Goal: Task Accomplishment & Management: Use online tool/utility

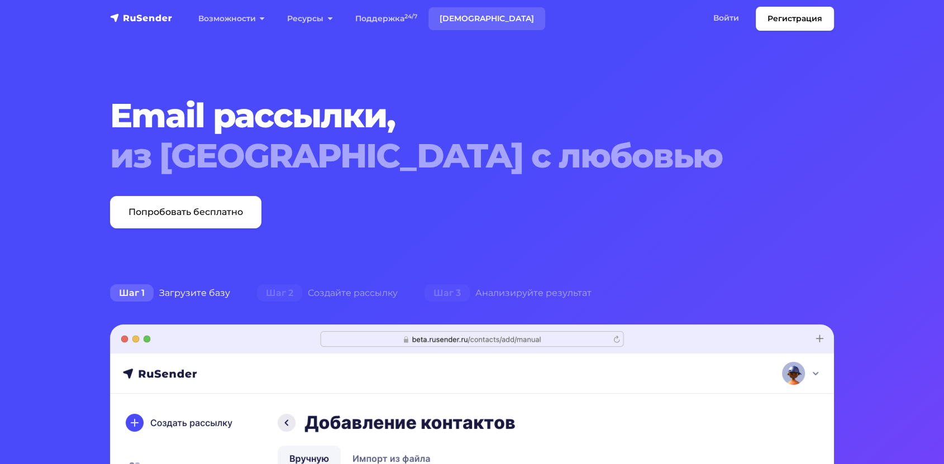
click at [453, 22] on link "Тарифы" at bounding box center [486, 18] width 117 height 23
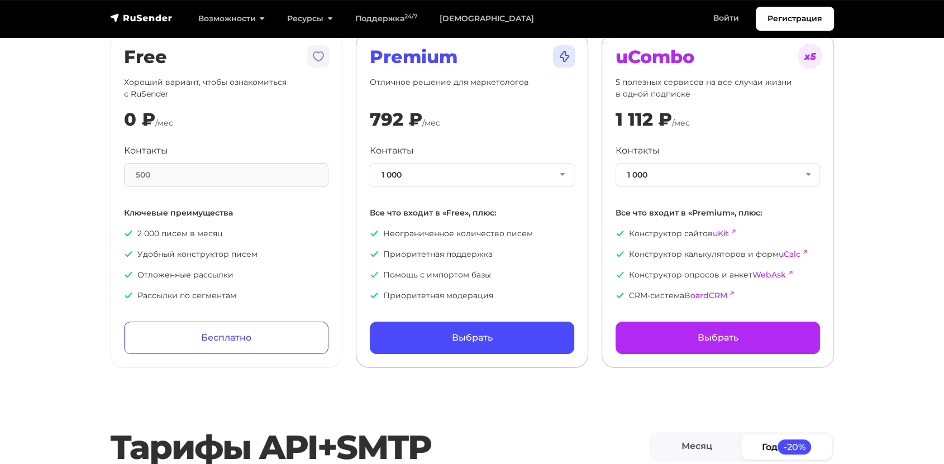
scroll to position [62, 0]
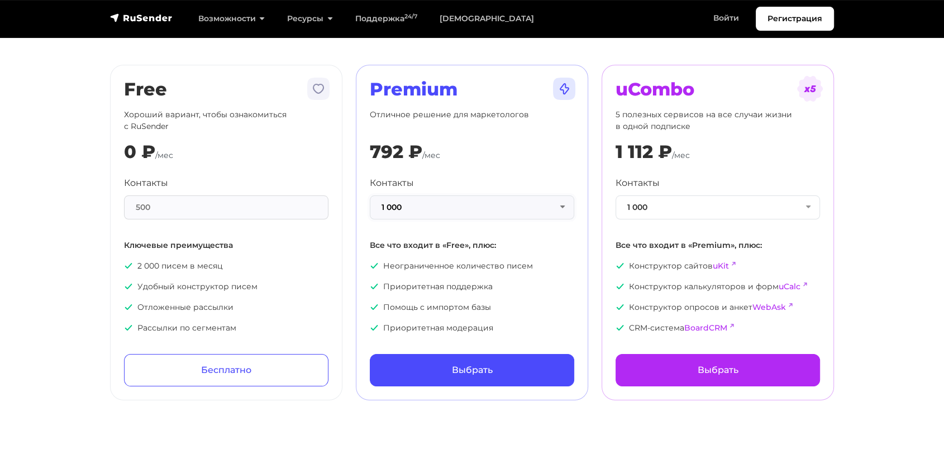
click at [464, 204] on button "1 000" at bounding box center [472, 207] width 204 height 24
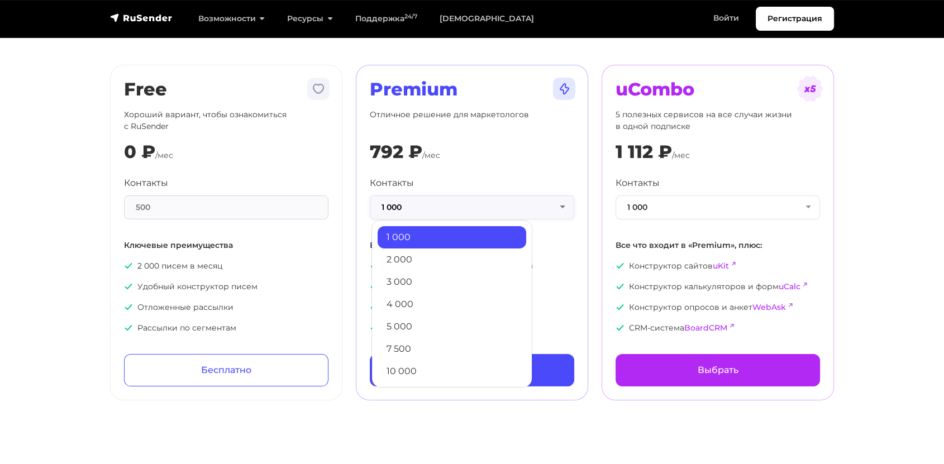
click at [464, 204] on button "1 000" at bounding box center [472, 207] width 204 height 24
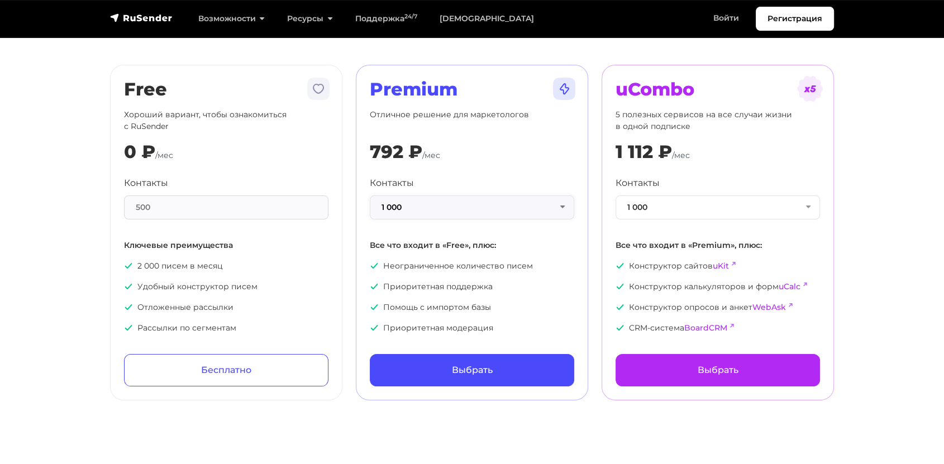
click at [464, 204] on button "1 000" at bounding box center [472, 207] width 204 height 24
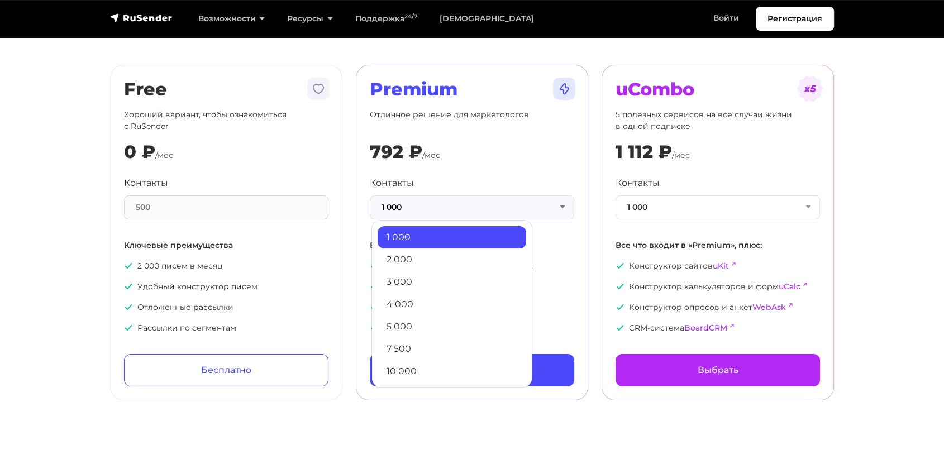
click at [479, 175] on div "Premium Отличное решение для маркетологов 792 ₽ /мес Контакты 1 000 1 000 2 000…" at bounding box center [472, 233] width 204 height 308
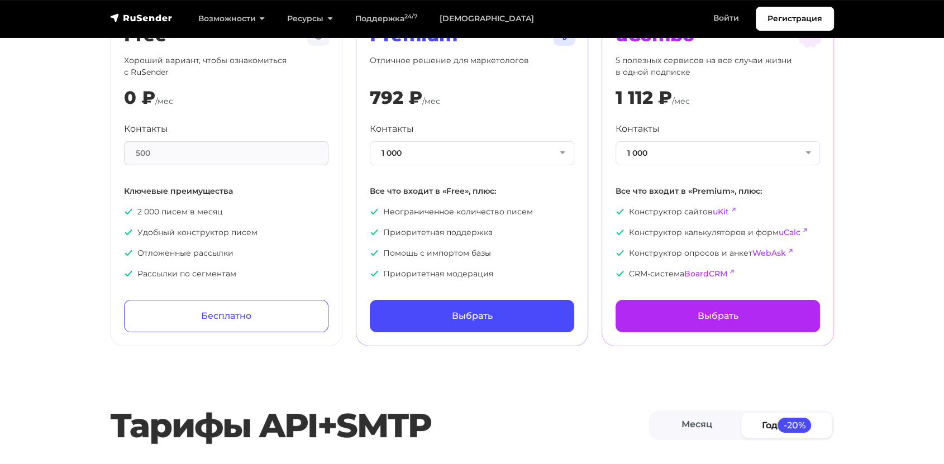
scroll to position [0, 0]
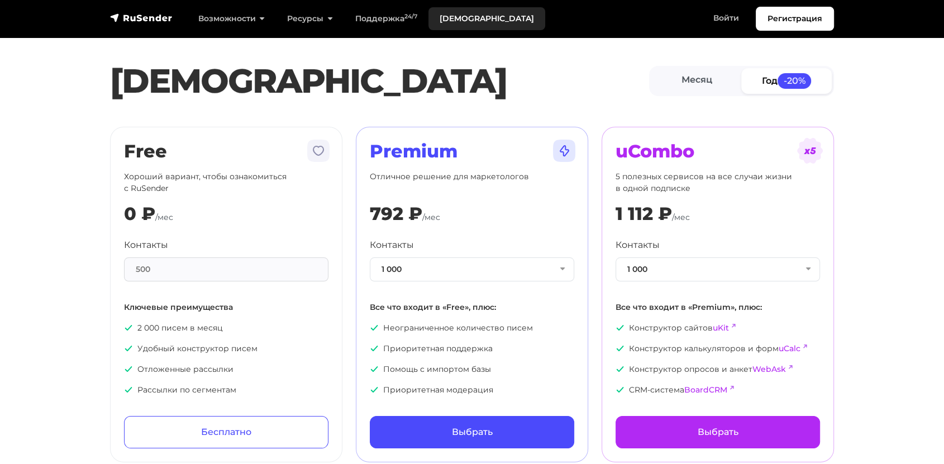
click at [460, 22] on link "[DEMOGRAPHIC_DATA]" at bounding box center [486, 18] width 117 height 23
click at [467, 266] on button "1 000" at bounding box center [472, 269] width 204 height 24
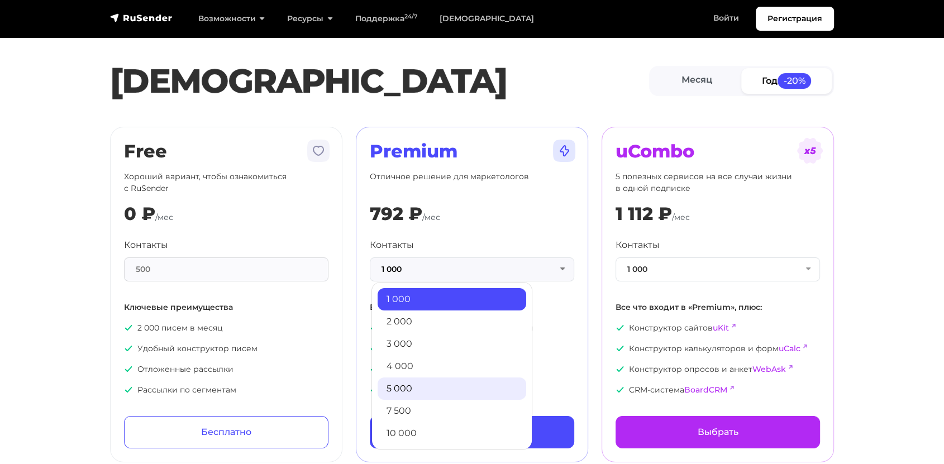
click at [405, 387] on link "5 000" at bounding box center [451, 388] width 149 height 22
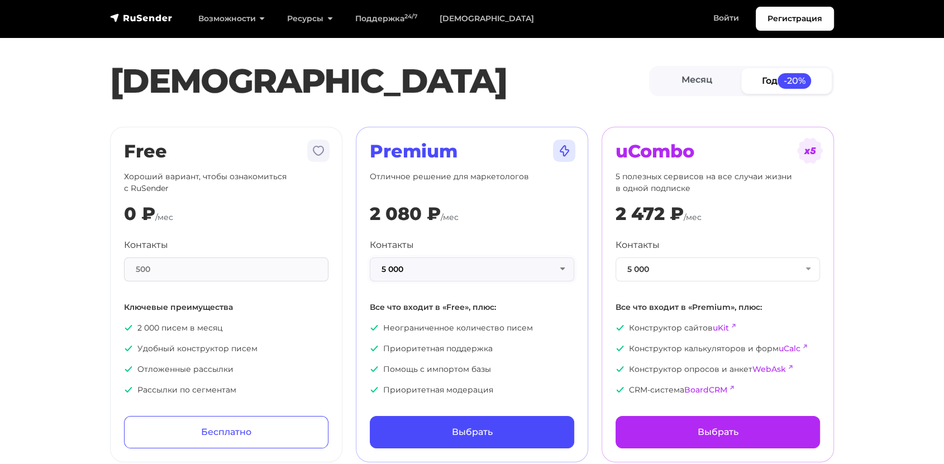
click at [430, 272] on button "5 000" at bounding box center [472, 269] width 204 height 24
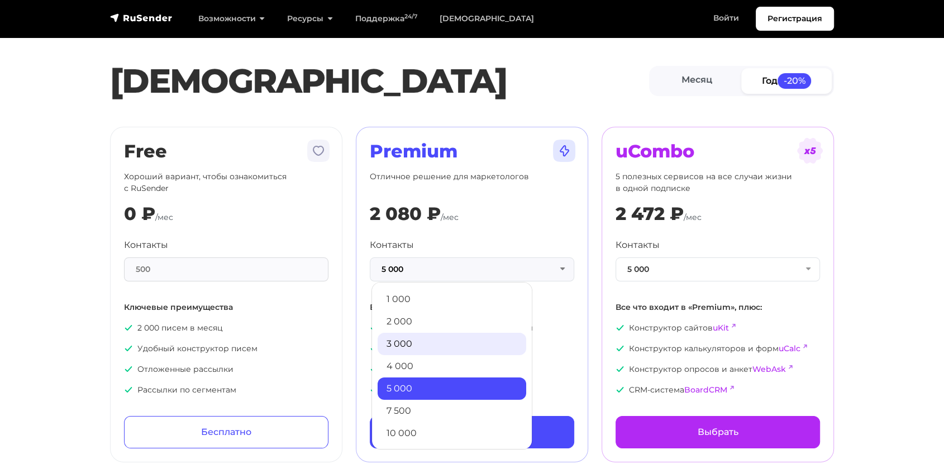
click at [409, 348] on link "3 000" at bounding box center [451, 344] width 149 height 22
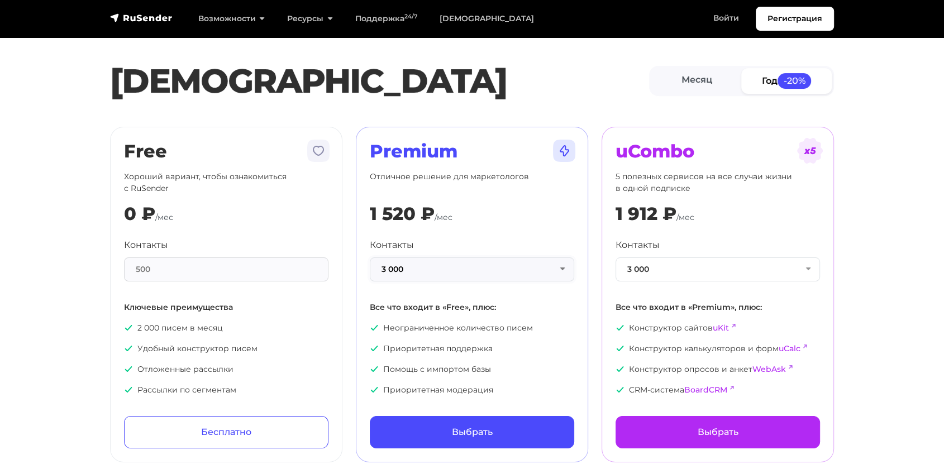
click at [428, 275] on button "3 000" at bounding box center [472, 269] width 204 height 24
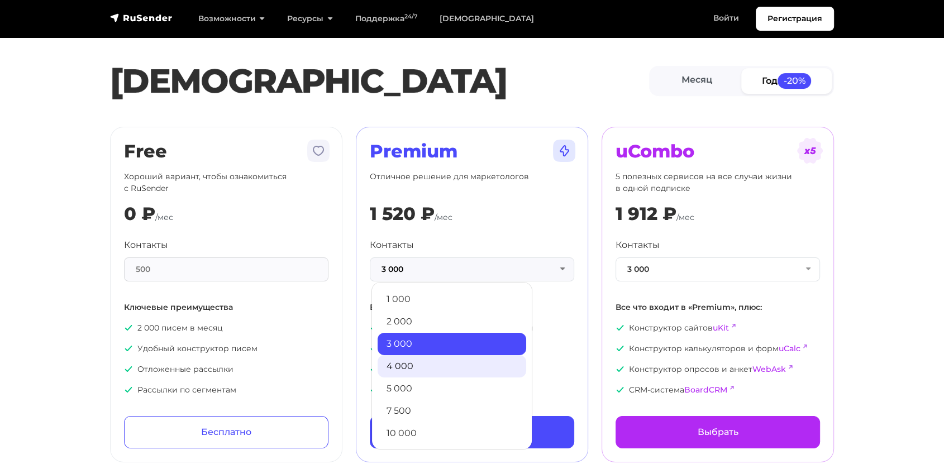
click at [416, 366] on link "4 000" at bounding box center [451, 366] width 149 height 22
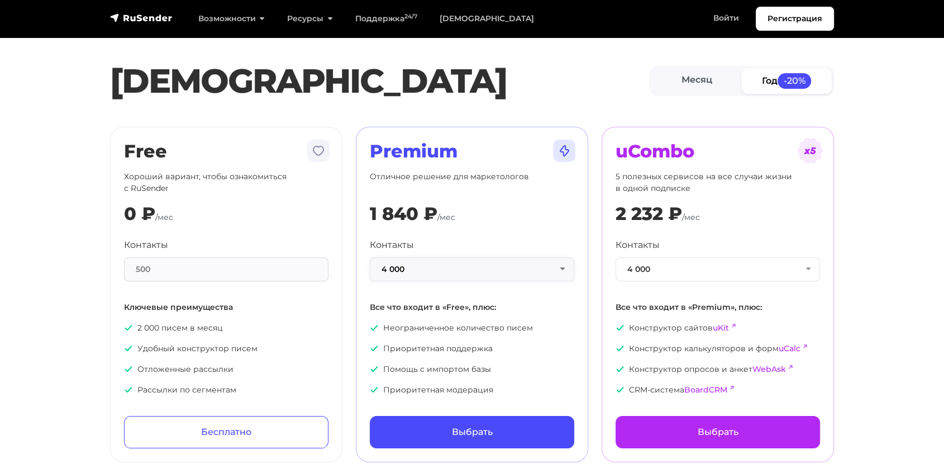
click at [433, 268] on button "4 000" at bounding box center [472, 269] width 204 height 24
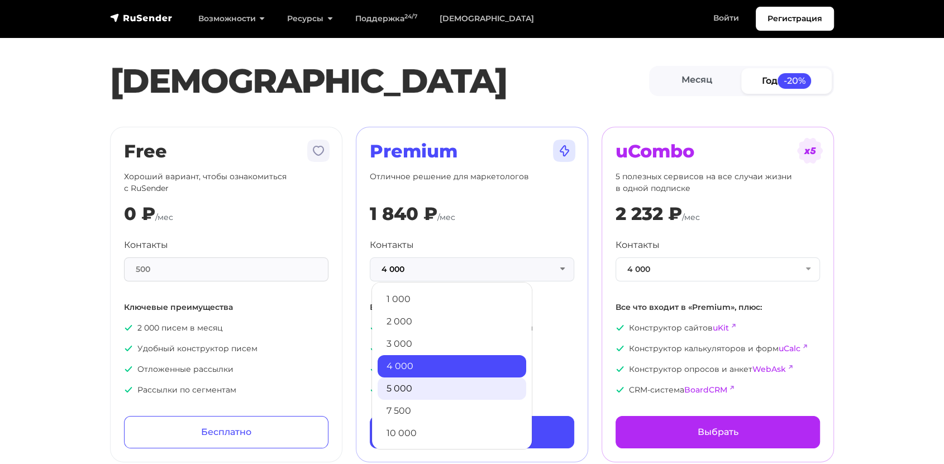
click at [415, 383] on link "5 000" at bounding box center [451, 388] width 149 height 22
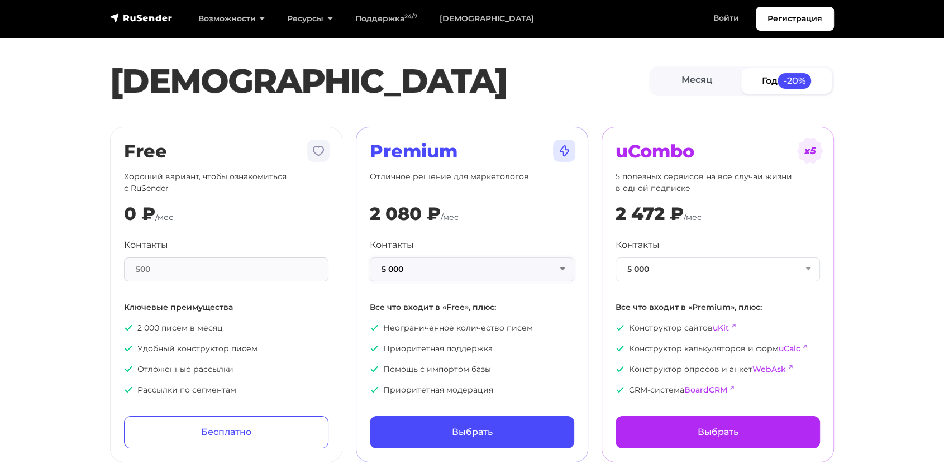
click at [479, 265] on button "5 000" at bounding box center [472, 269] width 204 height 24
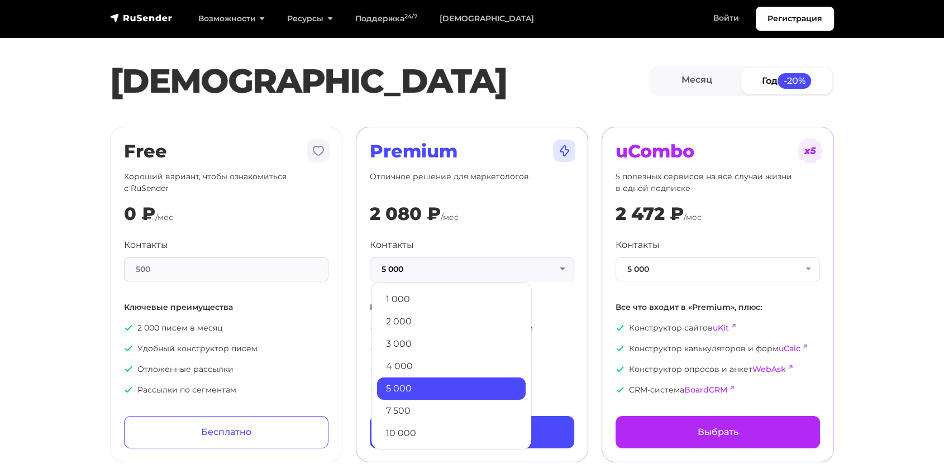
click at [432, 304] on link "1 000" at bounding box center [451, 299] width 149 height 22
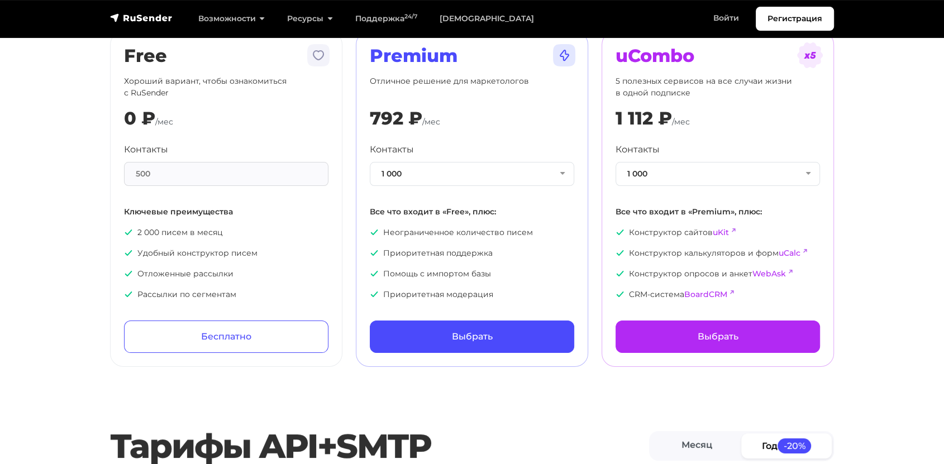
scroll to position [62, 0]
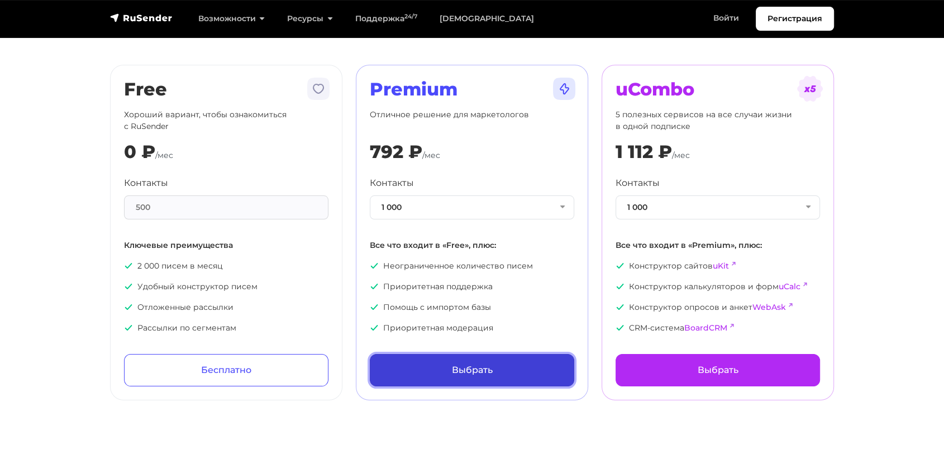
click at [491, 364] on link "Выбрать" at bounding box center [472, 370] width 204 height 32
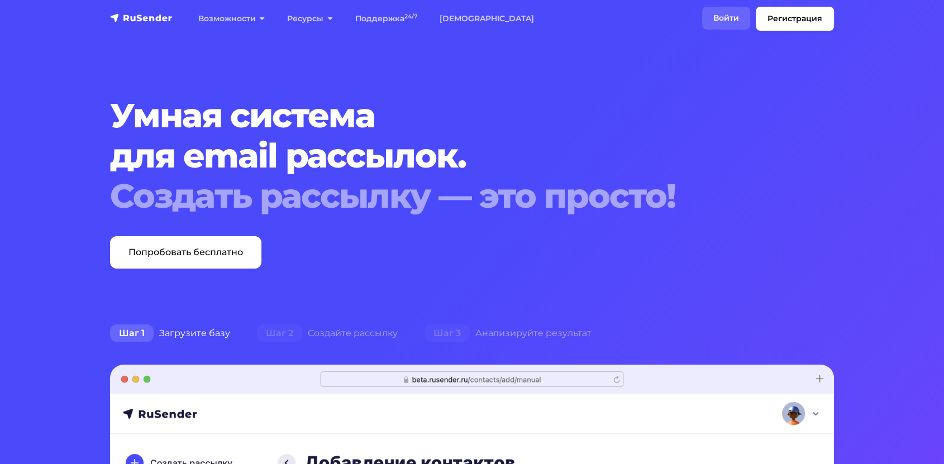
click at [725, 15] on link "Войти" at bounding box center [726, 18] width 48 height 23
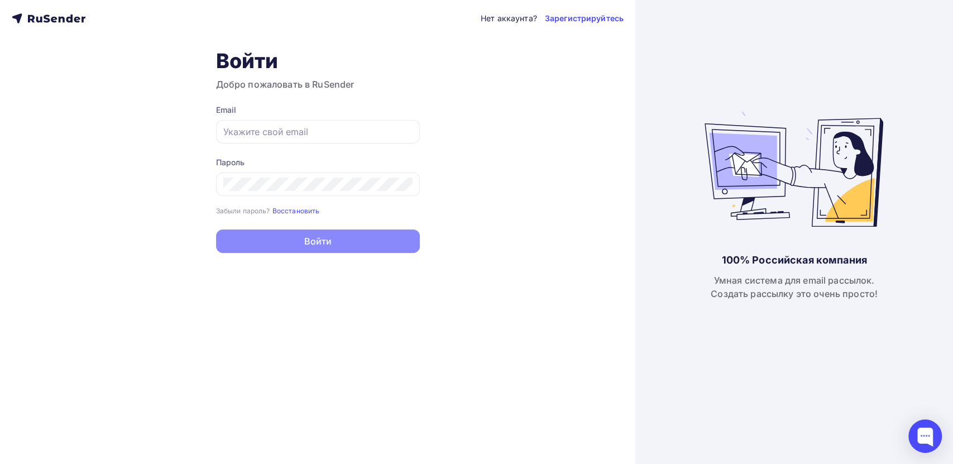
click at [581, 7] on div "Нет аккаунта? Зарегистрируйтесь Войти Добро пожаловать в RuSender Email Пароль …" at bounding box center [317, 232] width 635 height 464
click at [581, 23] on link "Зарегистрируйтесь" at bounding box center [584, 18] width 79 height 11
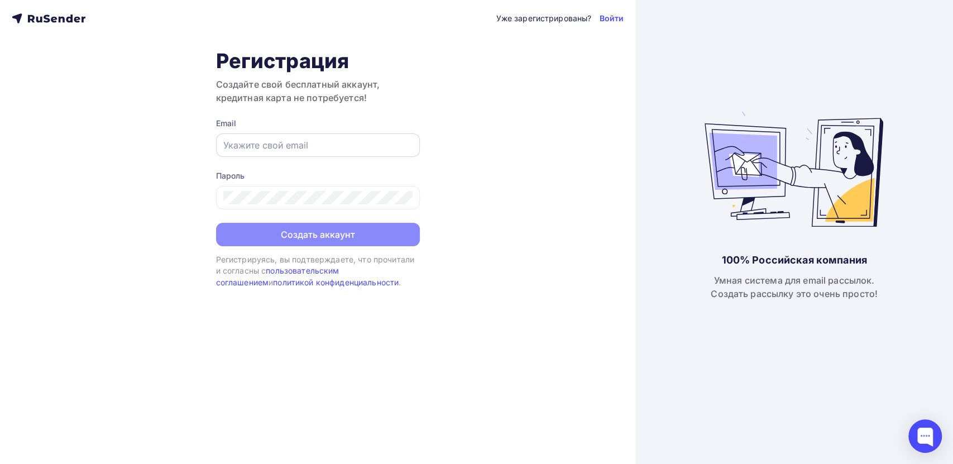
click at [252, 149] on input "text" at bounding box center [317, 144] width 189 height 13
click at [316, 151] on input "text" at bounding box center [317, 144] width 189 height 13
type input "[EMAIL_ADDRESS][DOMAIN_NAME]"
click at [103, 259] on div "Уже зарегистрированы? Войти Регистрация Создайте свой бесплатный аккаунт, креди…" at bounding box center [317, 232] width 635 height 464
click at [231, 204] on div at bounding box center [318, 197] width 204 height 23
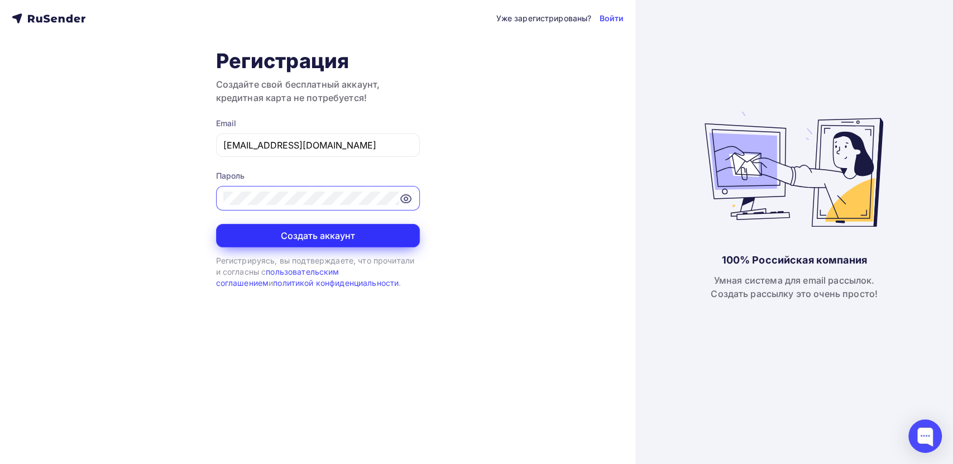
click at [277, 226] on button "Создать аккаунт" at bounding box center [318, 235] width 204 height 23
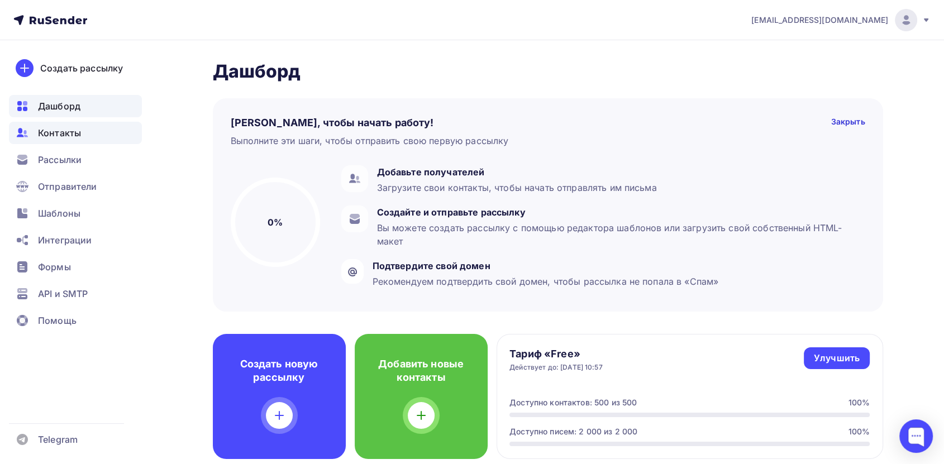
click at [48, 136] on span "Контакты" at bounding box center [59, 132] width 43 height 13
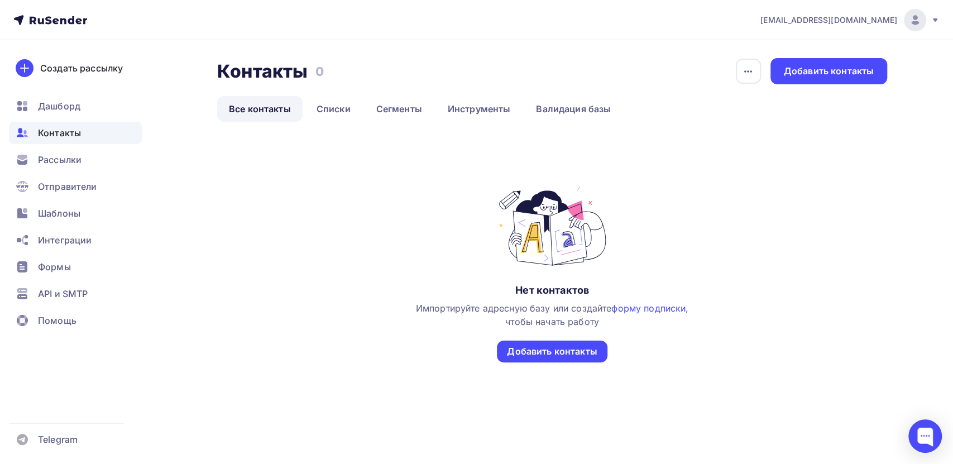
click at [937, 18] on icon at bounding box center [935, 19] width 4 height 3
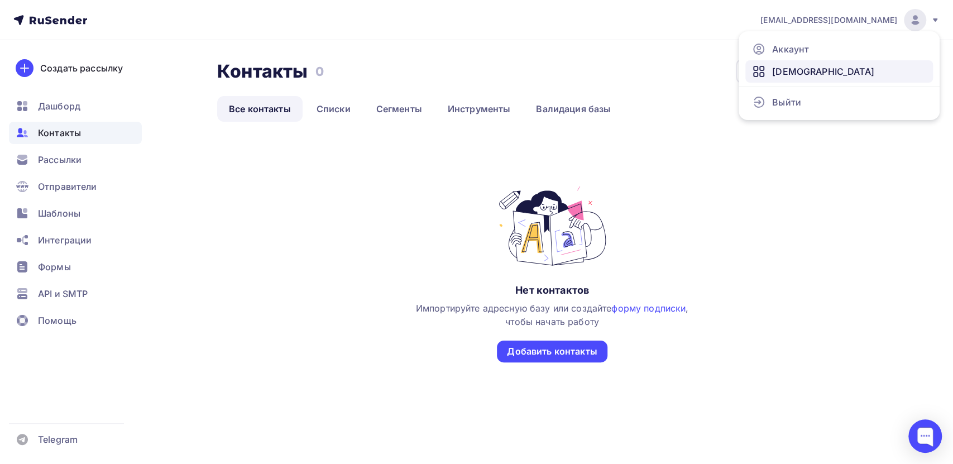
click at [795, 71] on span "[DEMOGRAPHIC_DATA]" at bounding box center [823, 71] width 102 height 13
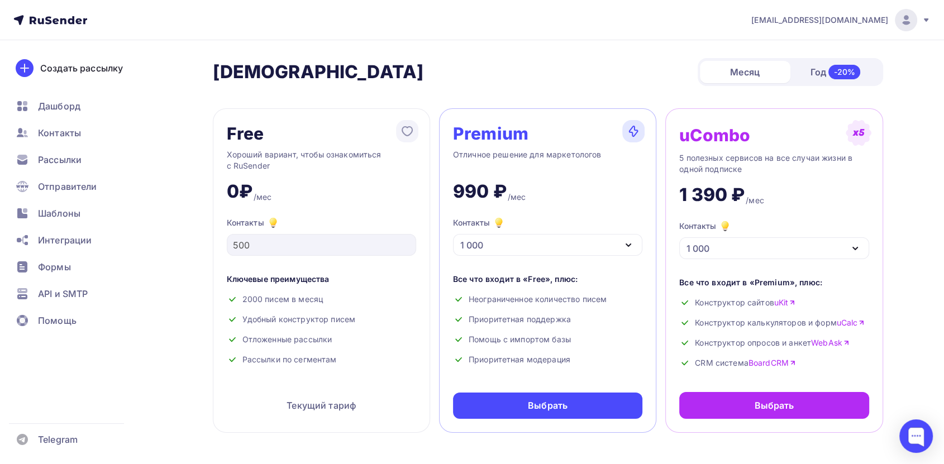
click at [250, 136] on div "Free" at bounding box center [245, 134] width 37 height 18
click at [64, 213] on span "Шаблоны" at bounding box center [59, 213] width 42 height 13
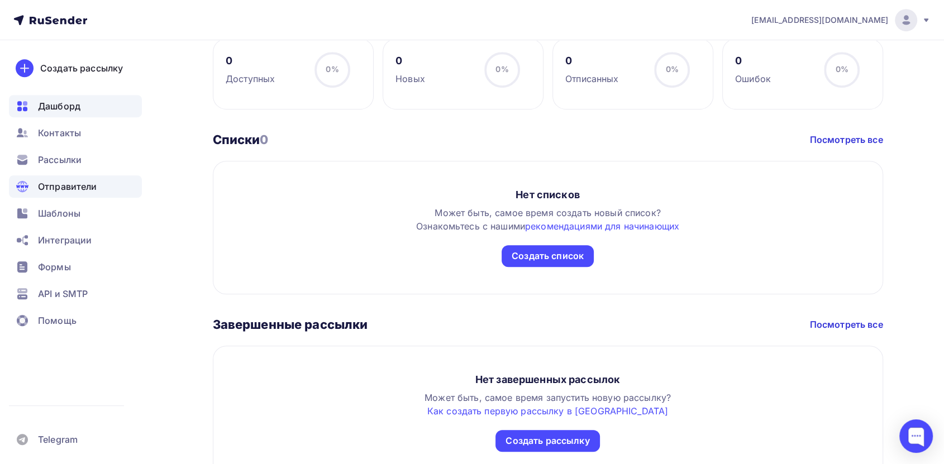
scroll to position [166, 0]
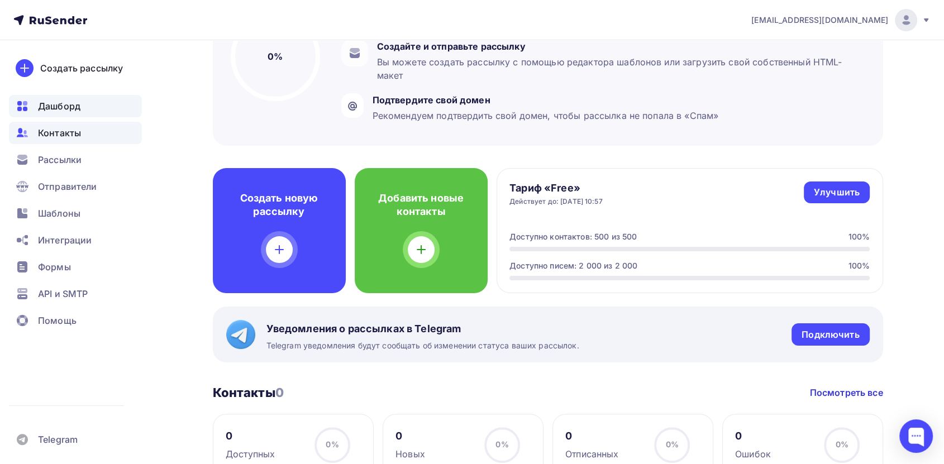
click at [62, 134] on span "Контакты" at bounding box center [59, 132] width 43 height 13
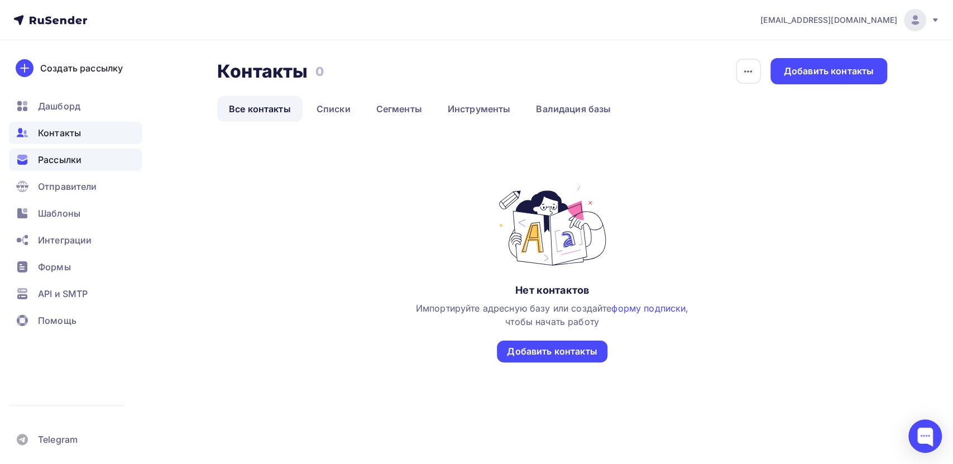
click at [56, 161] on span "Рассылки" at bounding box center [60, 159] width 44 height 13
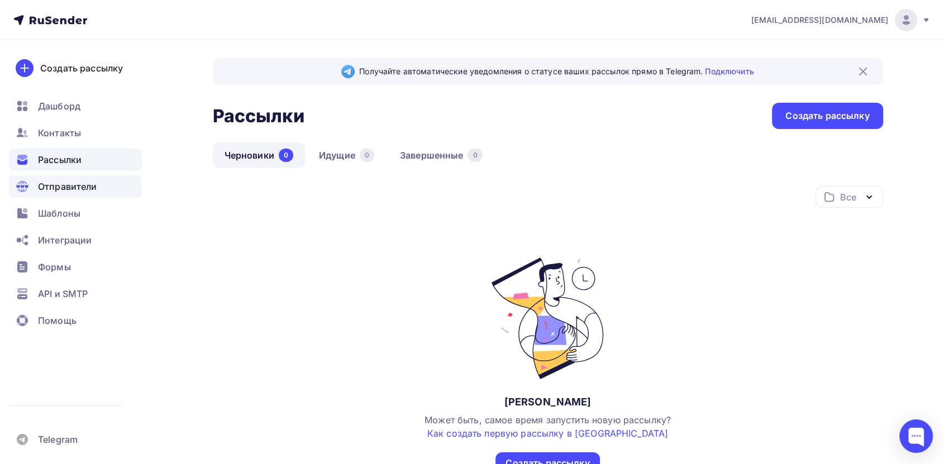
click at [56, 185] on span "Отправители" at bounding box center [67, 186] width 59 height 13
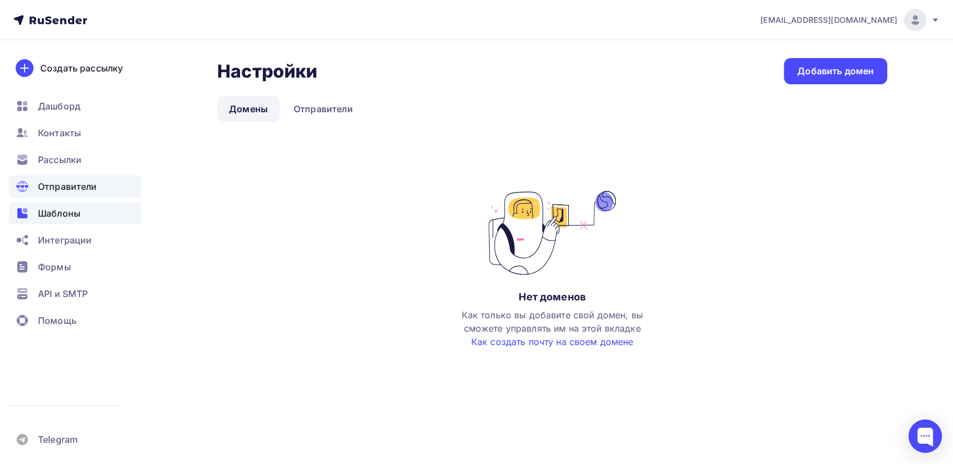
click at [53, 214] on span "Шаблоны" at bounding box center [59, 213] width 42 height 13
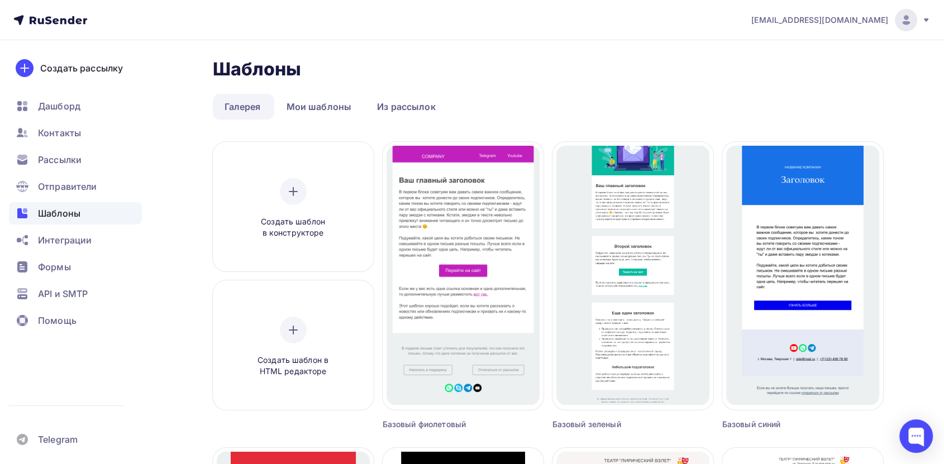
click at [878, 21] on span "print1@cmykplus.ru" at bounding box center [819, 20] width 137 height 11
click at [773, 74] on span "[DEMOGRAPHIC_DATA]" at bounding box center [814, 71] width 102 height 13
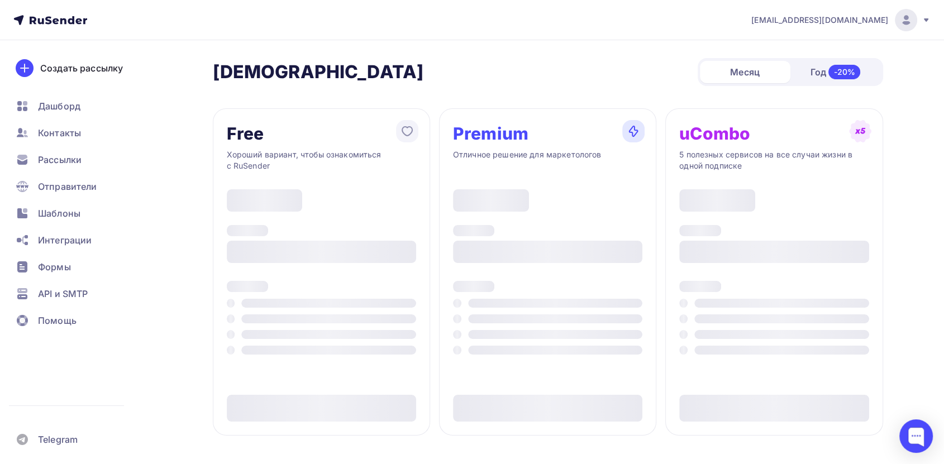
type input "500"
type input "100"
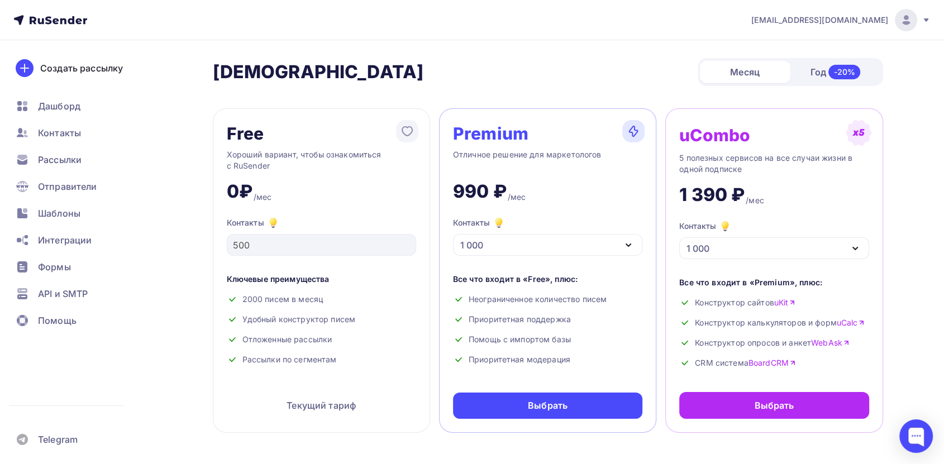
click at [527, 242] on div "1 000" at bounding box center [547, 245] width 189 height 22
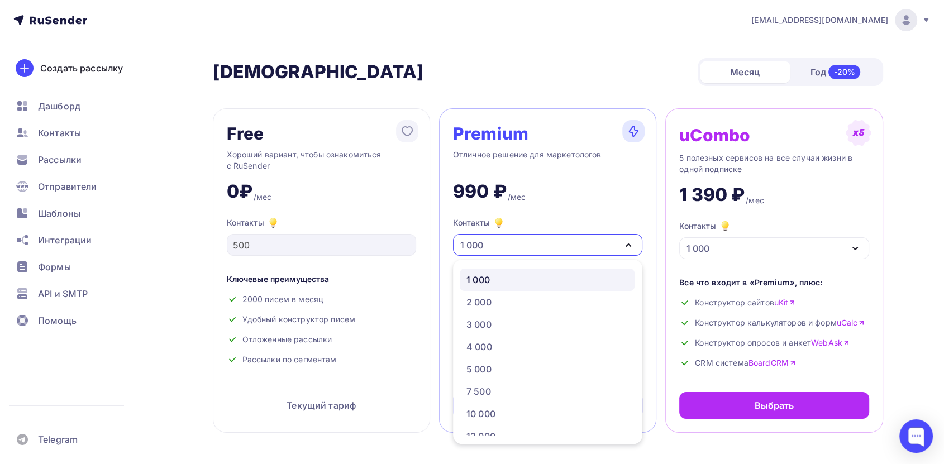
click at [527, 242] on div "1 000" at bounding box center [547, 245] width 189 height 22
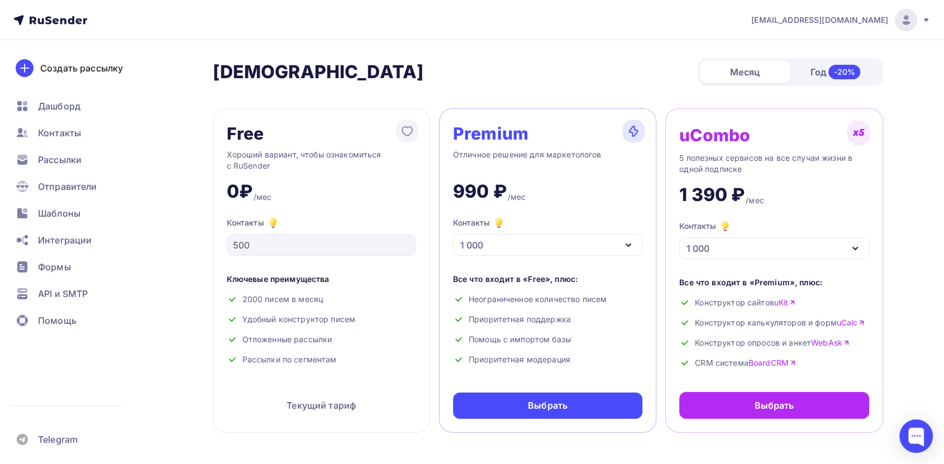
click at [755, 73] on div "Месяц" at bounding box center [745, 72] width 90 height 22
click at [808, 68] on div "Год -20%" at bounding box center [835, 71] width 90 height 23
click at [579, 249] on div "1 000" at bounding box center [547, 245] width 189 height 22
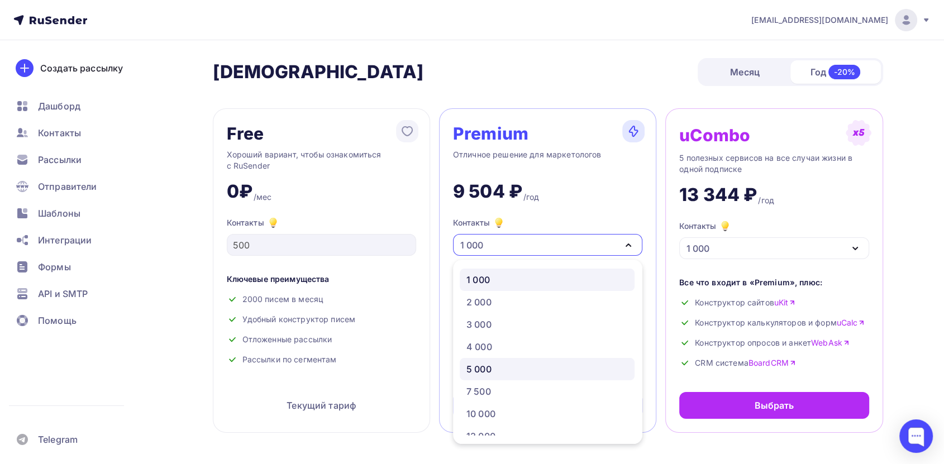
click at [495, 365] on div "5 000" at bounding box center [546, 368] width 161 height 13
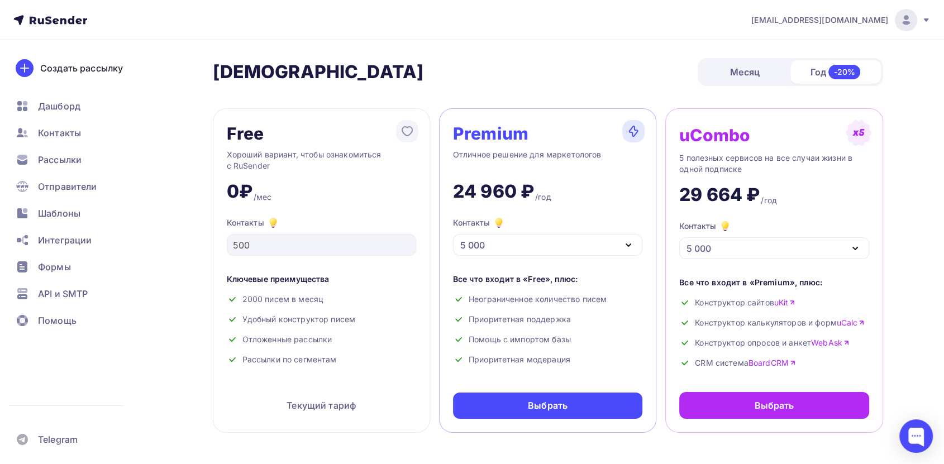
click at [560, 247] on div "5 000" at bounding box center [547, 245] width 189 height 22
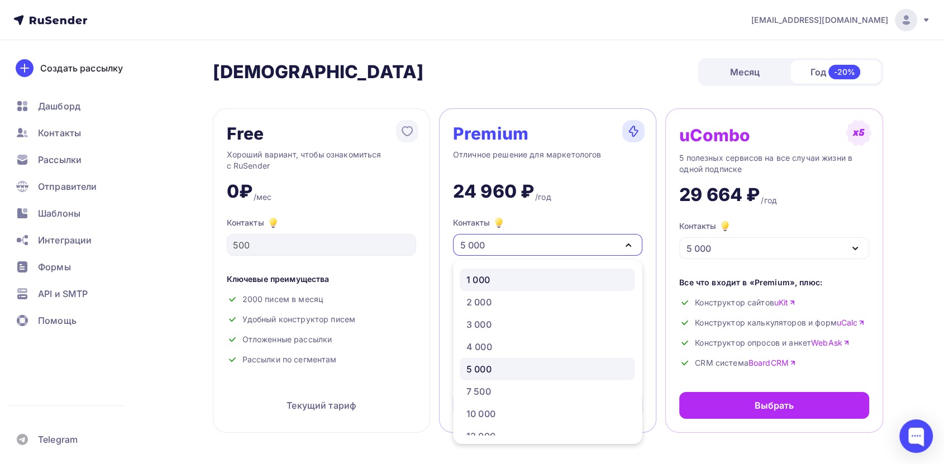
click at [486, 278] on div "1 000" at bounding box center [477, 279] width 23 height 13
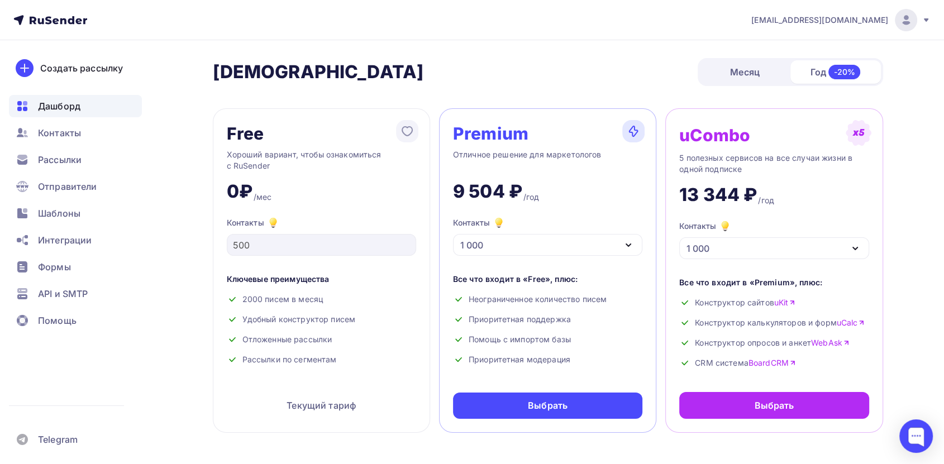
click at [50, 109] on span "Дашборд" at bounding box center [59, 105] width 42 height 13
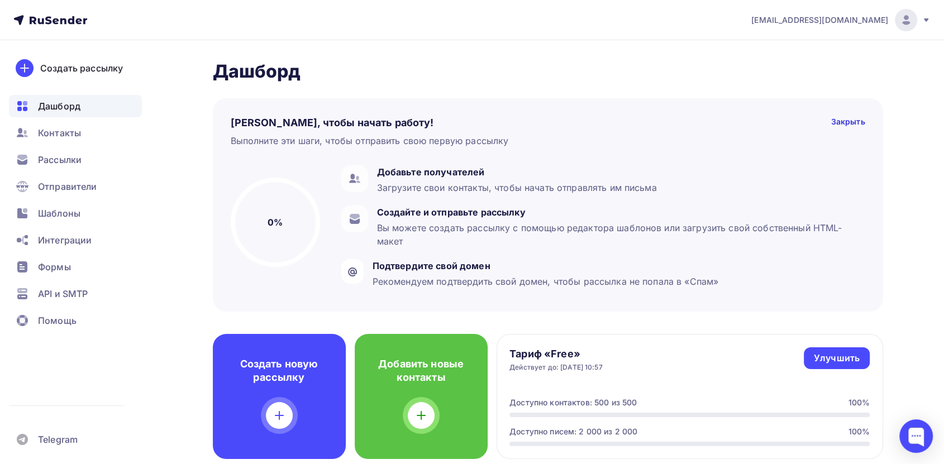
click at [899, 21] on img at bounding box center [905, 19] width 13 height 13
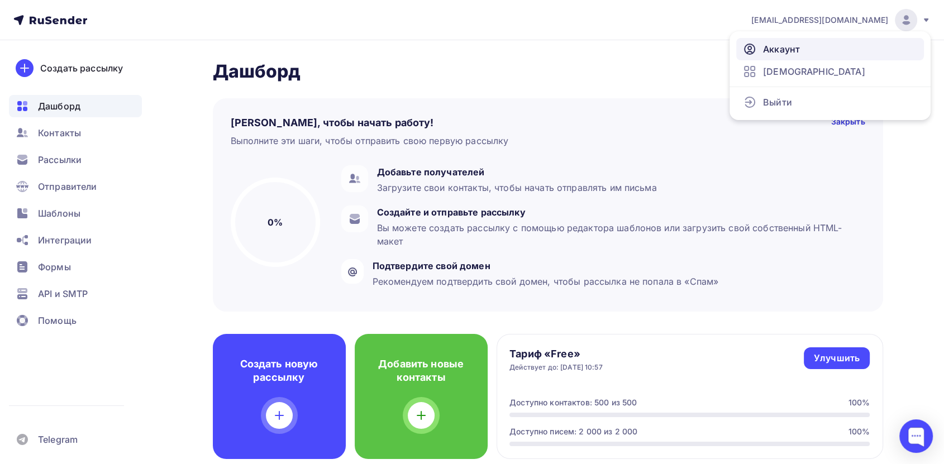
click at [773, 47] on span "Аккаунт" at bounding box center [781, 48] width 37 height 13
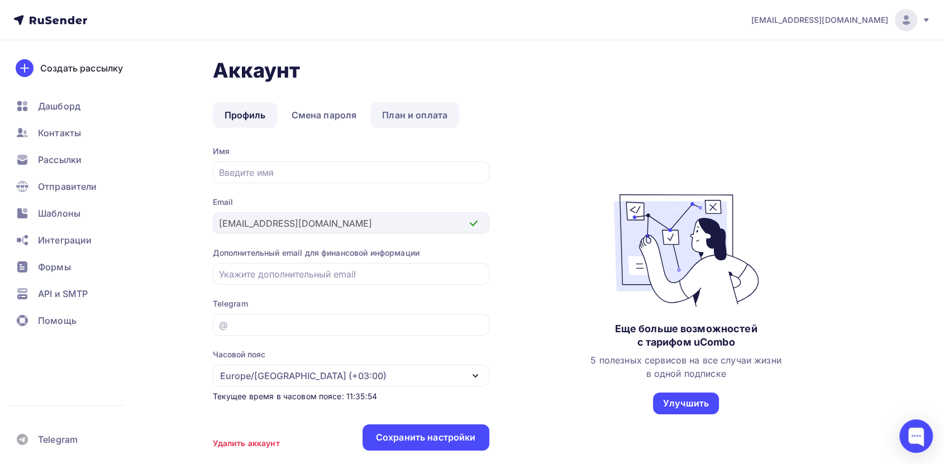
click at [396, 115] on link "План и оплата" at bounding box center [414, 115] width 89 height 26
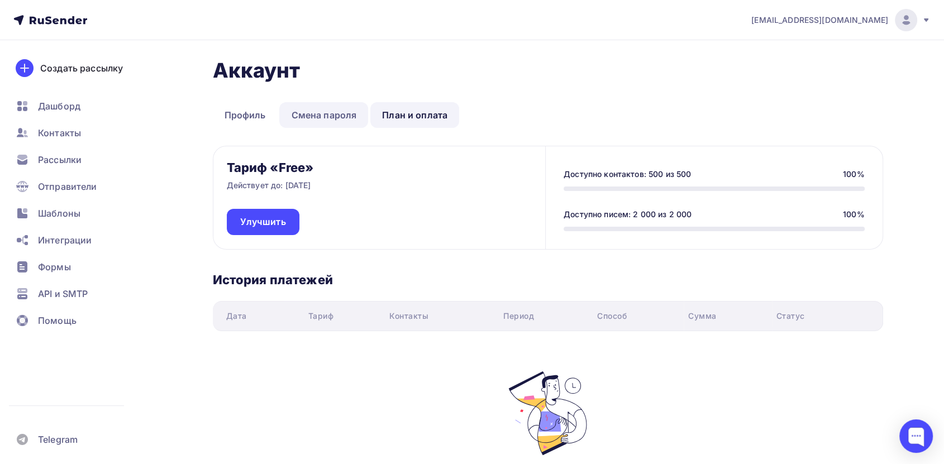
click at [299, 104] on link "Смена пароля" at bounding box center [323, 115] width 89 height 26
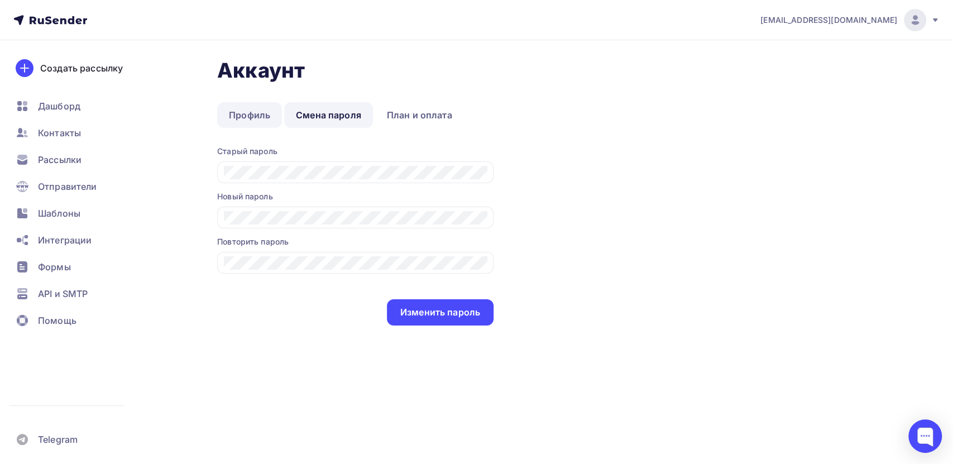
click at [227, 108] on link "Профиль" at bounding box center [249, 115] width 65 height 26
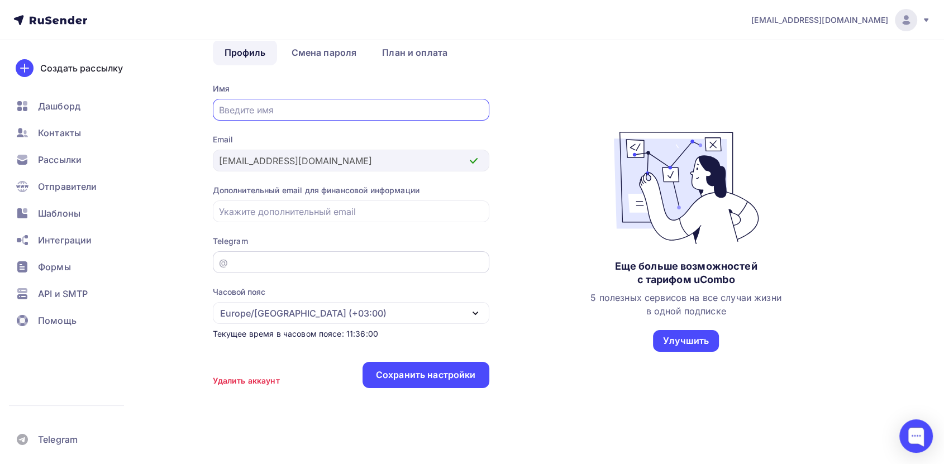
scroll to position [74, 0]
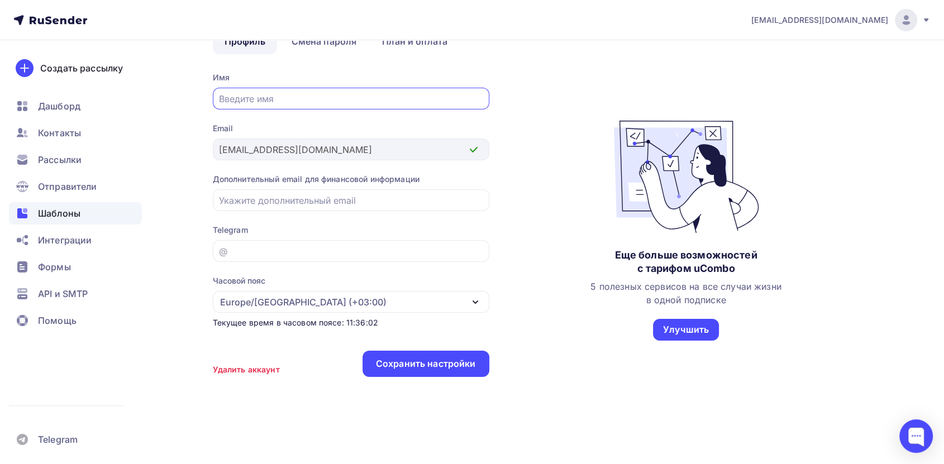
click at [61, 214] on span "Шаблоны" at bounding box center [59, 213] width 42 height 13
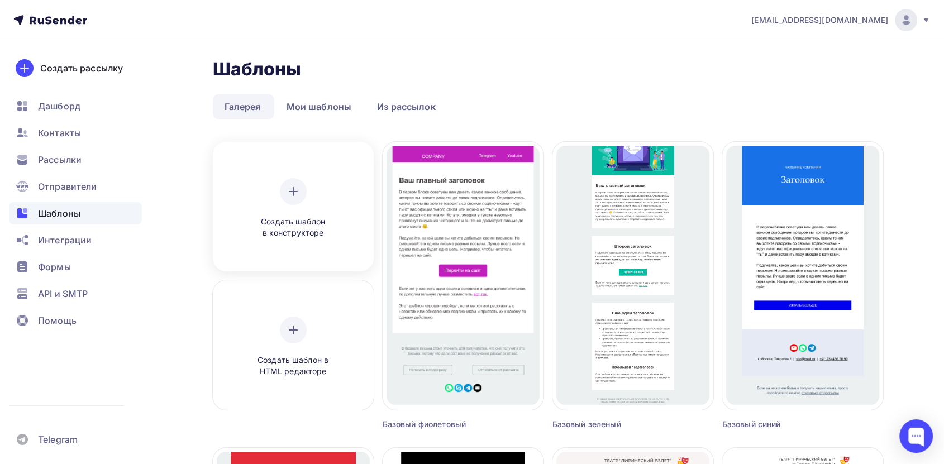
click at [300, 192] on div at bounding box center [293, 191] width 27 height 27
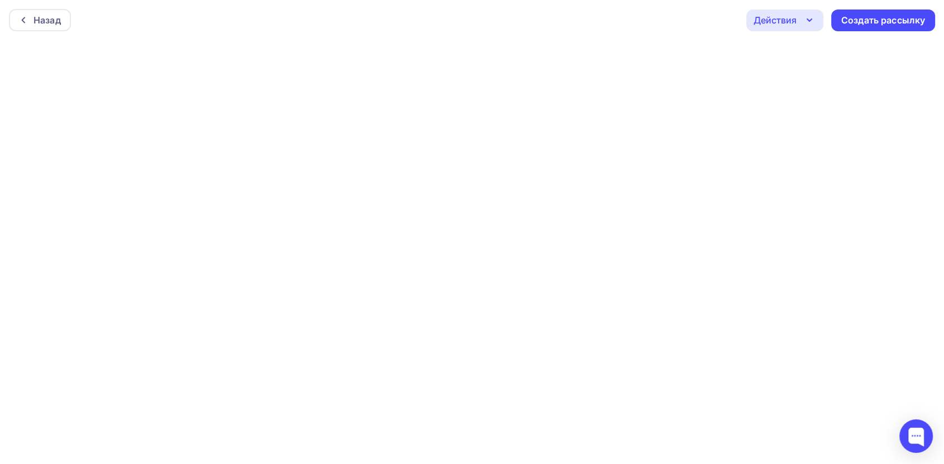
scroll to position [3, 0]
click at [779, 19] on div "Действия" at bounding box center [774, 17] width 43 height 13
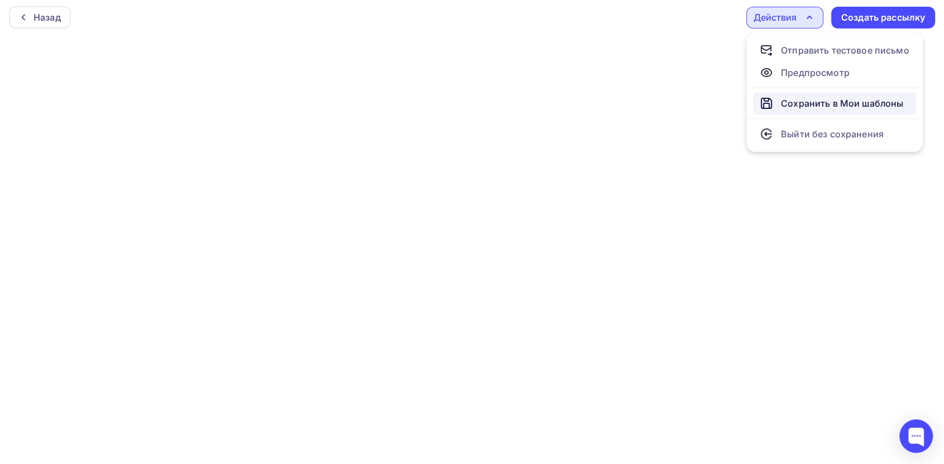
click at [806, 103] on div "Сохранить в Мои шаблоны" at bounding box center [842, 103] width 122 height 13
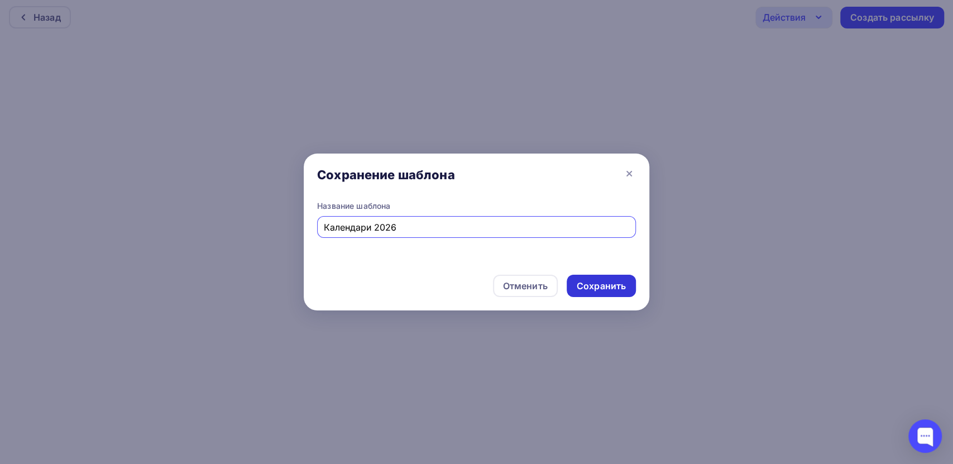
type input "Календари 2026"
click at [617, 287] on div "Сохранить" at bounding box center [601, 286] width 49 height 13
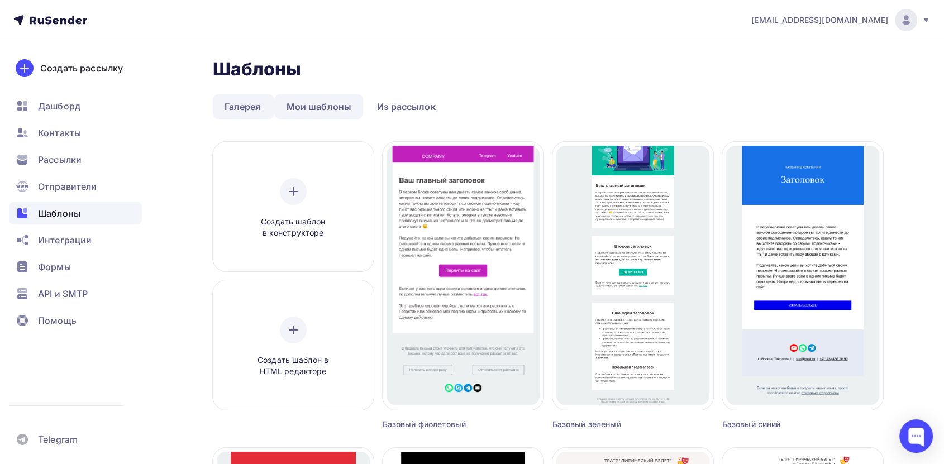
click at [313, 107] on link "Мои шаблоны" at bounding box center [318, 107] width 89 height 26
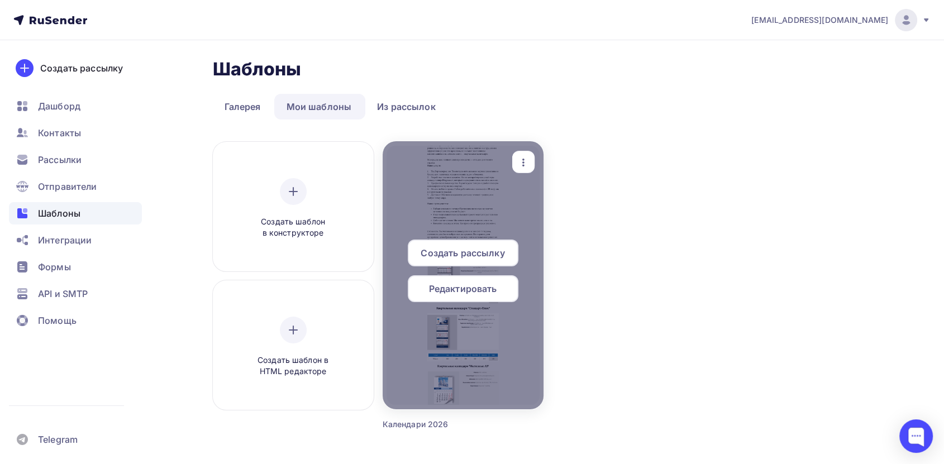
click at [472, 253] on span "Создать рассылку" at bounding box center [462, 252] width 84 height 13
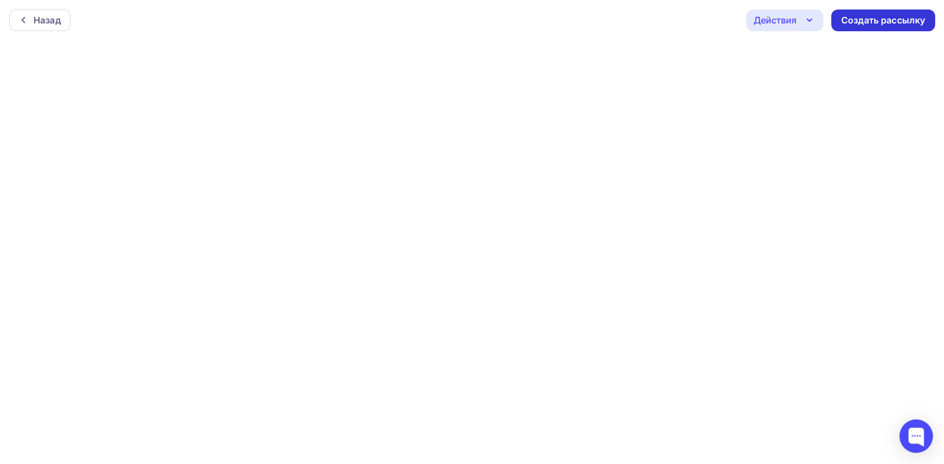
click at [891, 21] on div "Создать рассылку" at bounding box center [883, 20] width 84 height 13
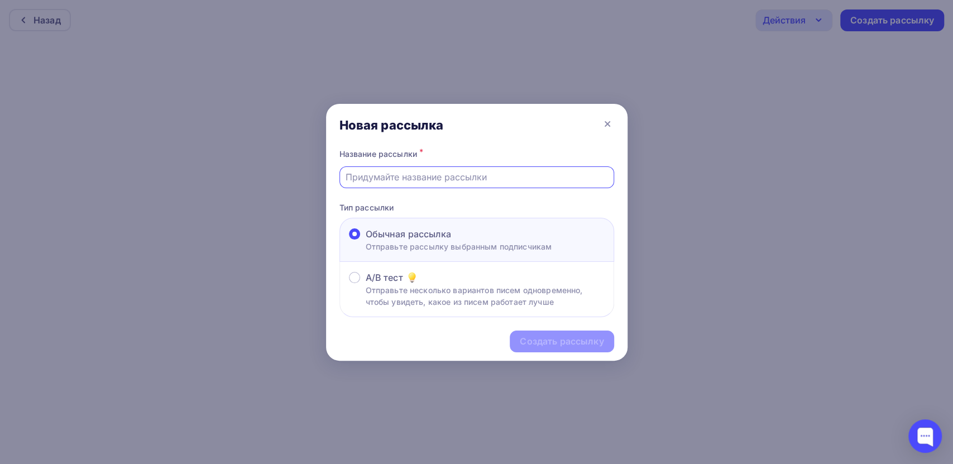
click at [451, 183] on input "text" at bounding box center [477, 176] width 262 height 13
click at [403, 182] on input "text" at bounding box center [477, 176] width 262 height 13
paste input "Квартальные календари, которые работают на ваш бренд 24/7"
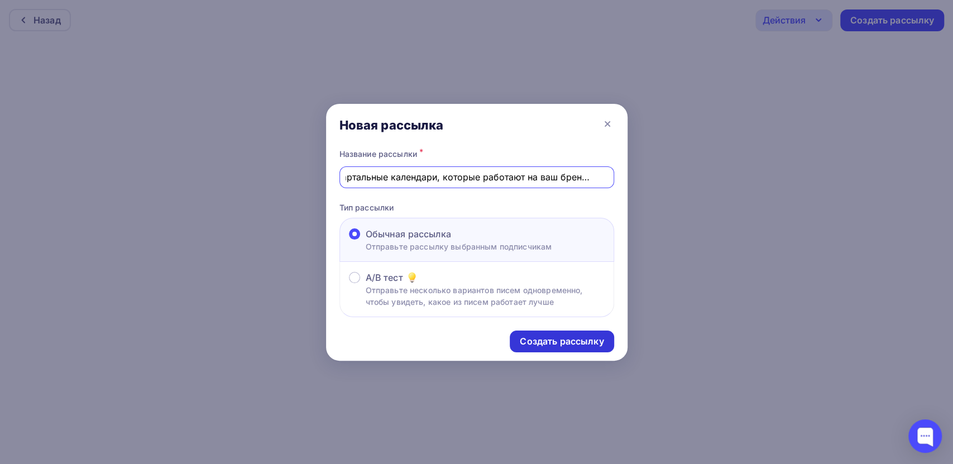
type input "Квартальные календари, которые работают на ваш бренд 24/7"
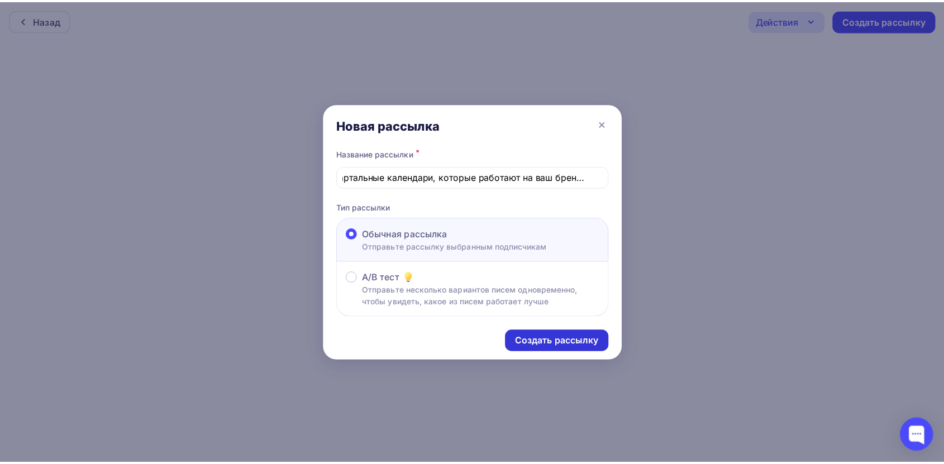
scroll to position [0, 0]
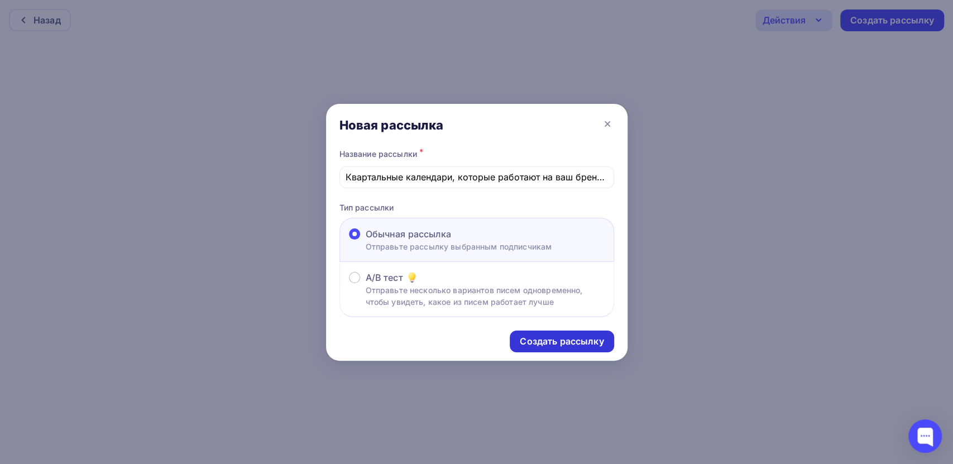
click at [549, 344] on div "Создать рассылку" at bounding box center [562, 341] width 84 height 13
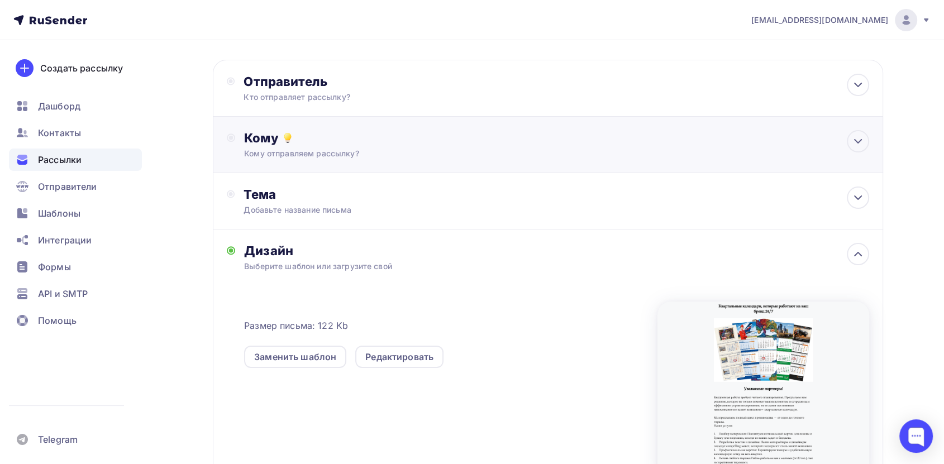
scroll to position [62, 0]
click at [514, 155] on div "Кому отправляем рассылку?" at bounding box center [525, 152] width 562 height 11
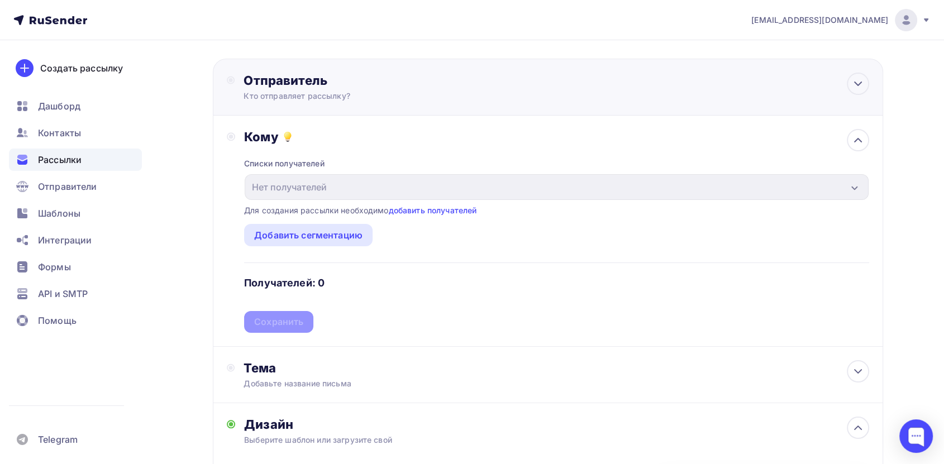
click at [404, 97] on div "Кто отправляет рассылку?" at bounding box center [352, 95] width 218 height 11
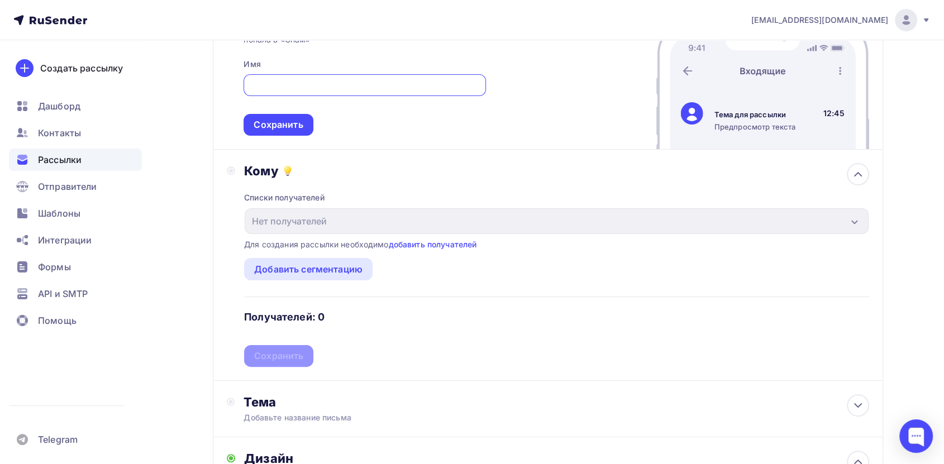
scroll to position [248, 0]
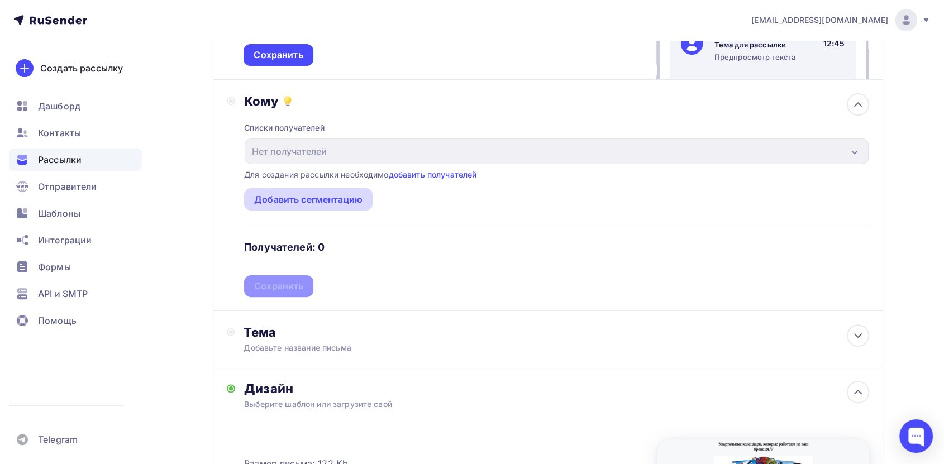
click at [339, 205] on div "Добавить сегментацию" at bounding box center [308, 199] width 128 height 22
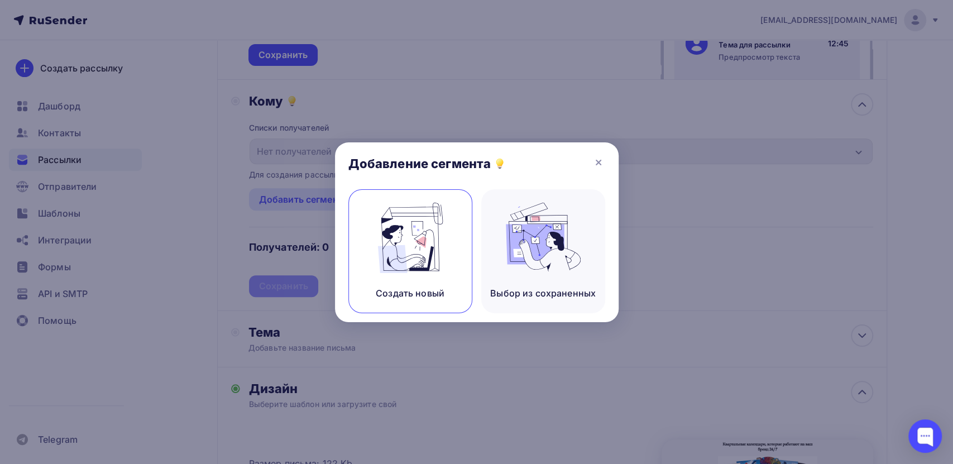
click at [430, 263] on img at bounding box center [410, 238] width 75 height 70
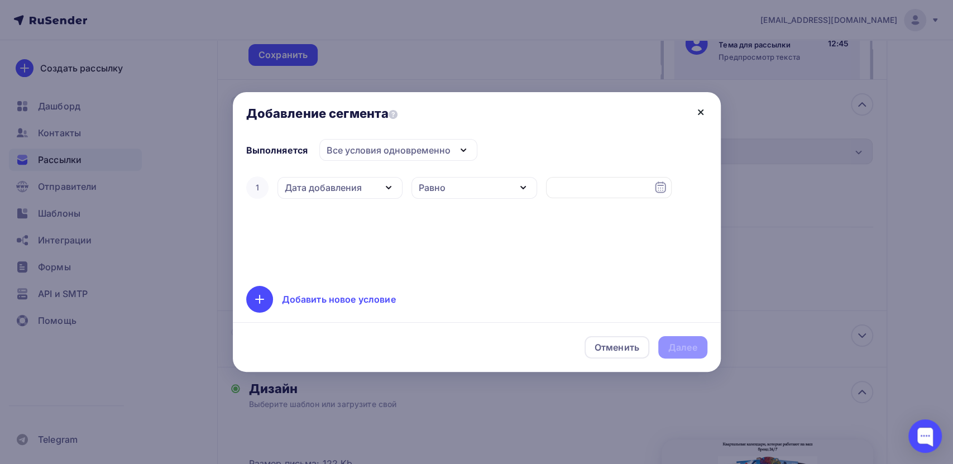
click at [703, 115] on icon at bounding box center [700, 112] width 13 height 13
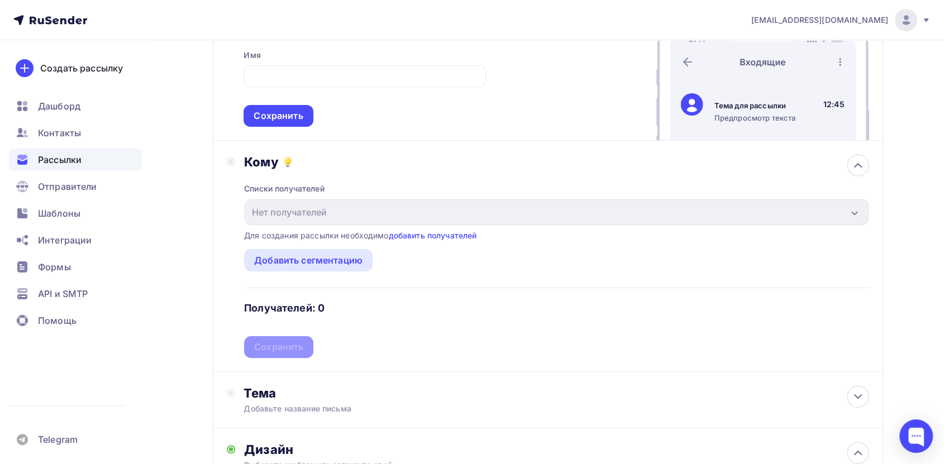
scroll to position [186, 0]
click at [425, 234] on link "добавить получателей" at bounding box center [433, 236] width 88 height 9
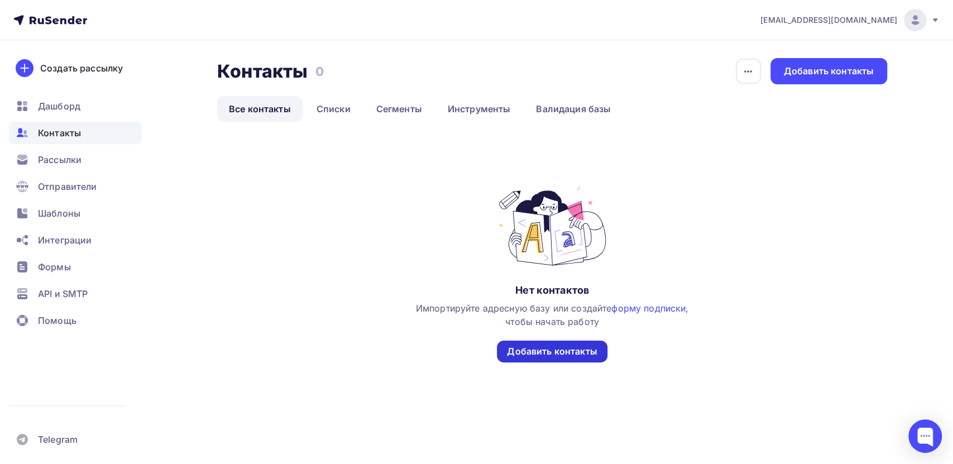
click at [536, 356] on div "Добавить контакты" at bounding box center [552, 351] width 90 height 13
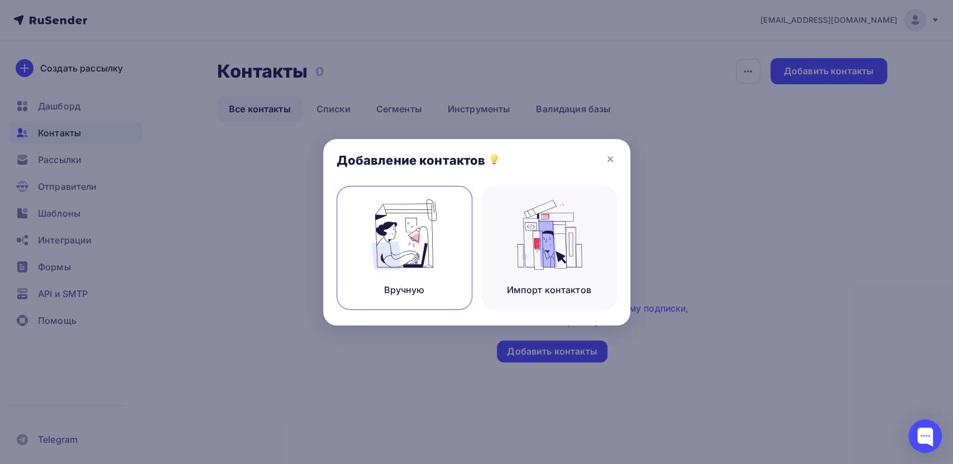
click at [423, 260] on img at bounding box center [404, 234] width 75 height 70
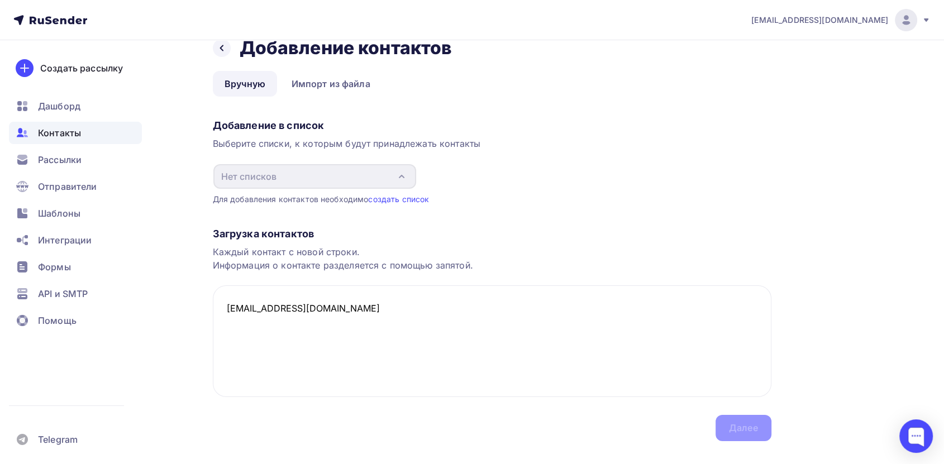
scroll to position [42, 0]
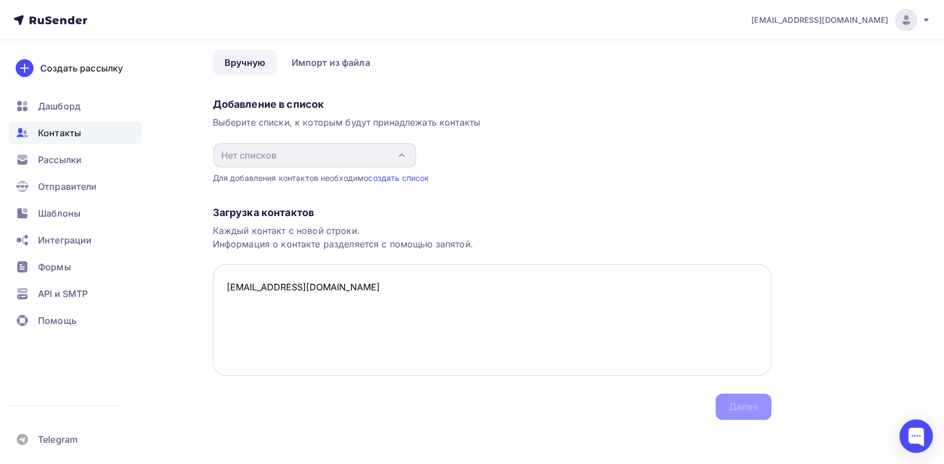
click at [323, 294] on textarea "Kuz_and@bk.ru" at bounding box center [492, 320] width 558 height 112
type textarea "Kuz_and@bk.ru"
click at [391, 180] on link "создать список" at bounding box center [398, 177] width 61 height 9
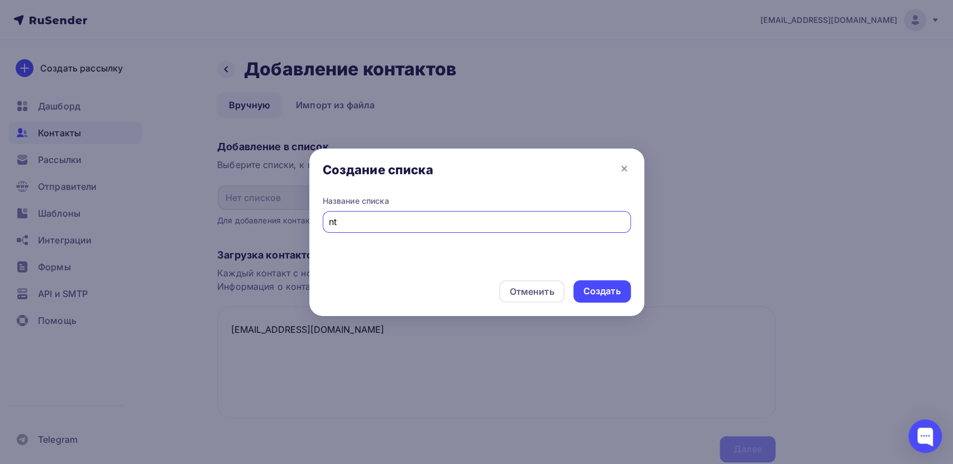
type input "n"
type input "тест"
click at [603, 292] on div "Создать" at bounding box center [601, 291] width 37 height 13
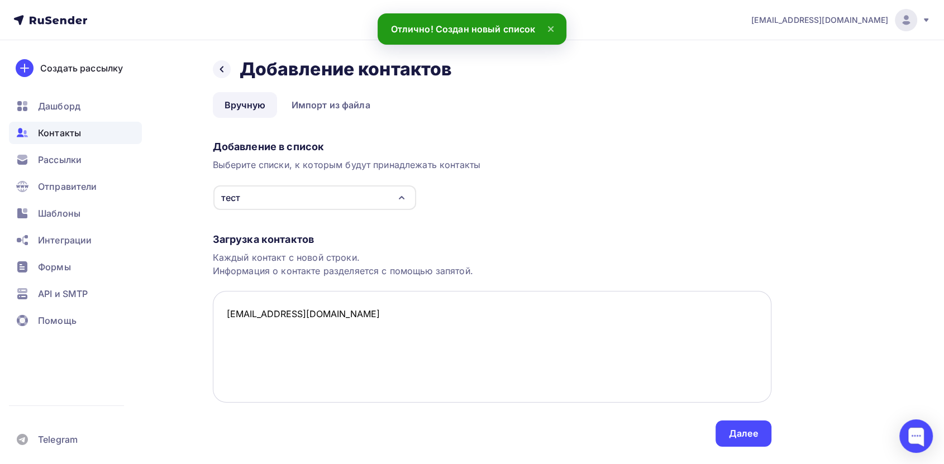
click at [336, 301] on textarea "Kuz_and@bk.ru" at bounding box center [492, 347] width 558 height 112
click at [730, 435] on div "Далее" at bounding box center [743, 433] width 29 height 13
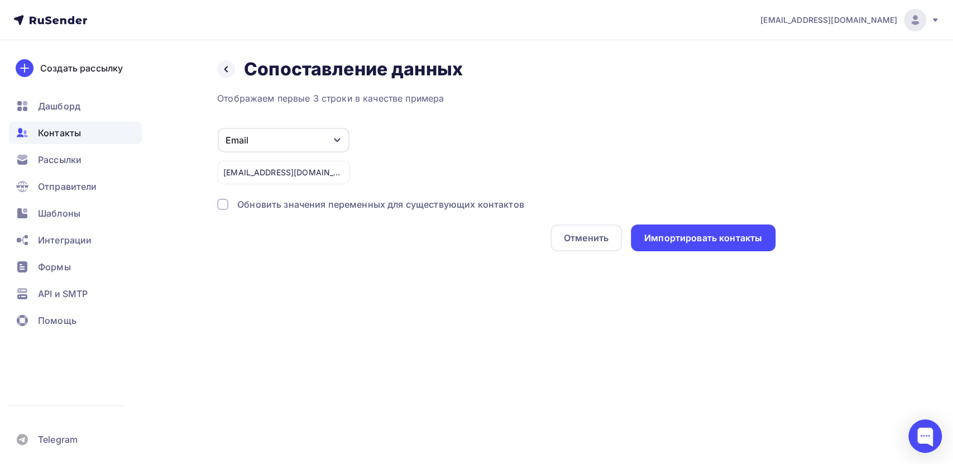
click at [329, 207] on div "Обновить значения переменных для существующих контактов" at bounding box center [380, 204] width 287 height 13
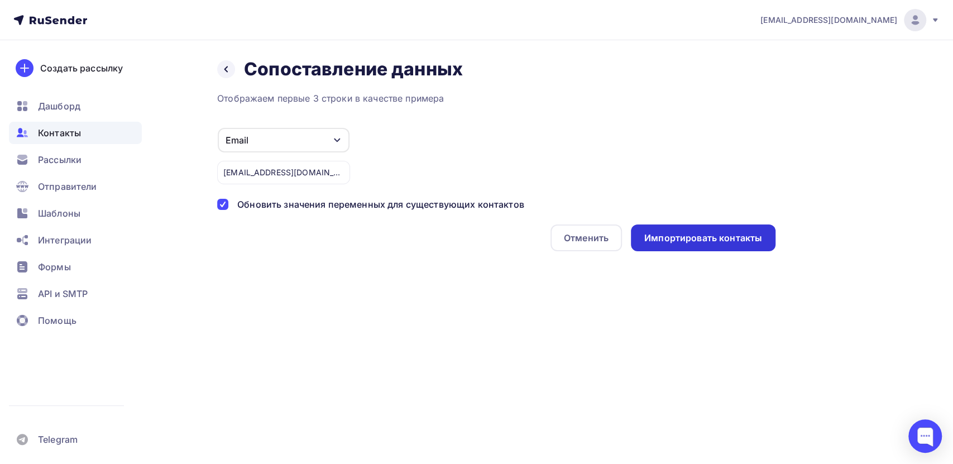
click at [658, 242] on div "Импортировать контакты" at bounding box center [703, 238] width 118 height 13
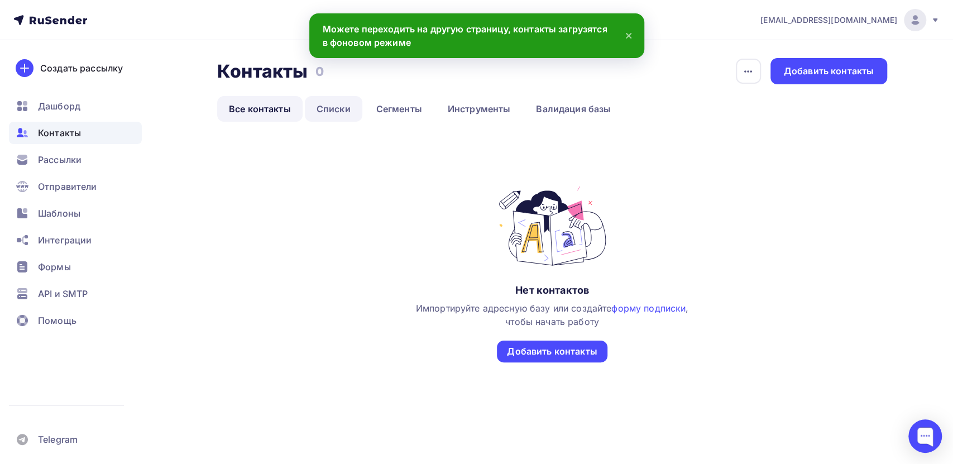
click at [326, 110] on link "Списки" at bounding box center [334, 109] width 58 height 26
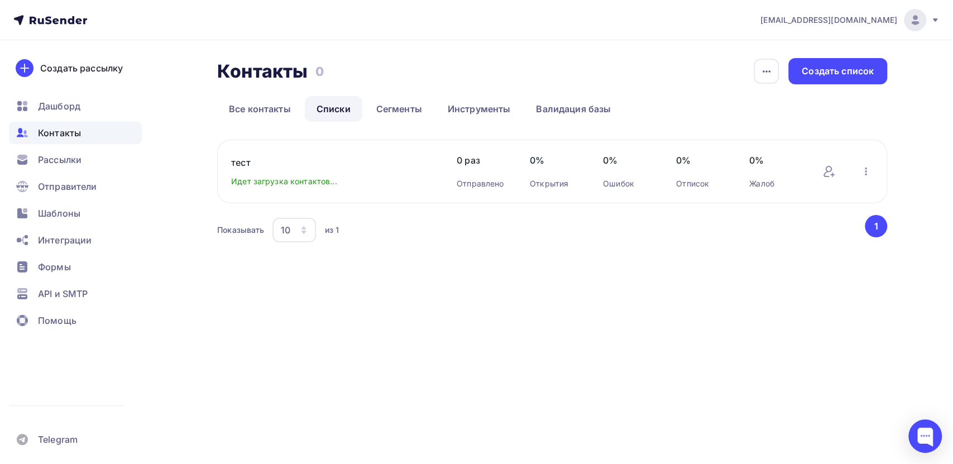
click at [883, 228] on button "1" at bounding box center [876, 226] width 22 height 22
click at [415, 115] on link "Сегменты" at bounding box center [399, 109] width 69 height 26
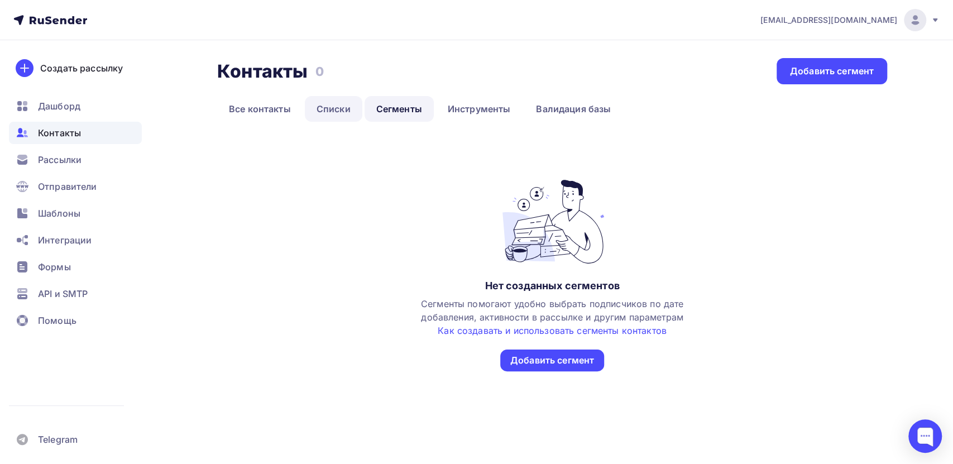
click at [328, 108] on link "Списки" at bounding box center [334, 109] width 58 height 26
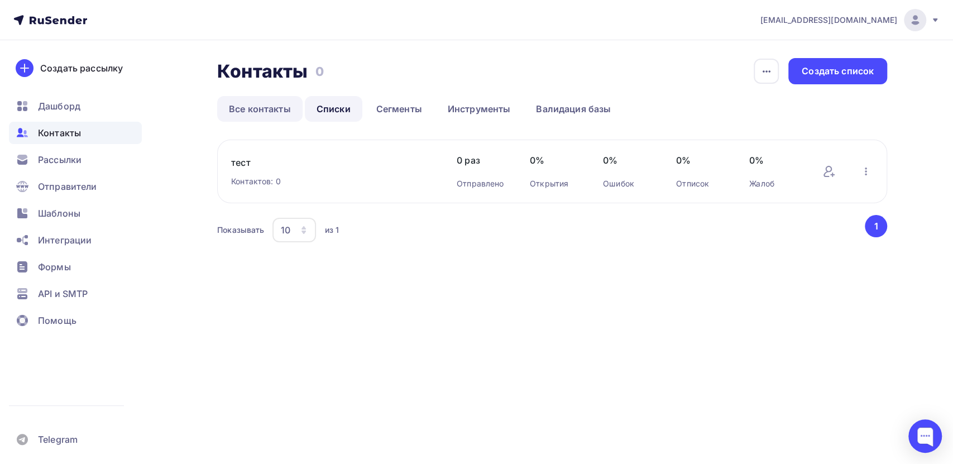
click at [264, 111] on link "Все контакты" at bounding box center [259, 109] width 85 height 26
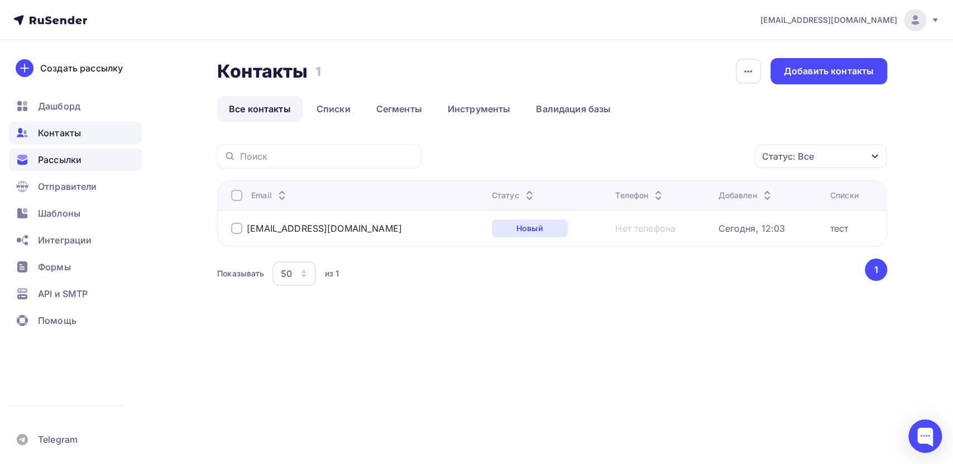
click at [51, 157] on span "Рассылки" at bounding box center [60, 159] width 44 height 13
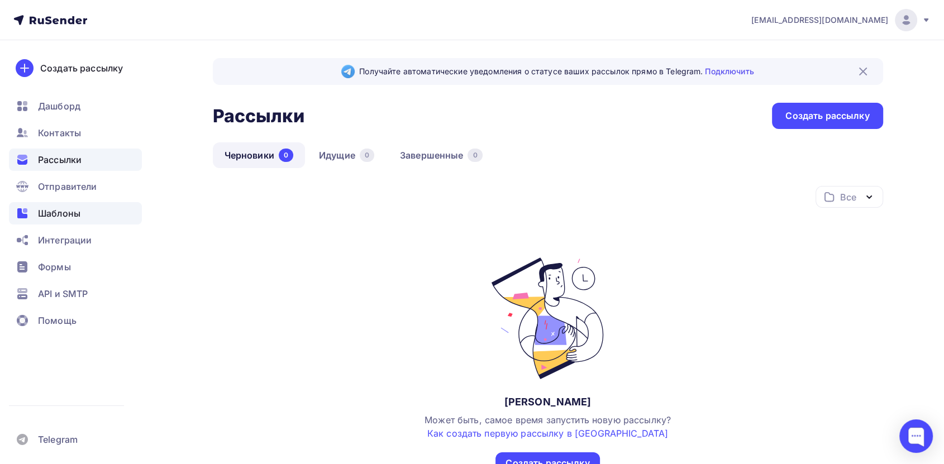
click at [62, 214] on span "Шаблоны" at bounding box center [59, 213] width 42 height 13
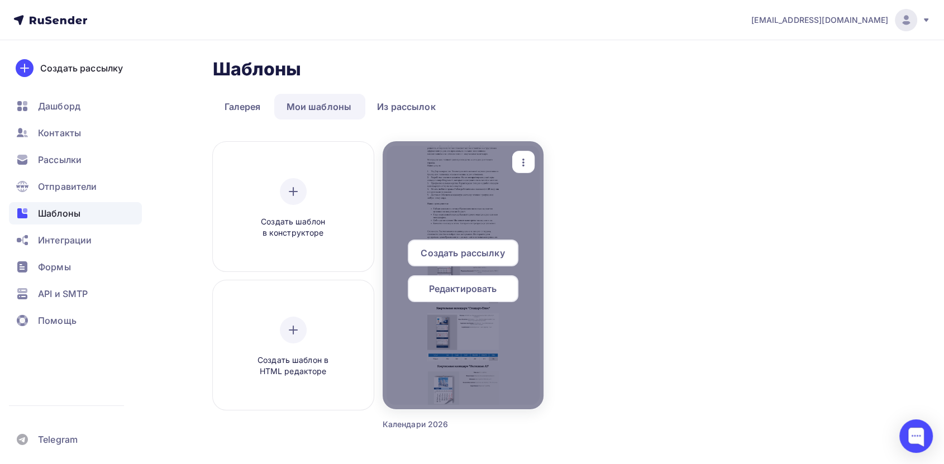
click at [482, 226] on div at bounding box center [462, 275] width 161 height 268
click at [486, 259] on span "Создать рассылку" at bounding box center [462, 252] width 84 height 13
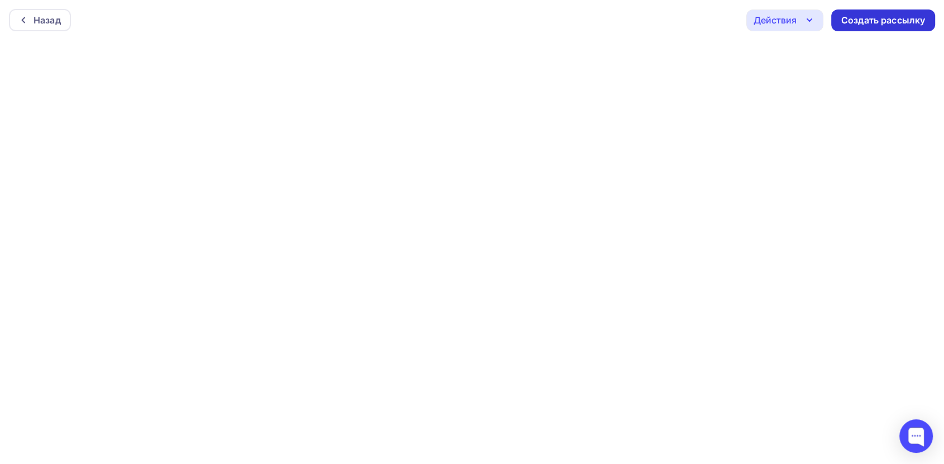
click at [868, 22] on div "Создать рассылку" at bounding box center [883, 20] width 84 height 13
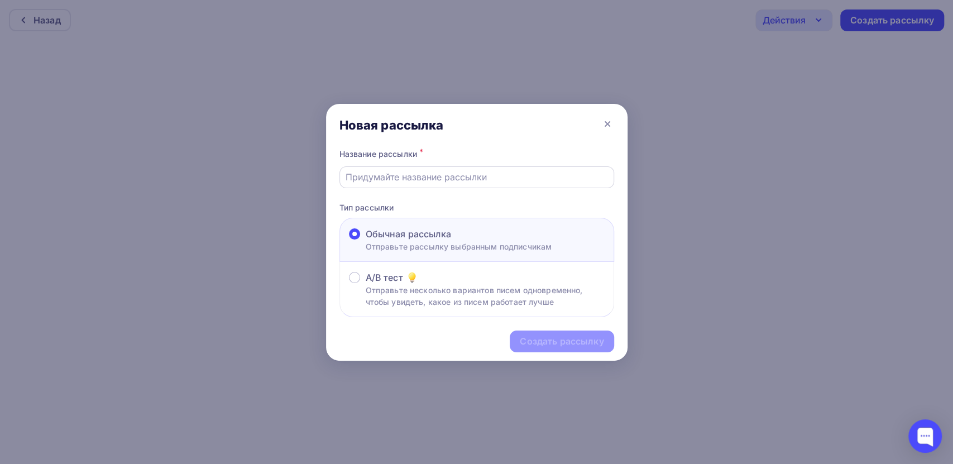
click at [457, 174] on input "text" at bounding box center [477, 176] width 262 height 13
type input "Квартальные календари, которые работают на ваш бренд 24/7"
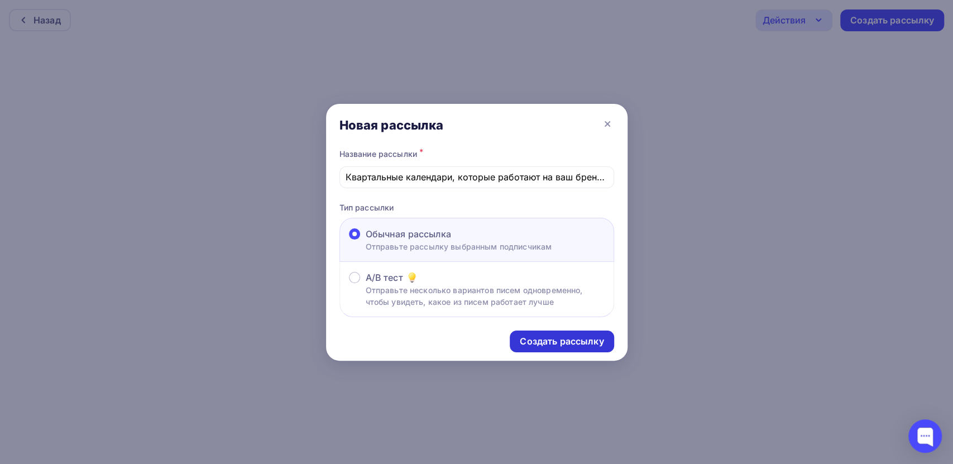
click at [557, 339] on div "Создать рассылку" at bounding box center [562, 341] width 84 height 13
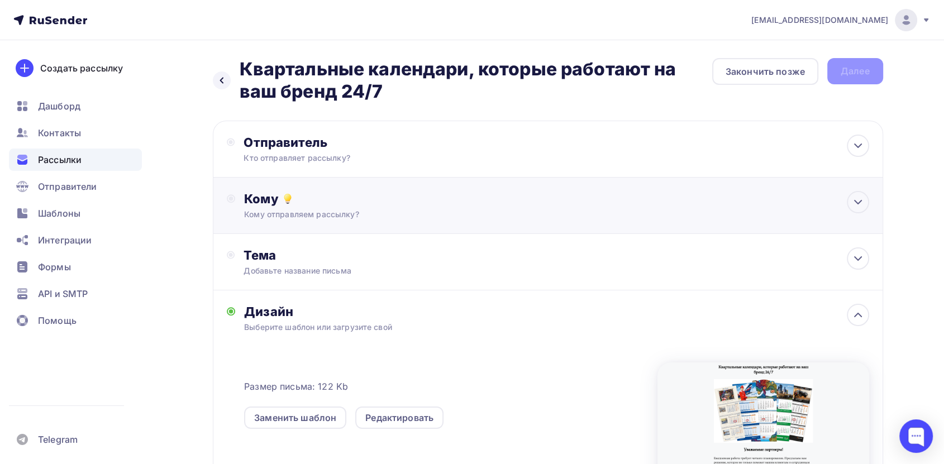
click at [382, 202] on div "Кому" at bounding box center [556, 199] width 624 height 16
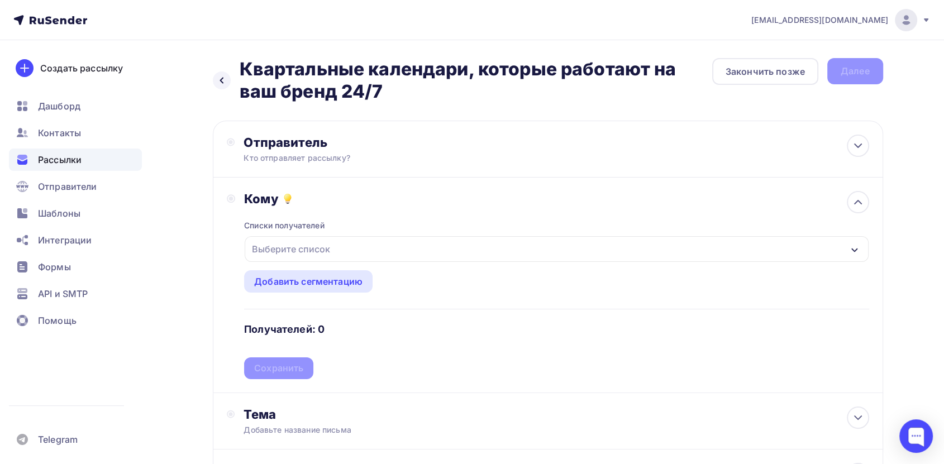
click at [323, 251] on div "Выберите список" at bounding box center [290, 249] width 87 height 20
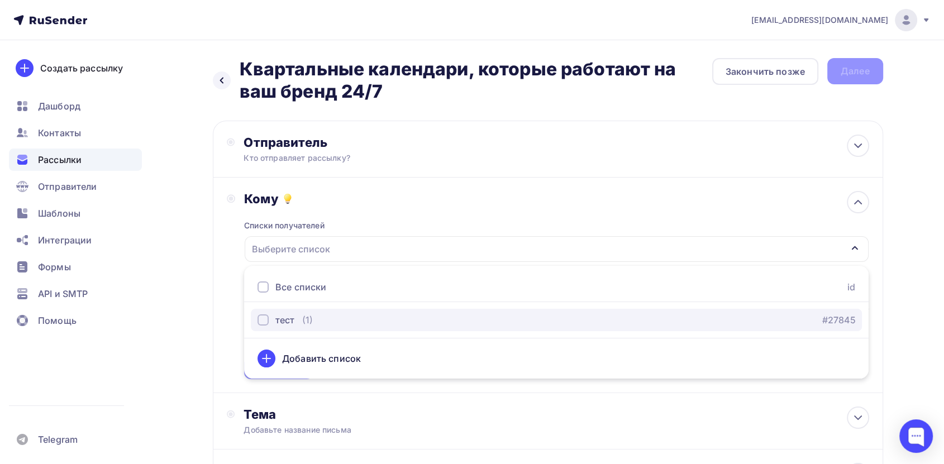
click at [322, 316] on div "тест (1) #27845" at bounding box center [555, 319] width 597 height 13
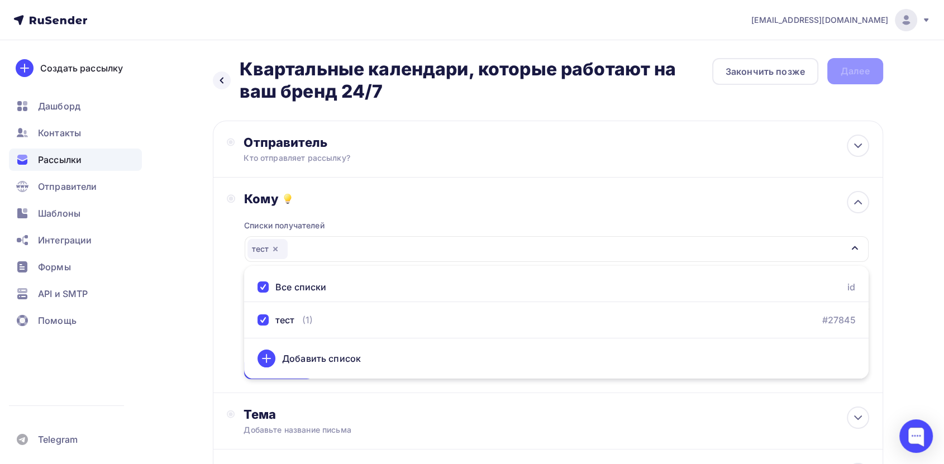
click at [902, 205] on div "Назад Квартальные календари, которые работают на ваш бренд 24/7 Квартальные кал…" at bounding box center [472, 432] width 915 height 784
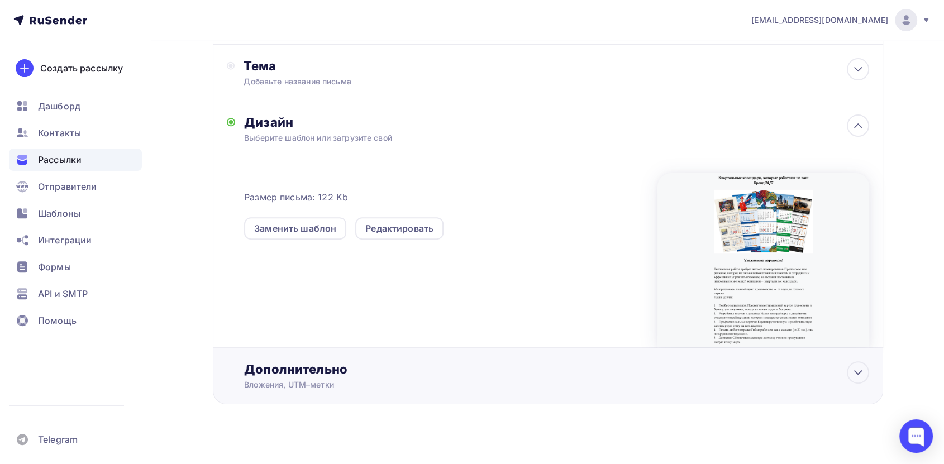
scroll to position [360, 0]
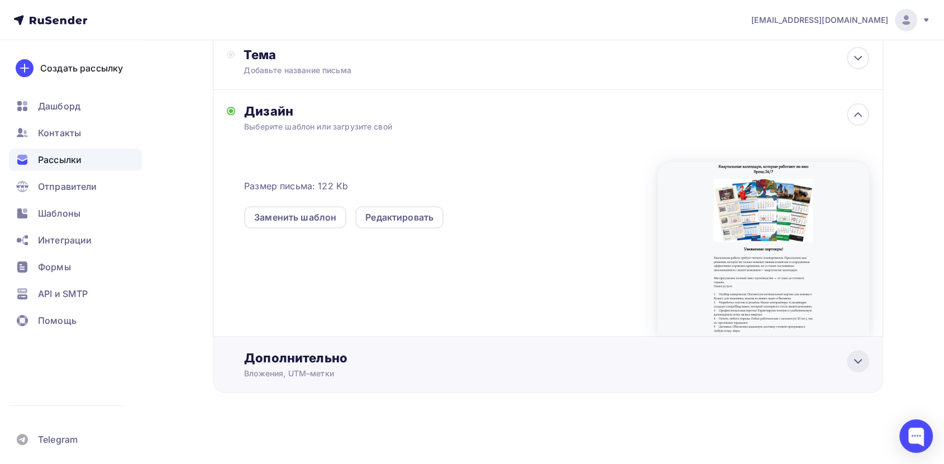
click at [862, 361] on icon at bounding box center [857, 361] width 13 height 13
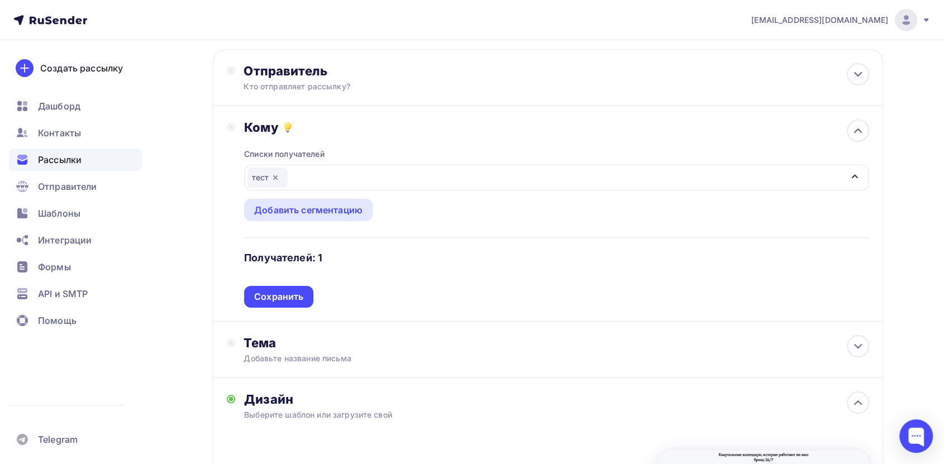
scroll to position [0, 0]
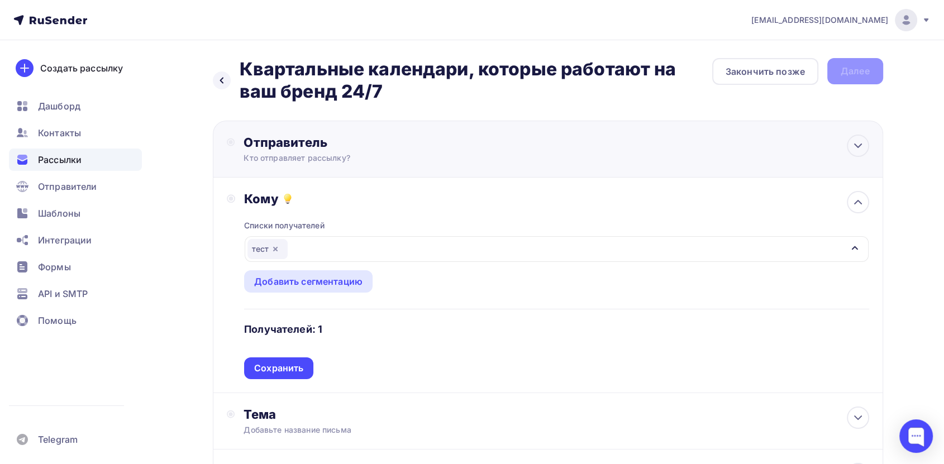
click at [427, 155] on div "Кто отправляет рассылку?" at bounding box center [352, 157] width 218 height 11
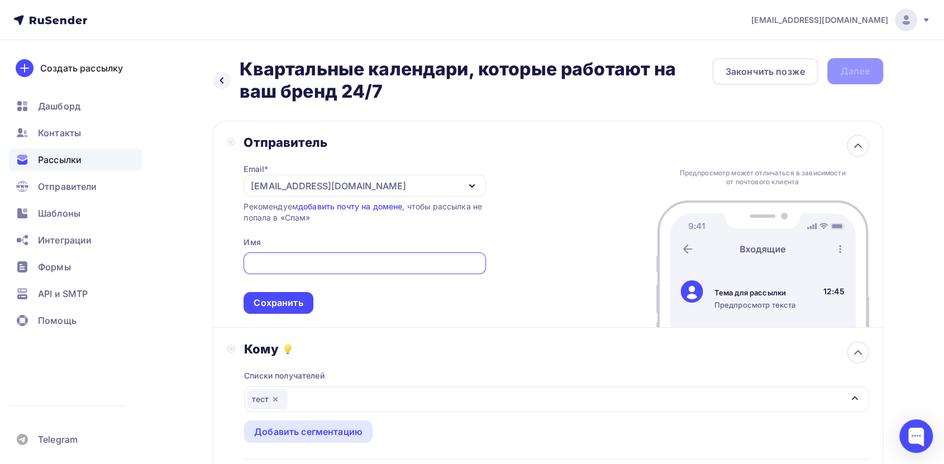
type input "Print@cmykplus.ru"
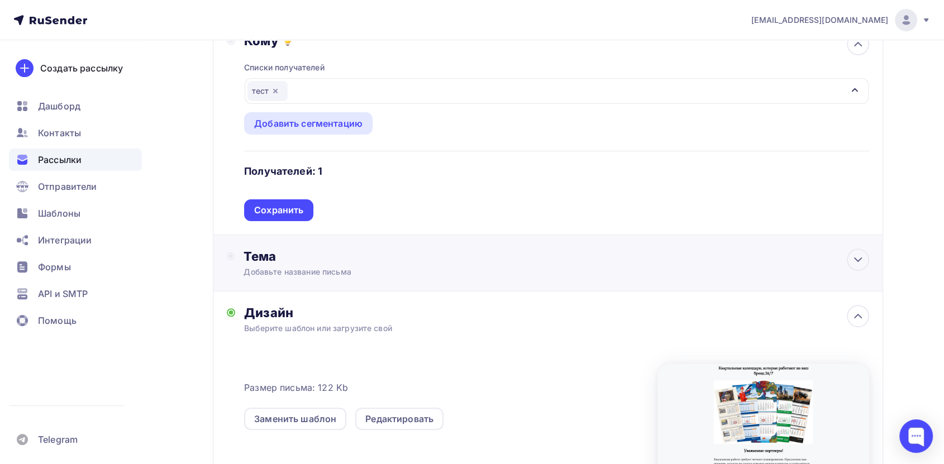
scroll to position [310, 0]
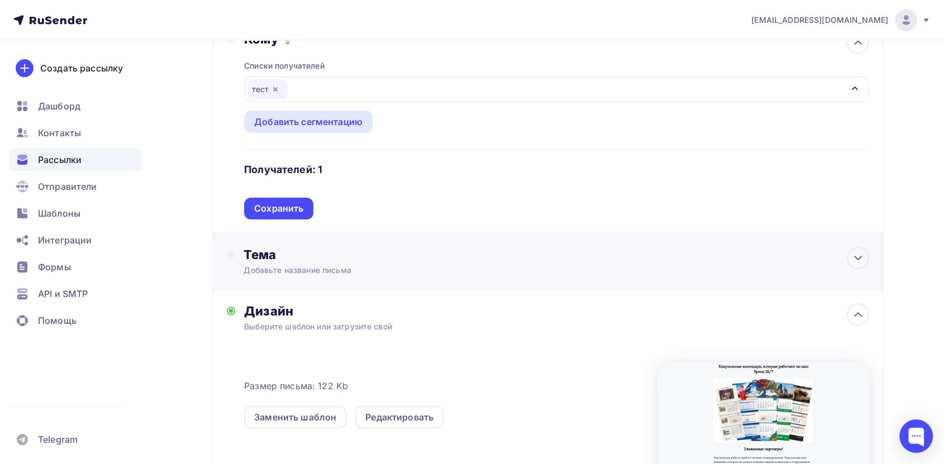
click at [370, 272] on div "Добавьте название письма" at bounding box center [342, 270] width 199 height 11
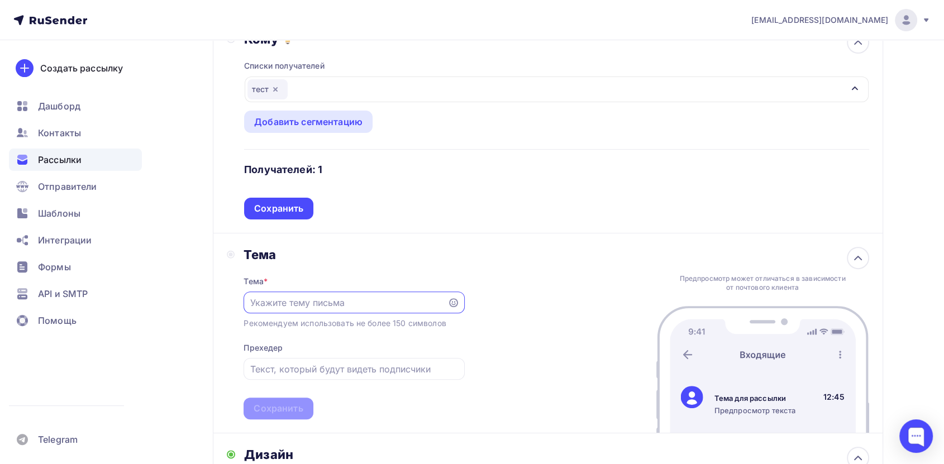
paste input "Квартальные календари, которые работают на ваш бренд 24/7"
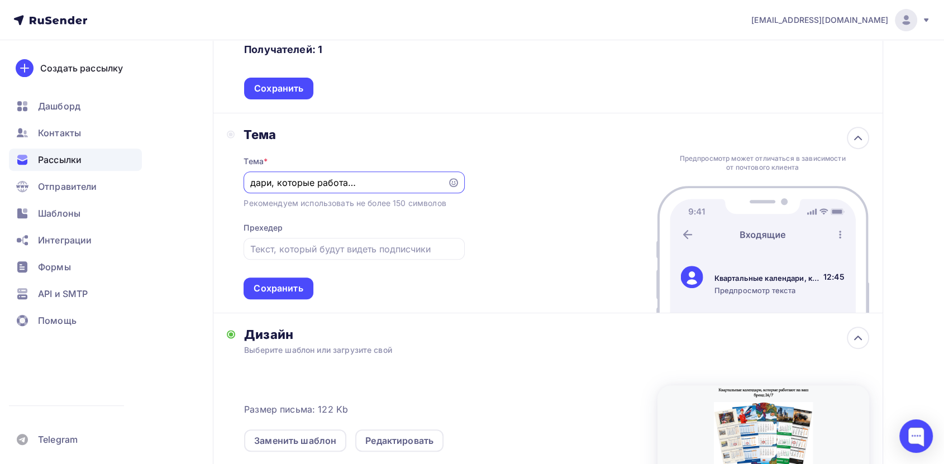
scroll to position [434, 0]
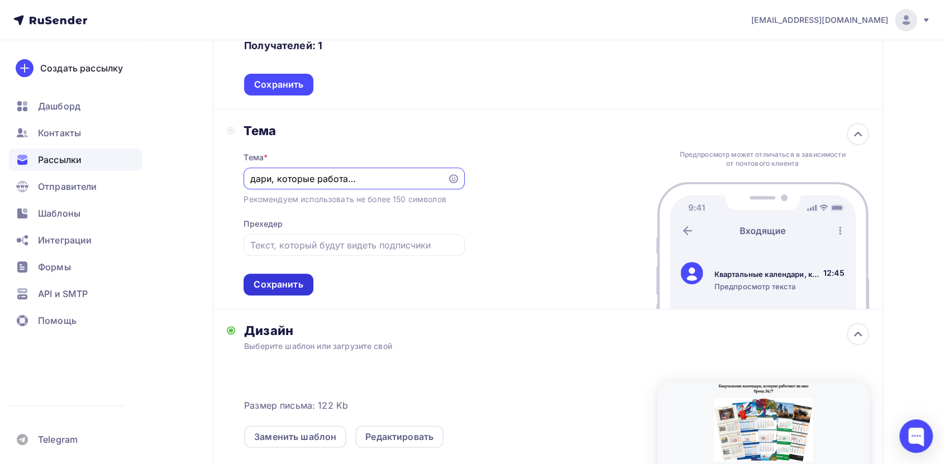
type input "Квартальные календари, которые работают на ваш бренд 24/7"
click at [293, 285] on div "Сохранить" at bounding box center [277, 284] width 49 height 13
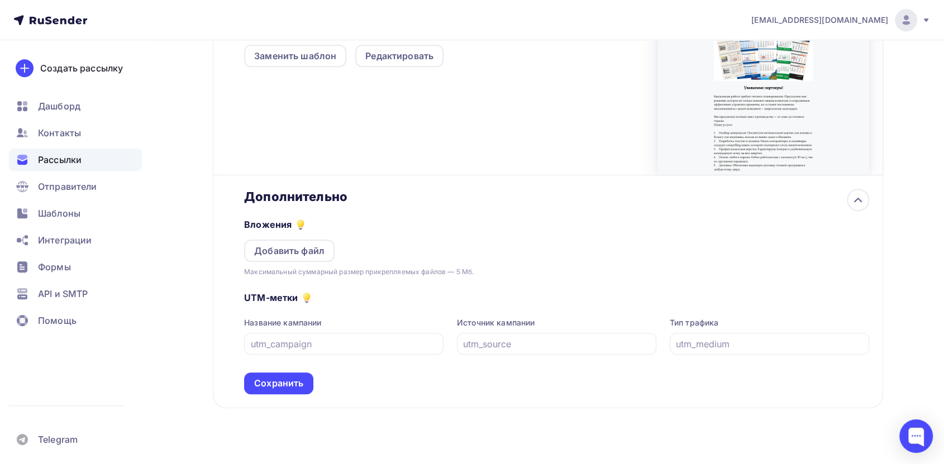
scroll to position [697, 0]
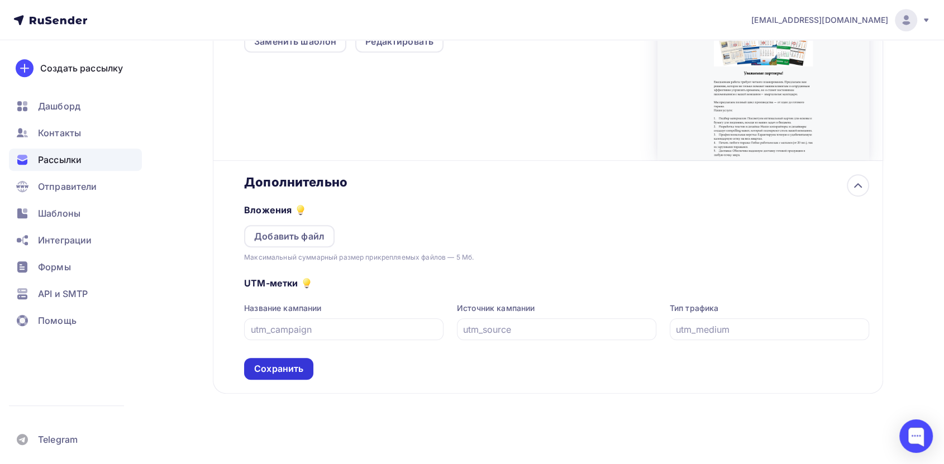
click at [298, 363] on div "Сохранить" at bounding box center [278, 368] width 49 height 13
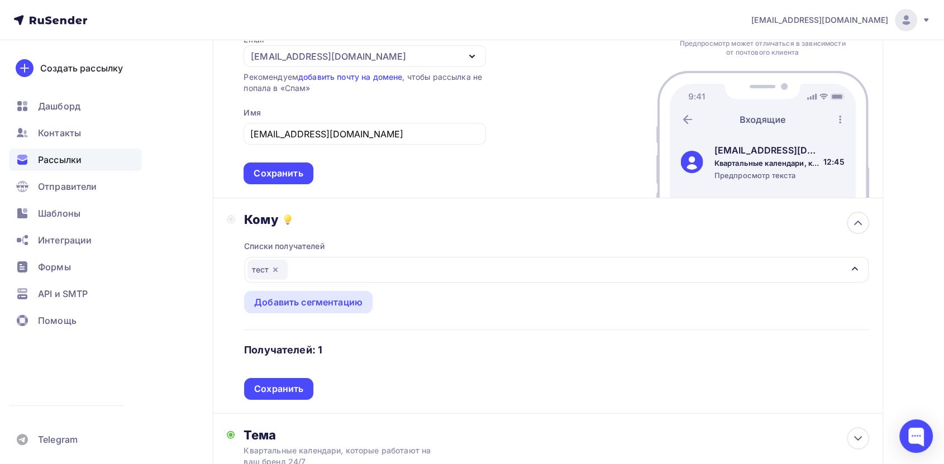
scroll to position [124, 0]
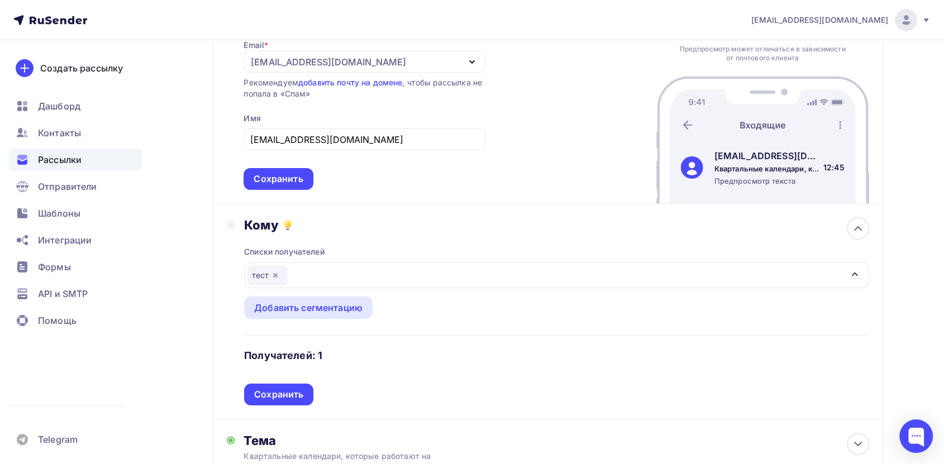
click at [348, 264] on div "тест" at bounding box center [556, 275] width 623 height 26
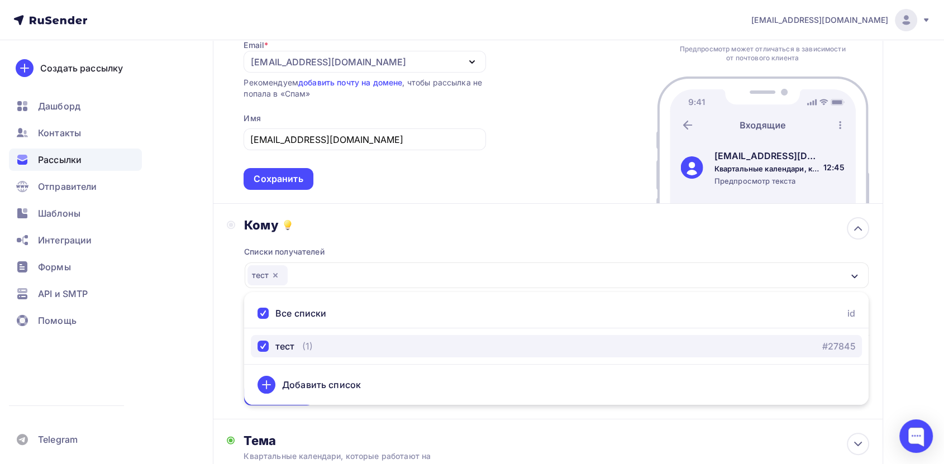
click at [335, 345] on div "тест (1) #27845" at bounding box center [555, 345] width 597 height 13
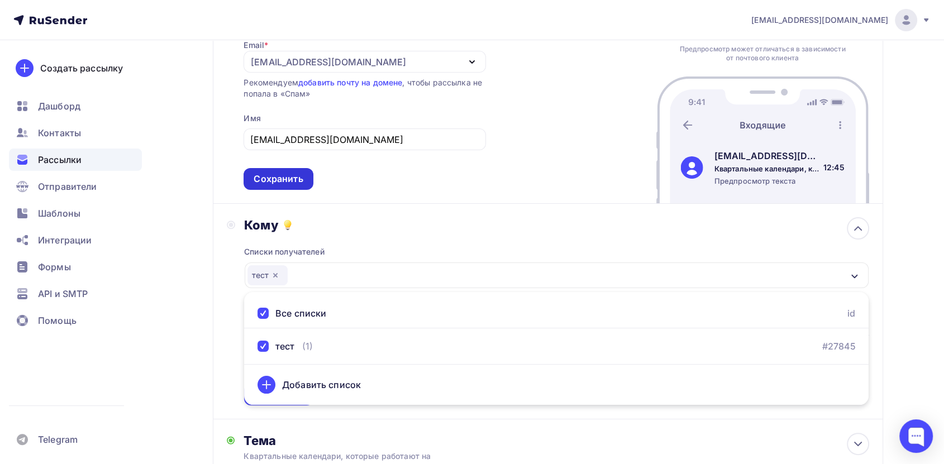
click at [299, 185] on div "Сохранить" at bounding box center [277, 179] width 69 height 22
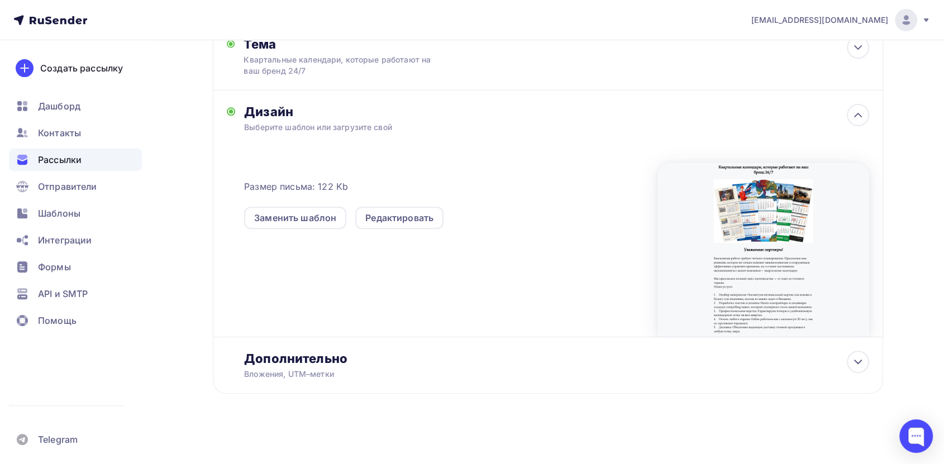
scroll to position [371, 0]
click at [760, 264] on div at bounding box center [763, 249] width 212 height 174
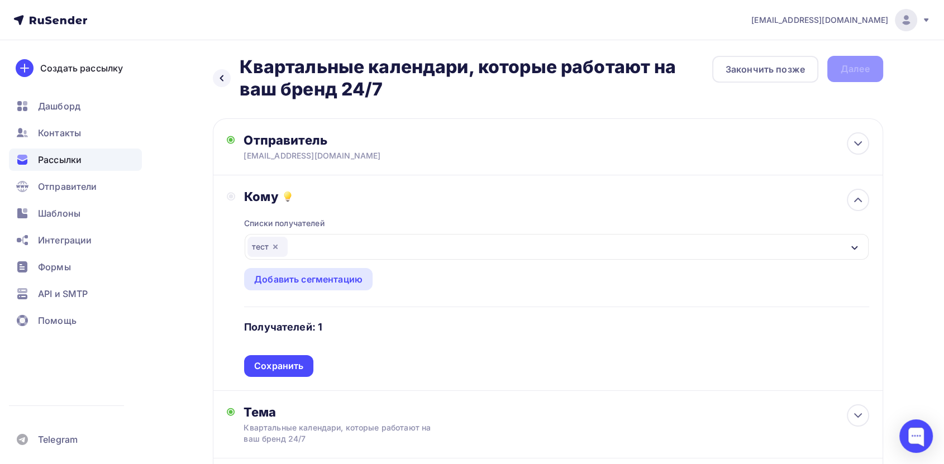
scroll to position [0, 0]
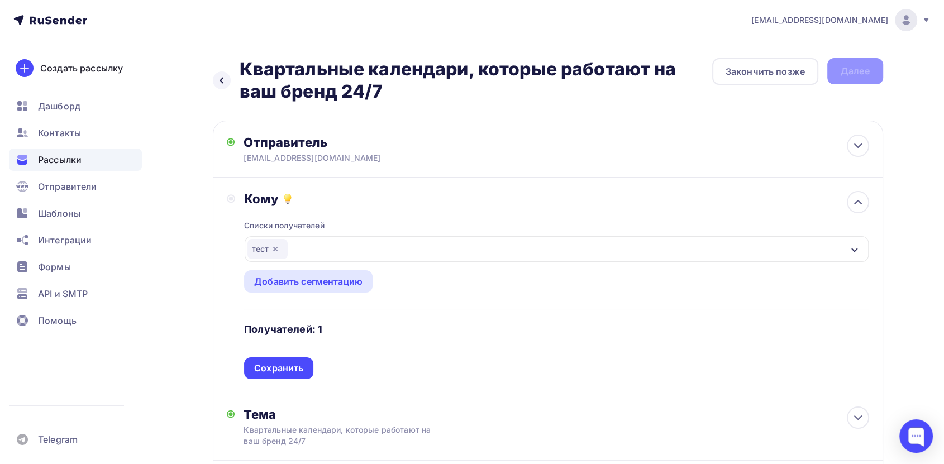
click at [372, 250] on div "тест" at bounding box center [556, 249] width 623 height 26
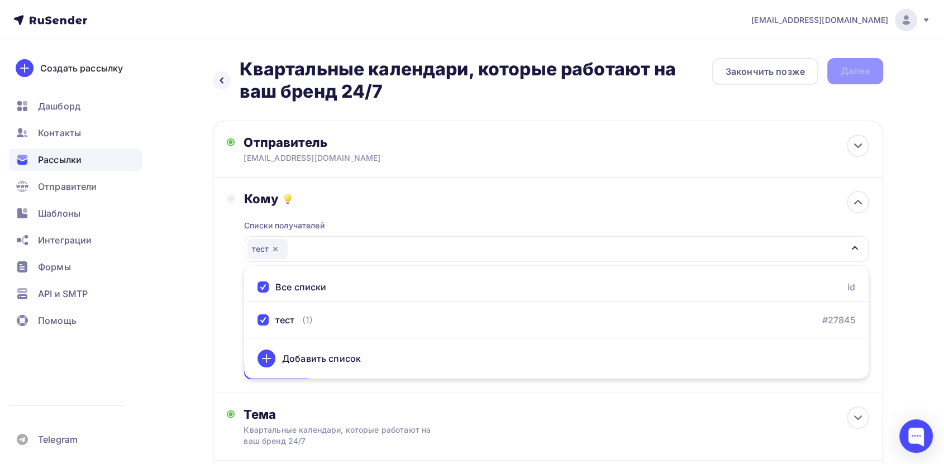
click at [265, 285] on div at bounding box center [262, 286] width 11 height 11
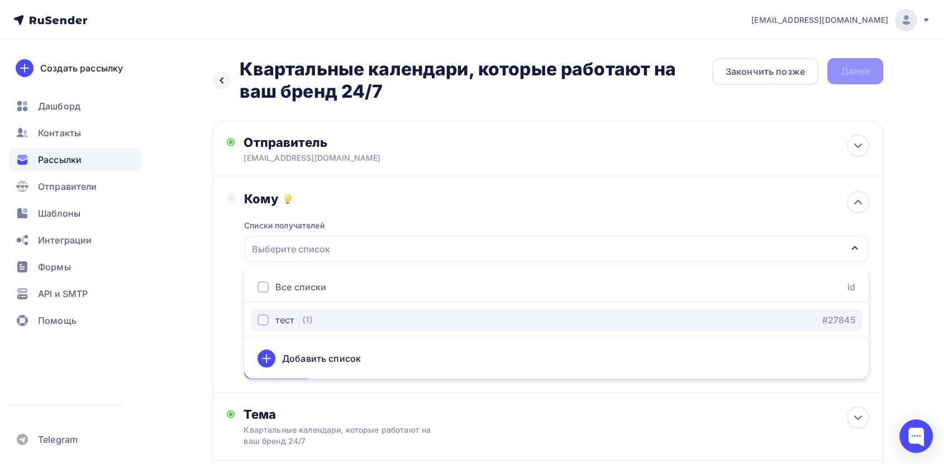
click at [261, 319] on div "button" at bounding box center [262, 319] width 11 height 11
click at [843, 318] on link "#27845" at bounding box center [838, 319] width 33 height 13
click at [915, 16] on div at bounding box center [905, 20] width 22 height 22
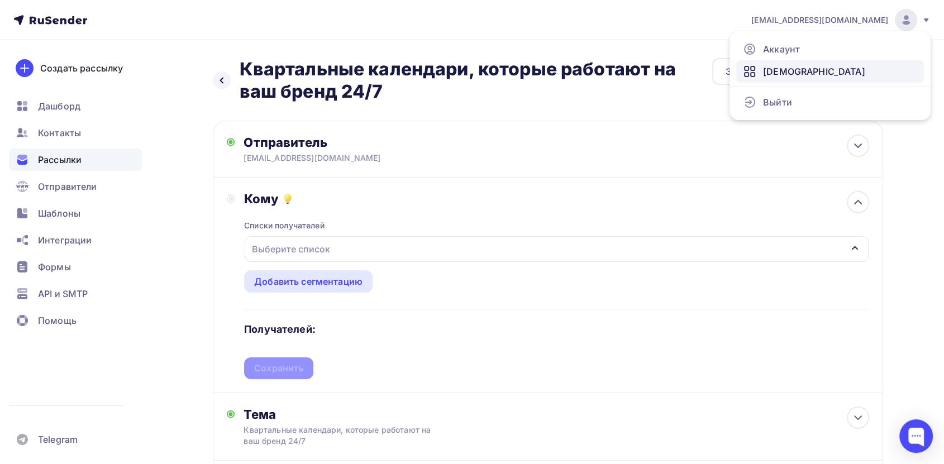
click at [809, 71] on link "[DEMOGRAPHIC_DATA]" at bounding box center [830, 71] width 188 height 22
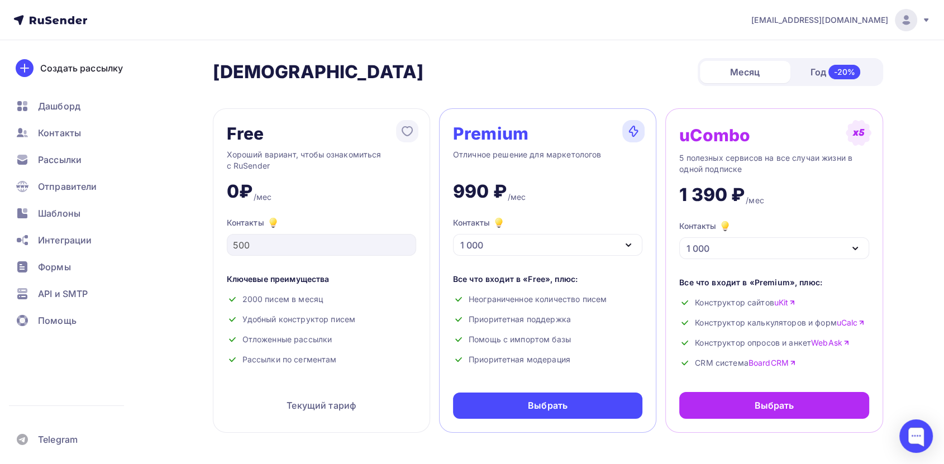
click at [524, 246] on div "1 000" at bounding box center [547, 245] width 189 height 22
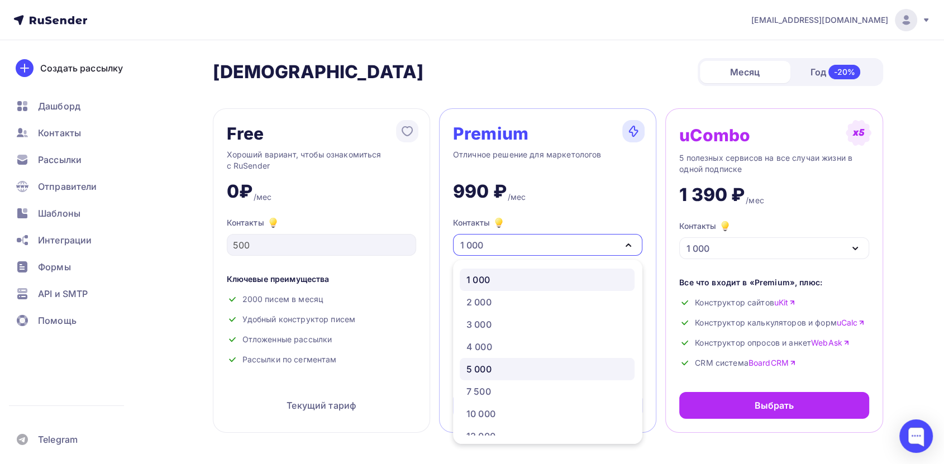
click at [497, 371] on div "5 000" at bounding box center [546, 368] width 161 height 13
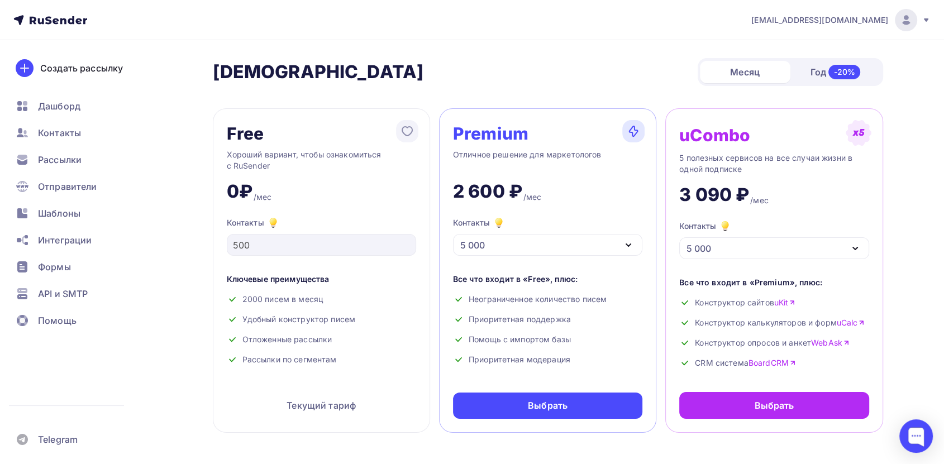
click at [504, 239] on div "5 000" at bounding box center [547, 245] width 189 height 22
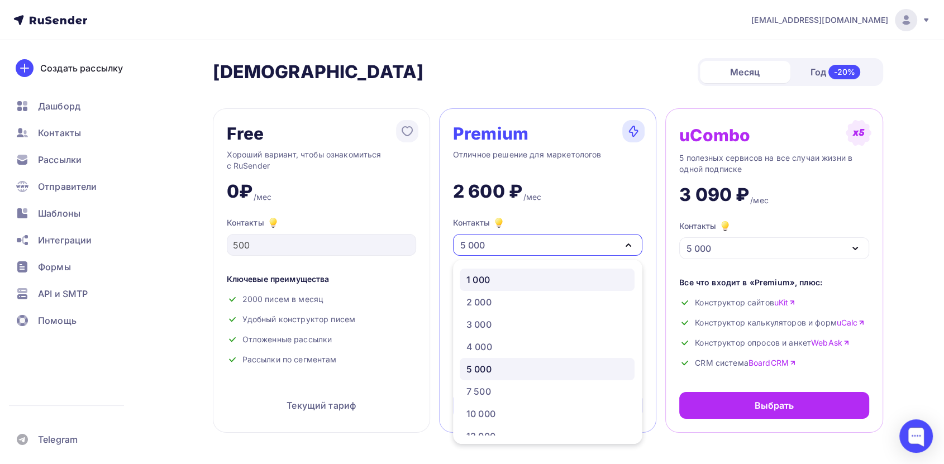
click at [495, 274] on div "1 000" at bounding box center [546, 279] width 161 height 13
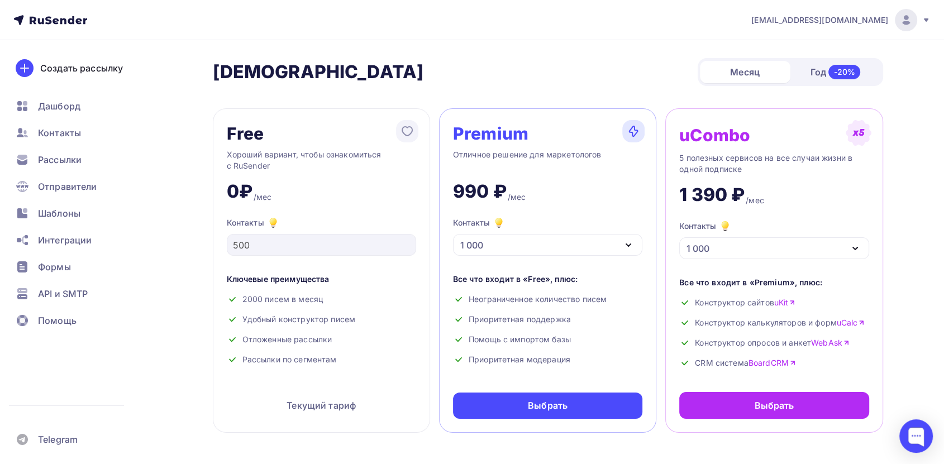
click at [817, 74] on div "Год -20%" at bounding box center [835, 71] width 90 height 23
click at [761, 76] on div "Месяц" at bounding box center [745, 72] width 90 height 22
click at [817, 75] on div "Год -20%" at bounding box center [835, 71] width 90 height 23
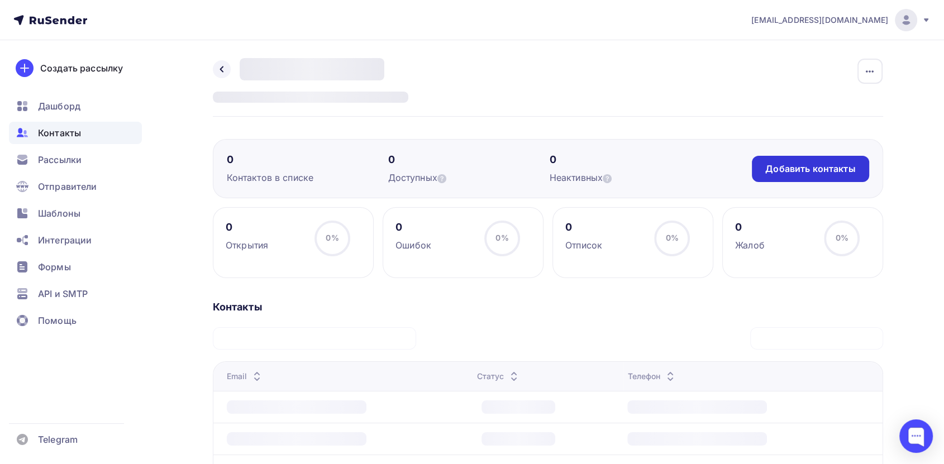
click at [834, 173] on div "Добавить контакты" at bounding box center [810, 168] width 90 height 13
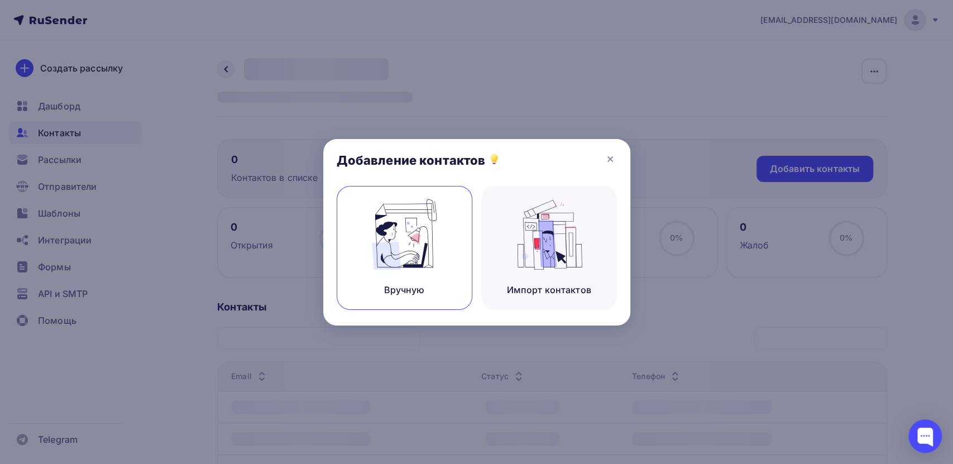
click at [463, 247] on div "Вручную" at bounding box center [405, 248] width 136 height 124
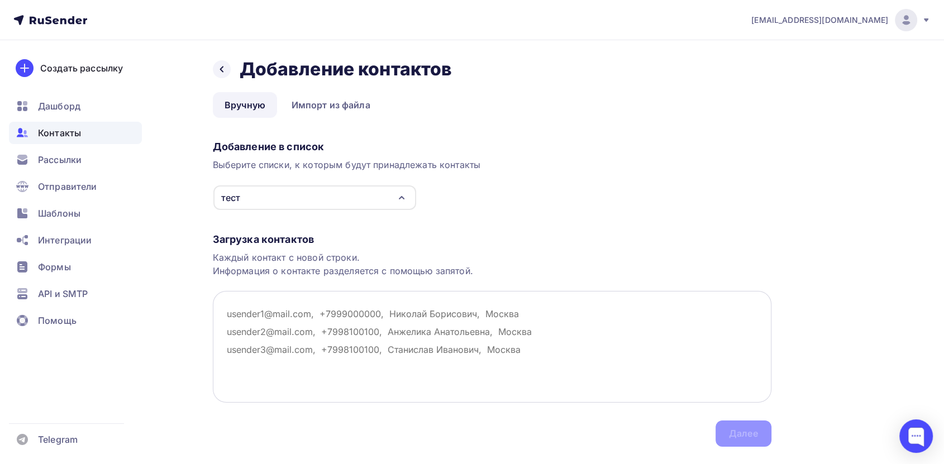
type textarea "[PERSON_NAME]"
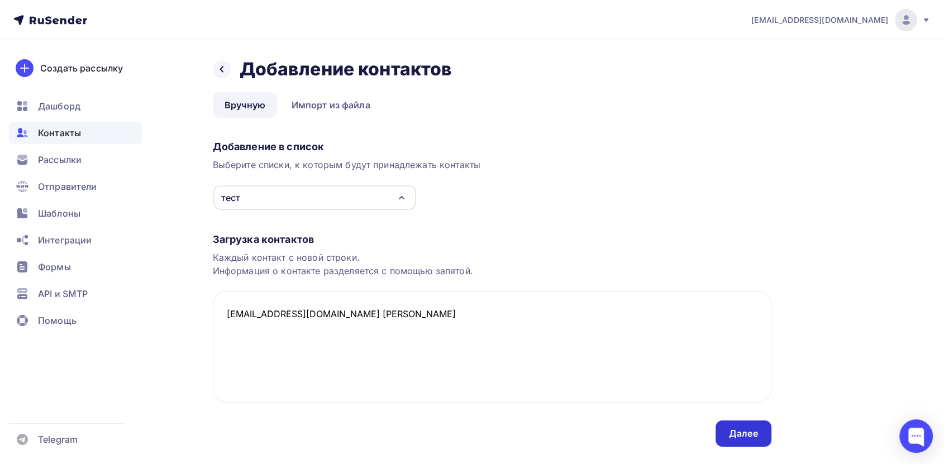
type textarea "[EMAIL_ADDRESS][DOMAIN_NAME] [PERSON_NAME]"
click at [739, 438] on div "Далее" at bounding box center [743, 433] width 29 height 13
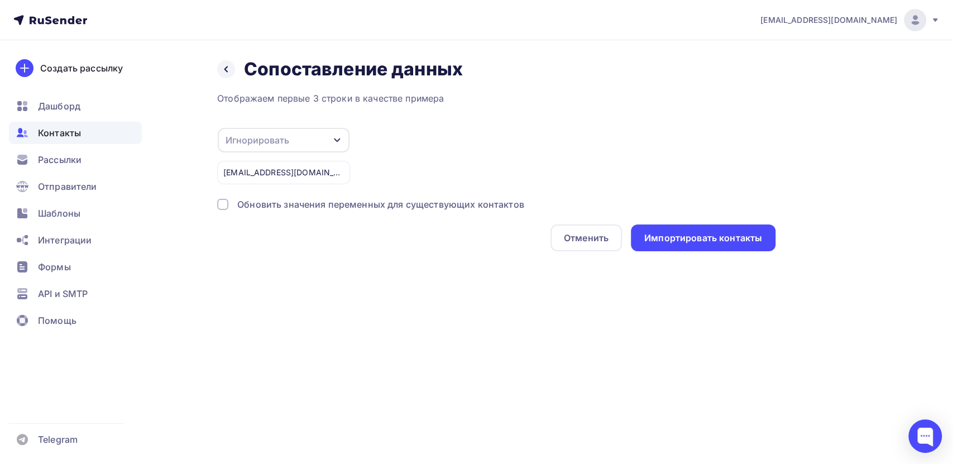
click at [312, 140] on div "Игнорировать" at bounding box center [284, 140] width 132 height 25
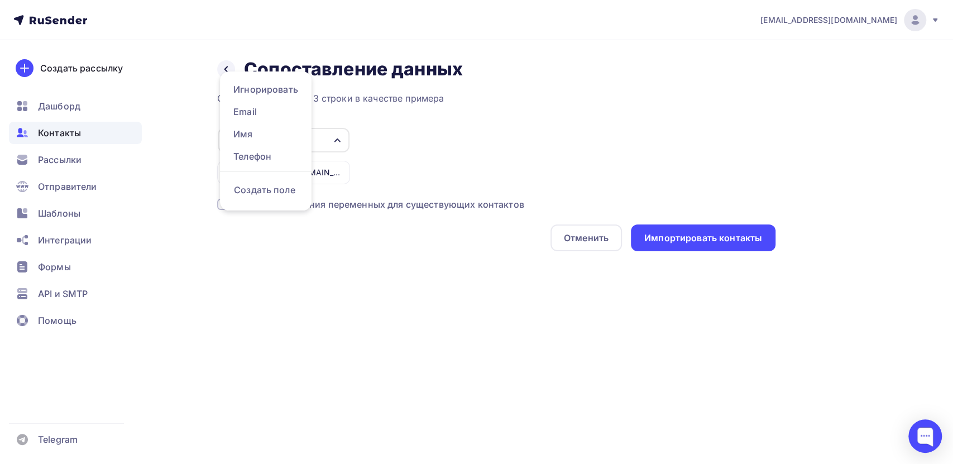
click at [438, 137] on div "Игнорировать Игнорировать Email Имя Телефон Создать поле [EMAIL_ADDRESS][DOMAIN…" at bounding box center [496, 155] width 558 height 57
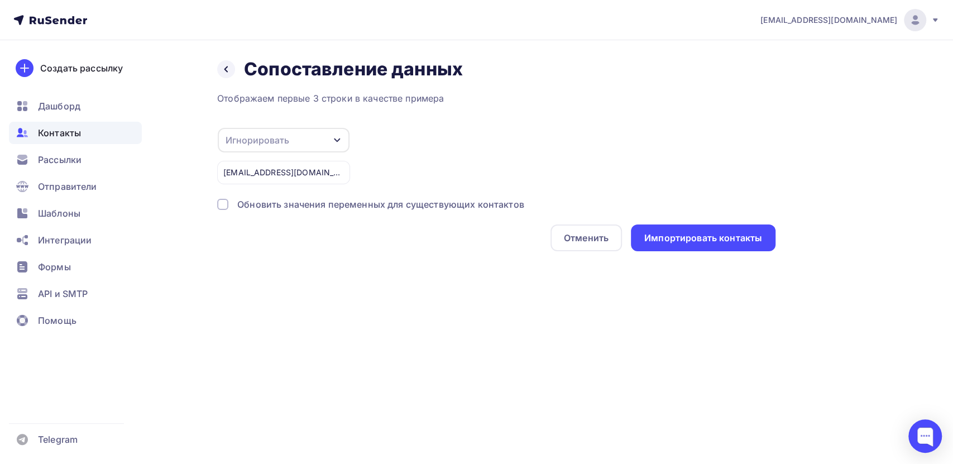
click at [274, 170] on div "[EMAIL_ADDRESS][DOMAIN_NAME] [PERSON_NAME]" at bounding box center [283, 172] width 133 height 23
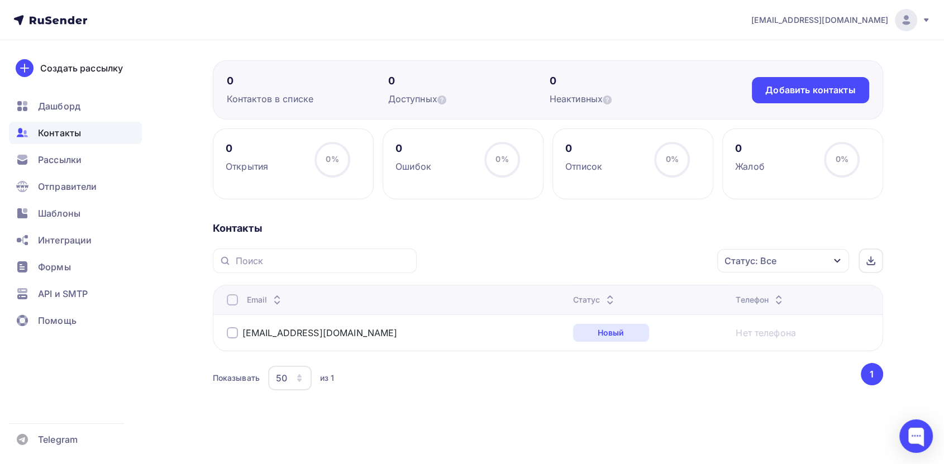
scroll to position [79, 0]
click at [276, 338] on div "[EMAIL_ADDRESS][DOMAIN_NAME]" at bounding box center [366, 332] width 279 height 18
click at [270, 333] on link "[EMAIL_ADDRESS][DOMAIN_NAME]" at bounding box center [319, 332] width 155 height 11
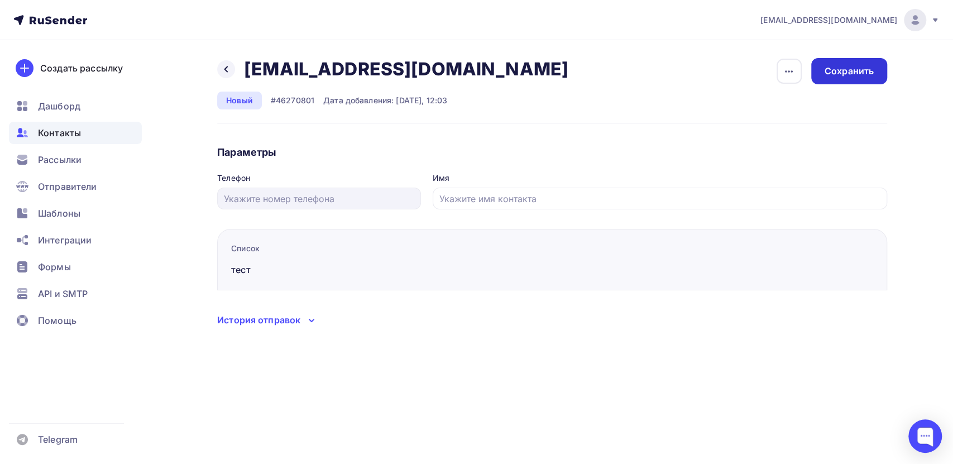
click at [864, 76] on div "Сохранить" at bounding box center [849, 71] width 49 height 13
click at [60, 212] on span "Шаблоны" at bounding box center [59, 213] width 42 height 13
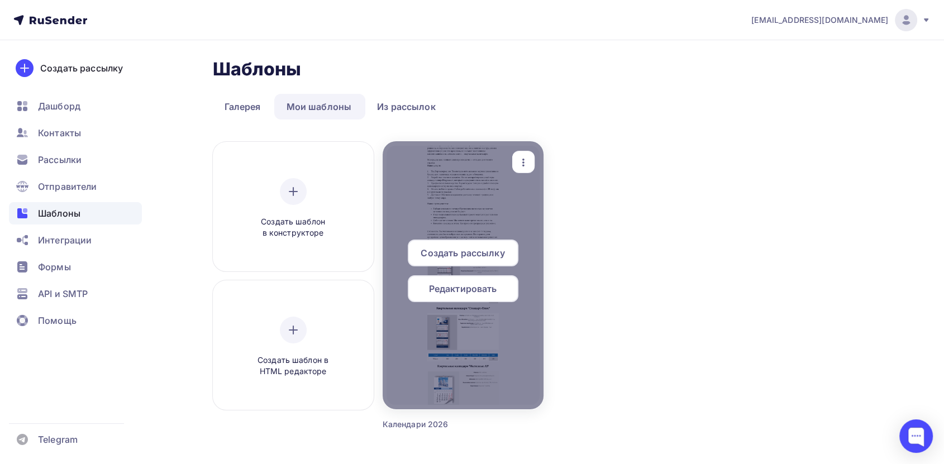
click at [492, 289] on span "Редактировать" at bounding box center [463, 288] width 68 height 13
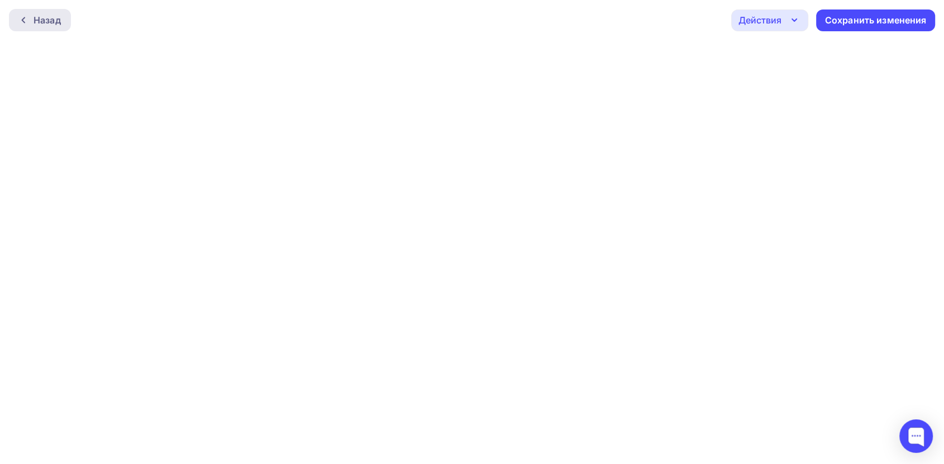
click at [47, 19] on div "Назад" at bounding box center [46, 19] width 27 height 13
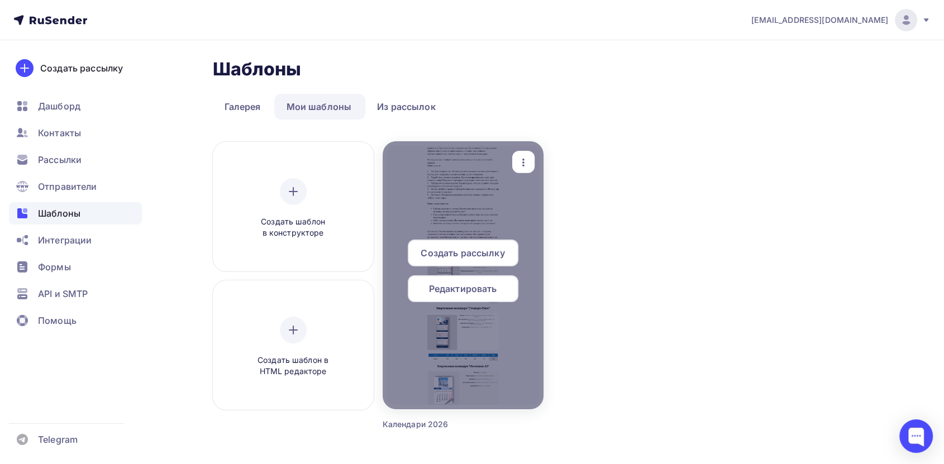
click at [454, 254] on span "Создать рассылку" at bounding box center [462, 252] width 84 height 13
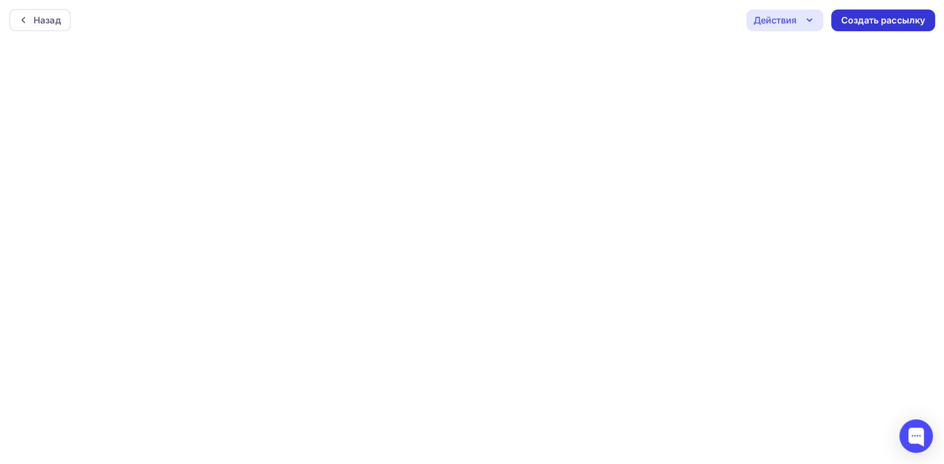
click at [880, 19] on div "Создать рассылку" at bounding box center [883, 20] width 84 height 13
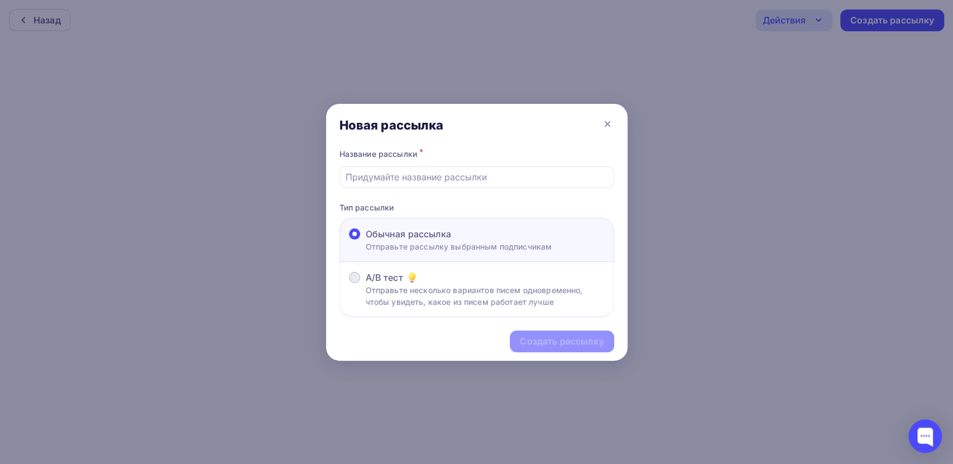
click at [478, 291] on p "Отправьте несколько вариантов писем одновременно, чтобы увидеть, какое из писем…" at bounding box center [485, 295] width 239 height 23
click at [366, 284] on input "A/B тест Отправьте несколько вариантов писем одновременно, чтобы увидеть, какое…" at bounding box center [366, 284] width 0 height 0
click at [447, 235] on span "Обычная рассылка" at bounding box center [408, 233] width 85 height 13
click at [366, 241] on input "Обычная рассылка Отправьте рассылку выбранным подписчикам" at bounding box center [366, 241] width 0 height 0
click at [453, 171] on input "text" at bounding box center [477, 176] width 262 height 13
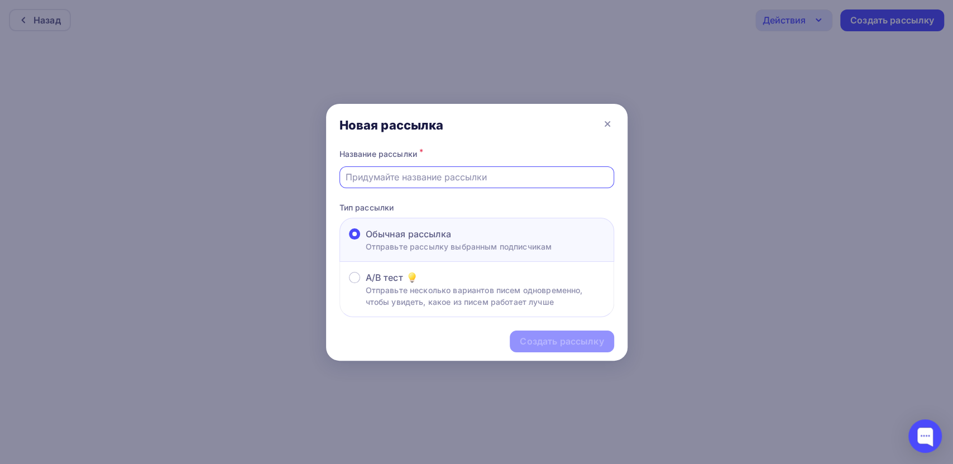
type input "Квартальные календари, которые работают на ваш бренд 24/7"
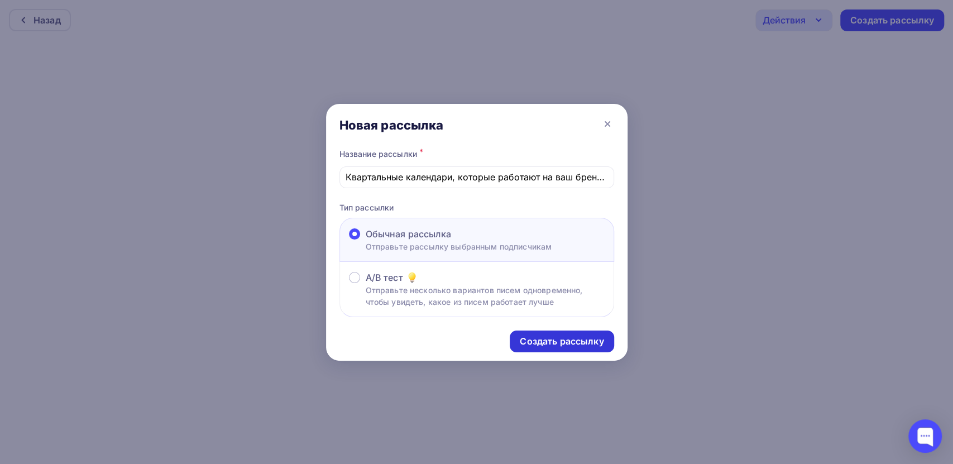
click at [534, 338] on div "Создать рассылку" at bounding box center [562, 341] width 84 height 13
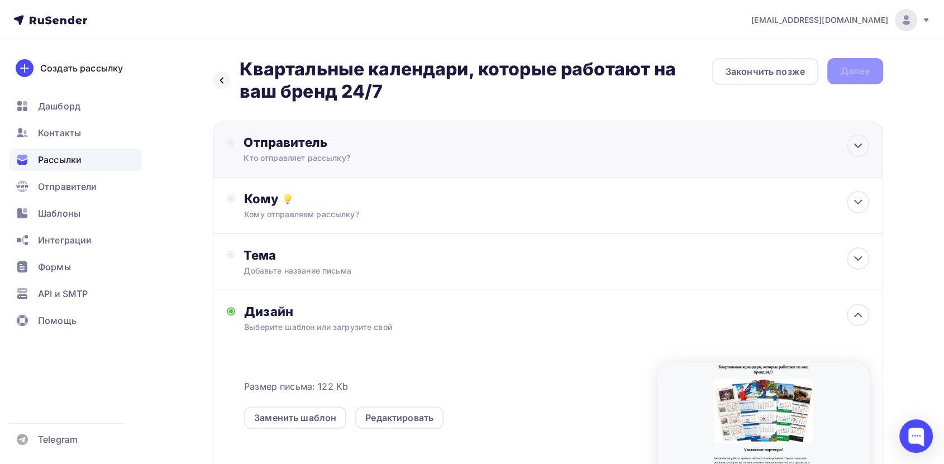
click at [353, 155] on div "Кто отправляет рассылку?" at bounding box center [352, 157] width 218 height 11
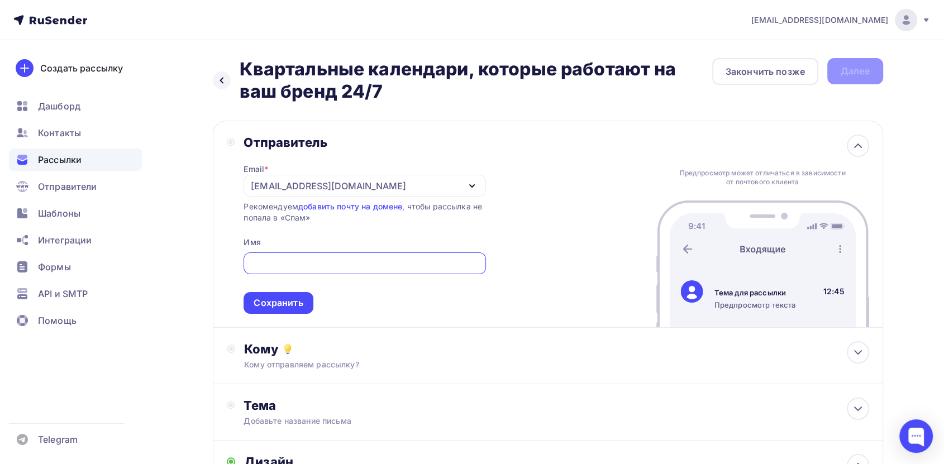
type input "Print@cmykplus.ru"
click at [465, 312] on span "Print@cmykplus.ru Сохранить" at bounding box center [364, 281] width 242 height 66
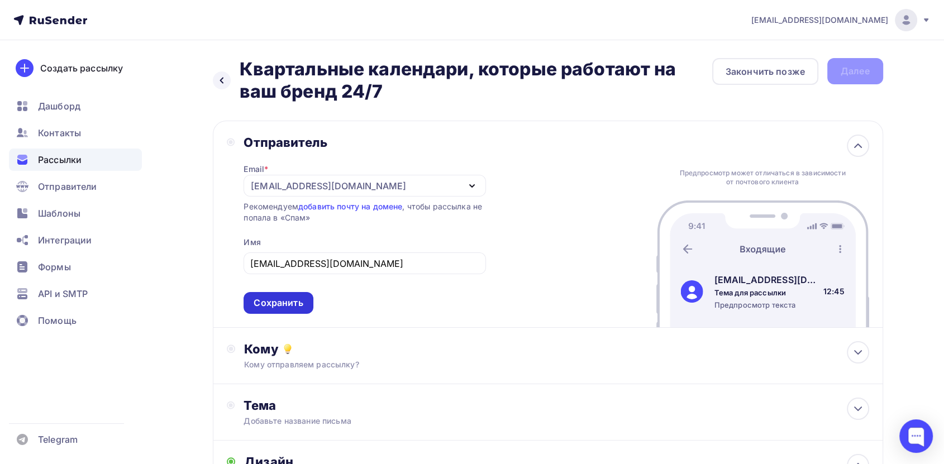
click at [299, 309] on div "Сохранить" at bounding box center [277, 303] width 69 height 22
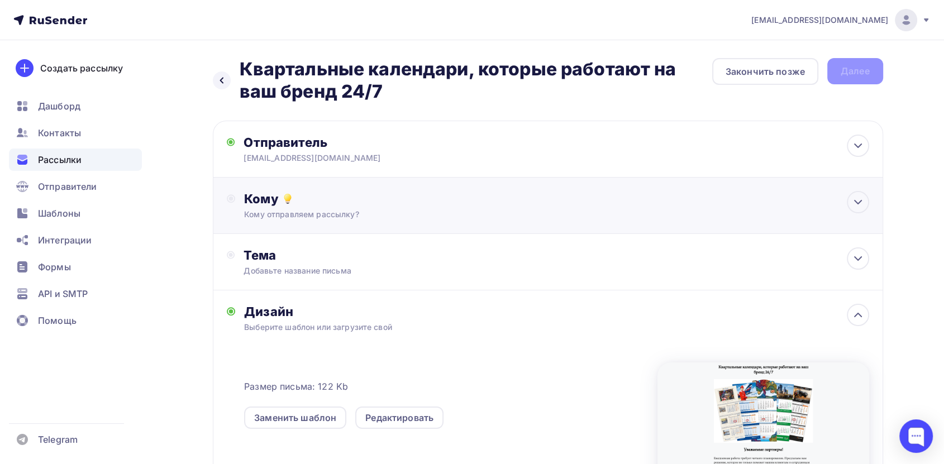
click at [348, 209] on div "Кому отправляем рассылку?" at bounding box center [525, 214] width 562 height 11
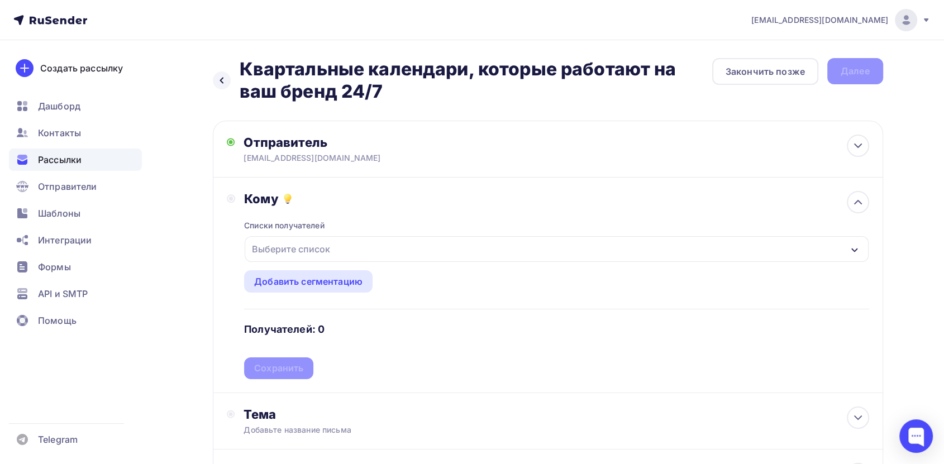
click at [306, 246] on div "Выберите список" at bounding box center [290, 249] width 87 height 20
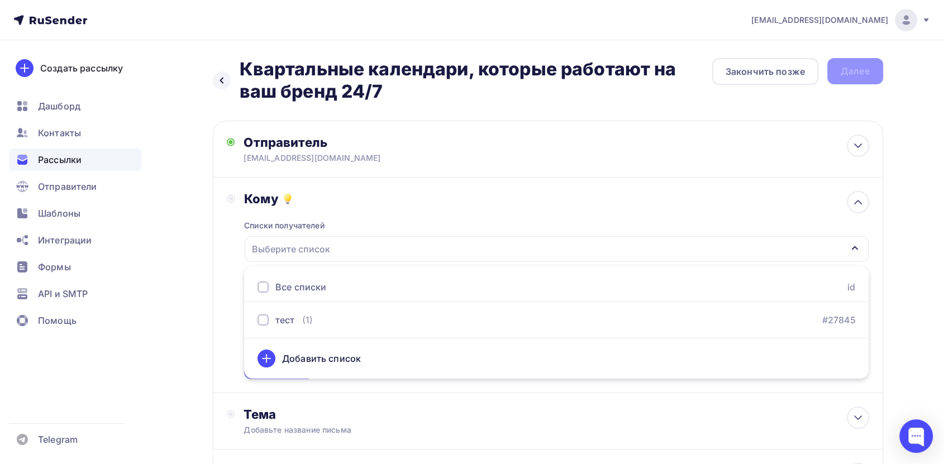
click at [298, 306] on ul "Все списки id тест (1) #27845 Добавить список" at bounding box center [556, 322] width 624 height 113
click at [298, 318] on div "тест (1)" at bounding box center [284, 319] width 55 height 13
click at [906, 221] on div "Назад Квартальные календари, которые работают на ваш бренд 24/7 Квартальные кал…" at bounding box center [472, 432] width 915 height 784
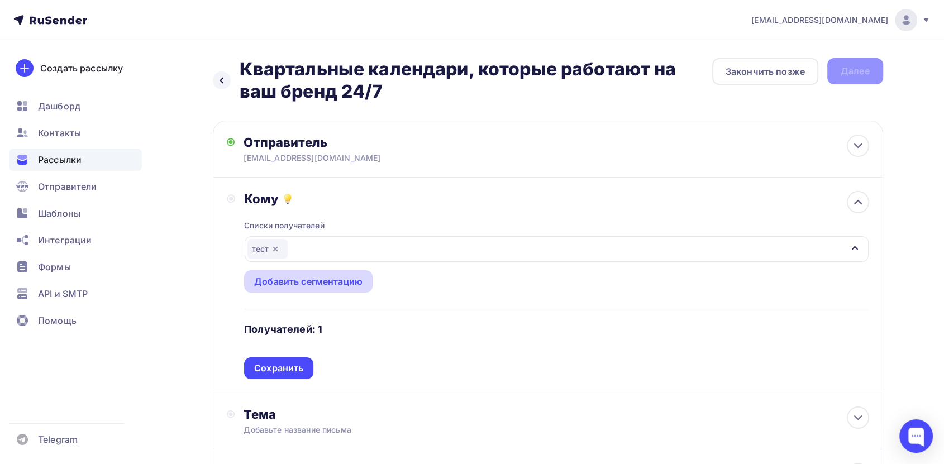
click at [281, 280] on div "Добавить сегментацию" at bounding box center [308, 281] width 108 height 13
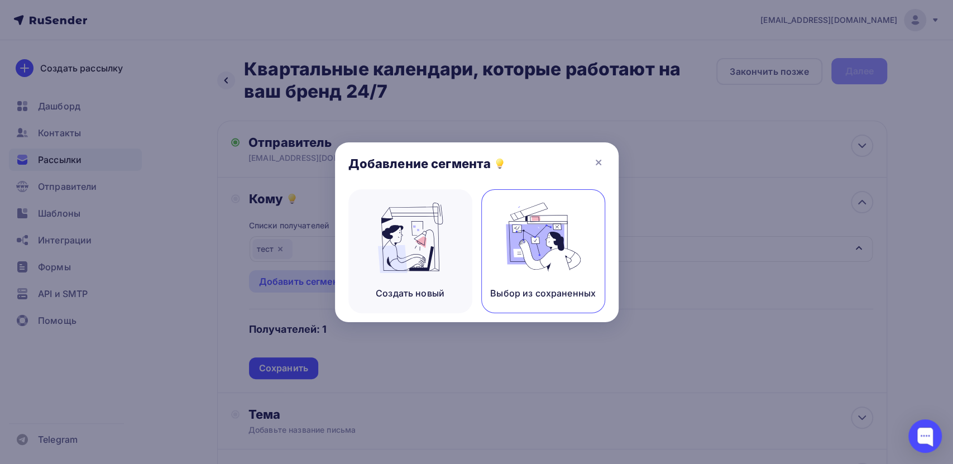
click at [551, 274] on div "Выбор из сохраненных" at bounding box center [543, 251] width 124 height 124
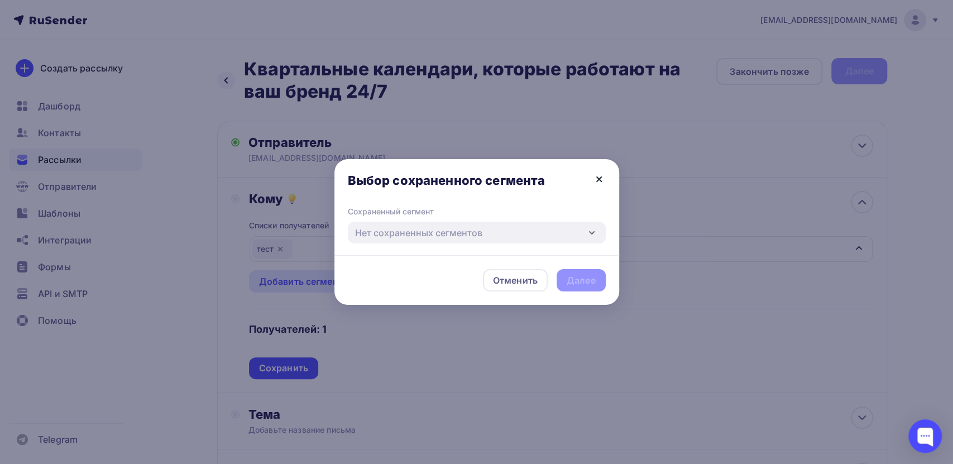
click at [595, 179] on icon at bounding box center [598, 179] width 13 height 13
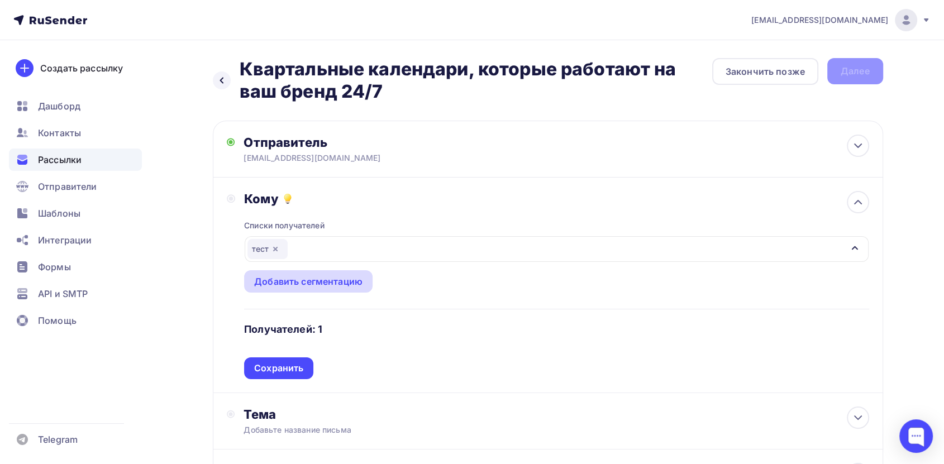
click at [283, 278] on div "Добавить сегментацию" at bounding box center [308, 281] width 108 height 13
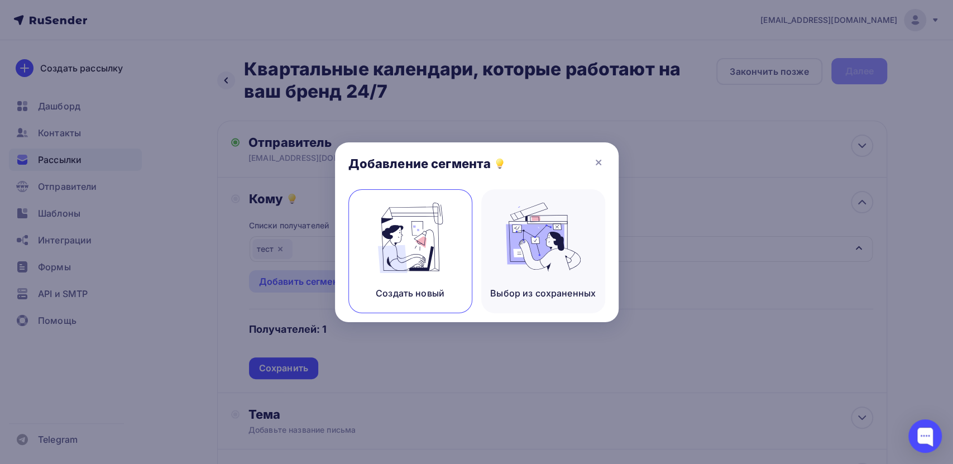
click at [394, 262] on img at bounding box center [410, 238] width 75 height 70
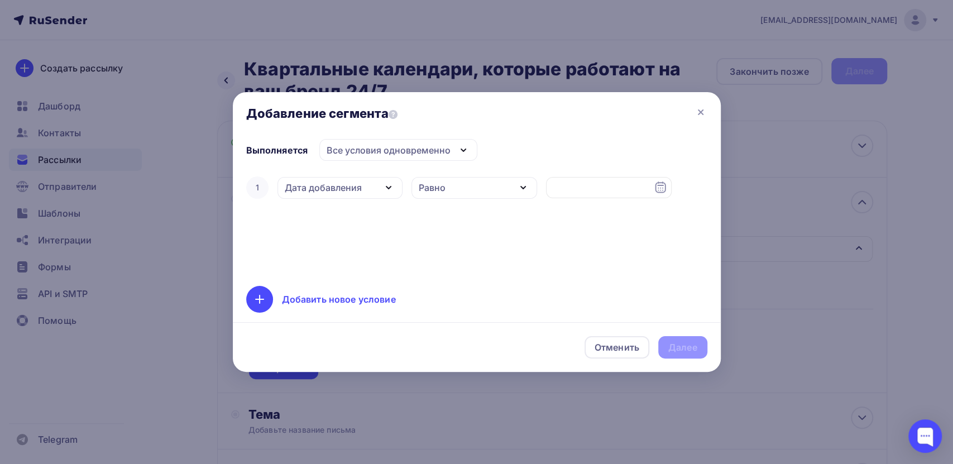
click at [436, 151] on div "Все условия одновременно" at bounding box center [389, 149] width 124 height 13
click at [590, 205] on div "1 Дата добавления Дата добавления Активность в рассылке Наличие в списке Статус…" at bounding box center [476, 223] width 461 height 98
click at [701, 112] on icon at bounding box center [700, 112] width 13 height 13
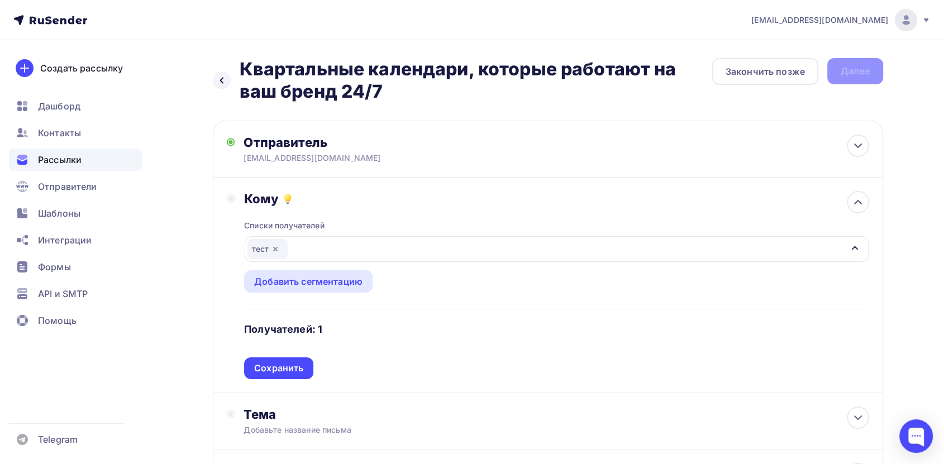
click at [274, 246] on icon "button" at bounding box center [275, 249] width 9 height 9
click at [229, 193] on div "Кому Списки получателей Выберите список Все списки id тест (1) #27845 Добавить …" at bounding box center [548, 285] width 642 height 188
click at [243, 231] on div "Кому Списки получателей Выберите список Все списки id тест (1) #27845 Добавить …" at bounding box center [548, 285] width 642 height 188
drag, startPoint x: 268, startPoint y: 280, endPoint x: 463, endPoint y: 262, distance: 196.2
click at [466, 267] on div "Списки получателей Выберите список Все списки id тест (1) #27845 Добавить списо…" at bounding box center [556, 293] width 624 height 173
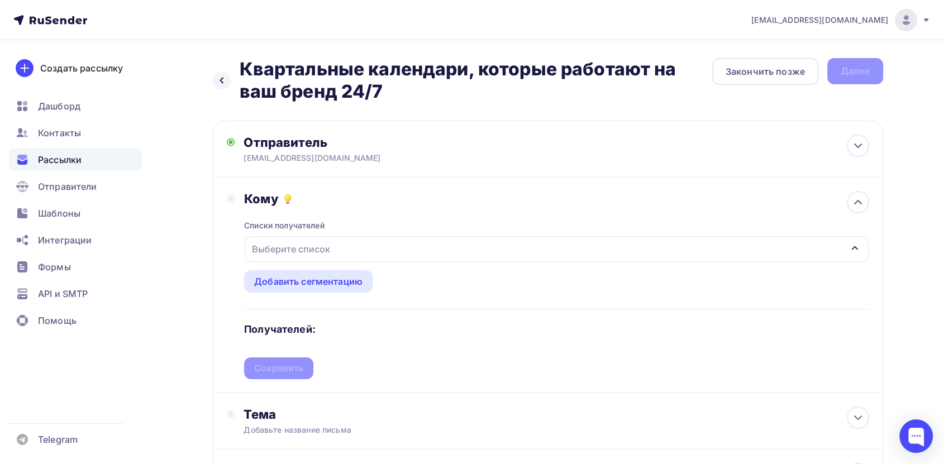
click at [443, 217] on div "Списки получателей Выберите список Все списки id тест (1) #27845 Добавить списо…" at bounding box center [556, 293] width 624 height 173
click at [335, 250] on div "Выберите список" at bounding box center [556, 249] width 623 height 26
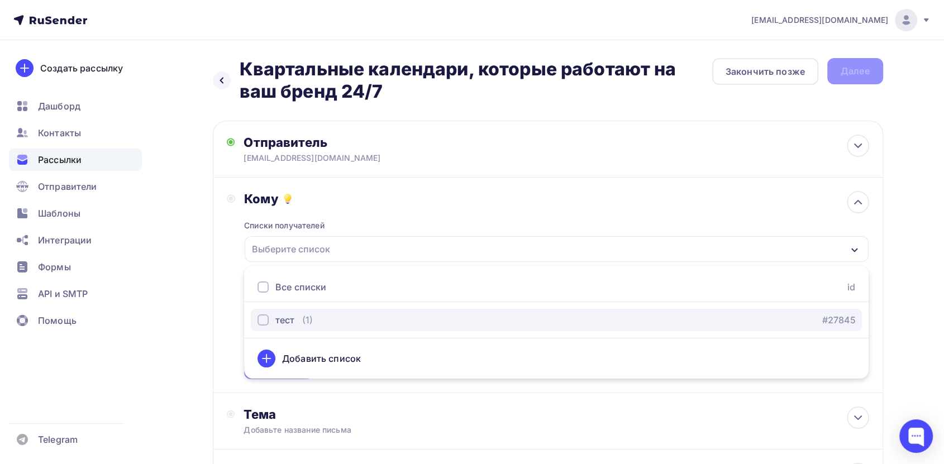
click at [295, 310] on button "тест (1) #27845" at bounding box center [556, 320] width 611 height 22
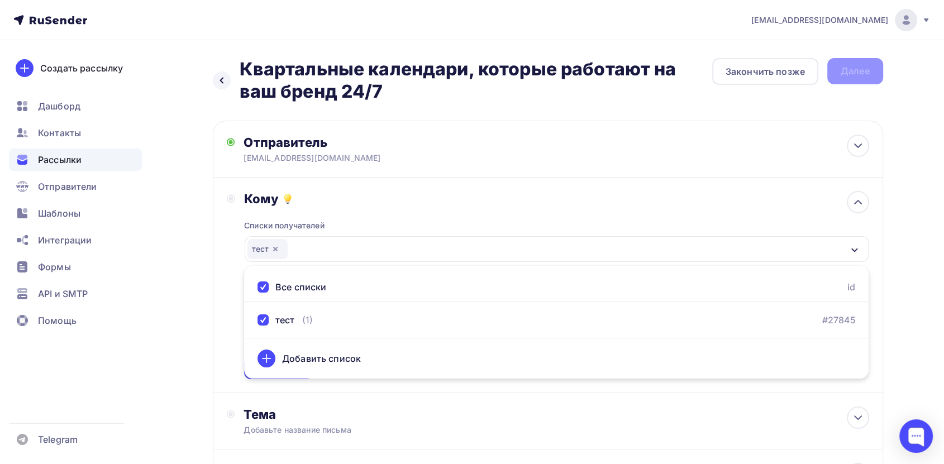
click at [922, 299] on div "Назад Квартальные календари, которые работают на ваш бренд 24/7 Квартальные кал…" at bounding box center [472, 432] width 915 height 784
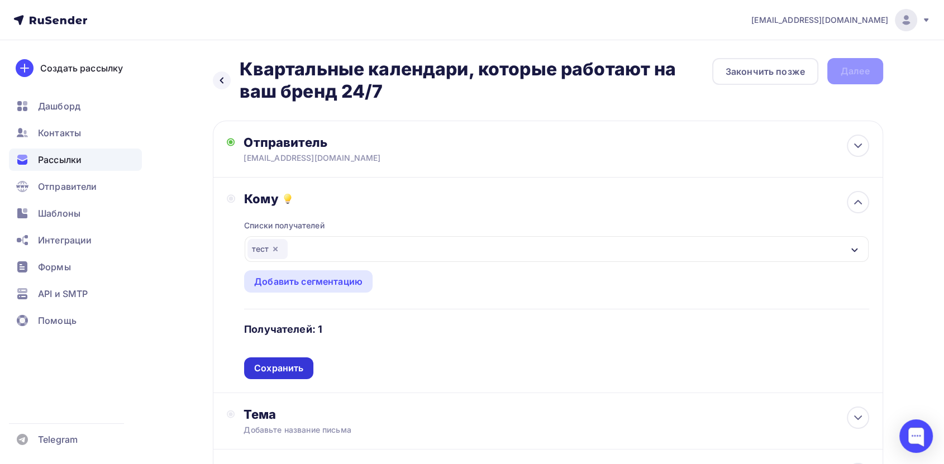
click at [289, 368] on div "Сохранить" at bounding box center [278, 368] width 49 height 13
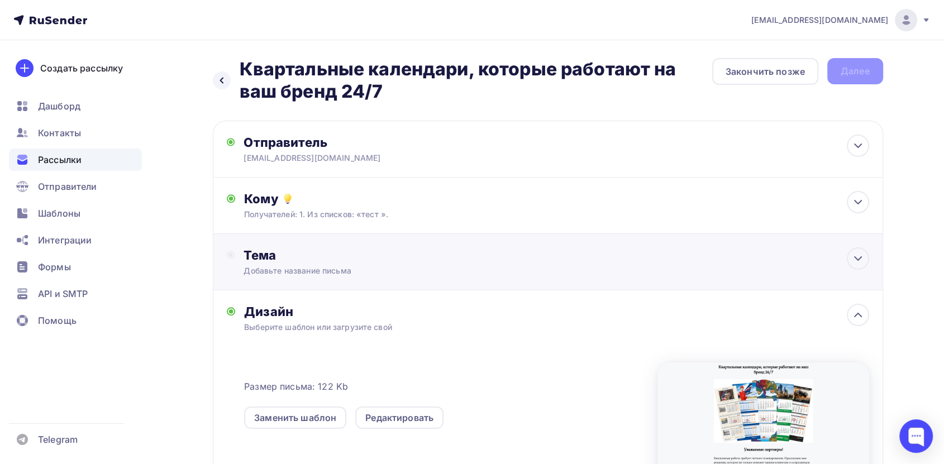
click at [273, 261] on div "Тема" at bounding box center [353, 255] width 221 height 16
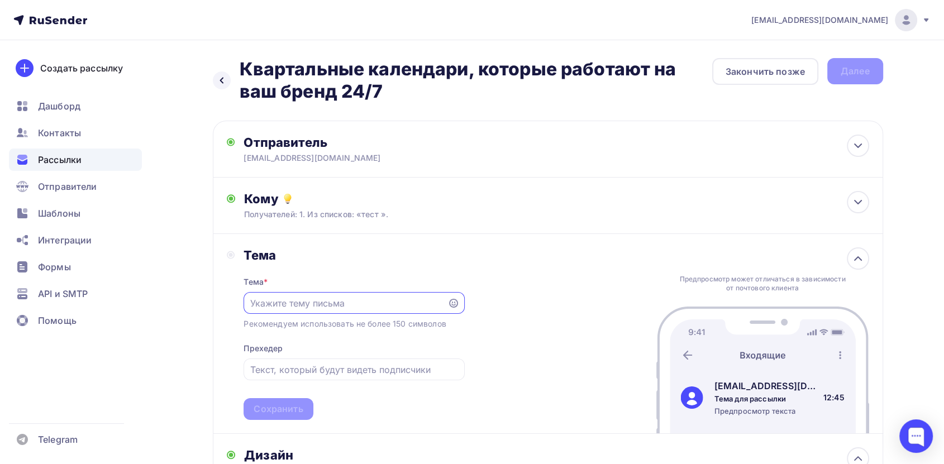
paste input "Квартальные календари, которые работают на ваш бренд 24/7"
type input "Квартальные календари, которые работают на ваш бренд 24/7"
click at [282, 411] on div "Сохранить" at bounding box center [277, 409] width 49 height 13
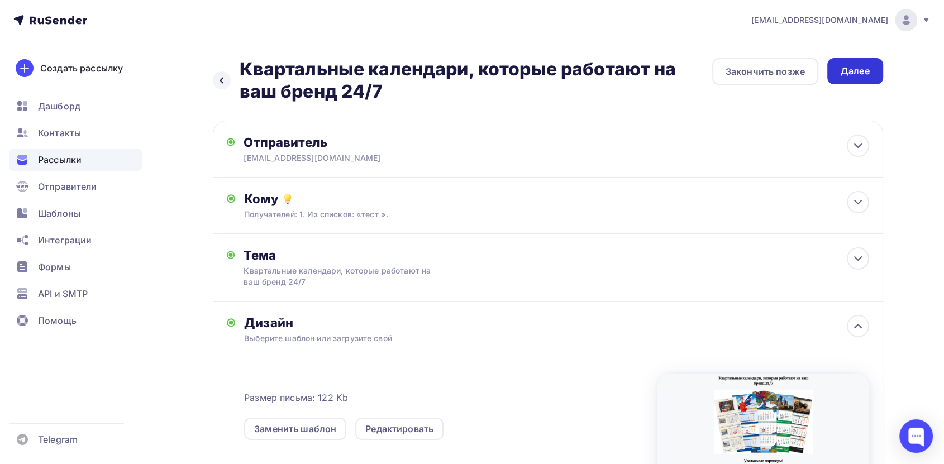
click at [861, 61] on div "Далее" at bounding box center [855, 71] width 56 height 26
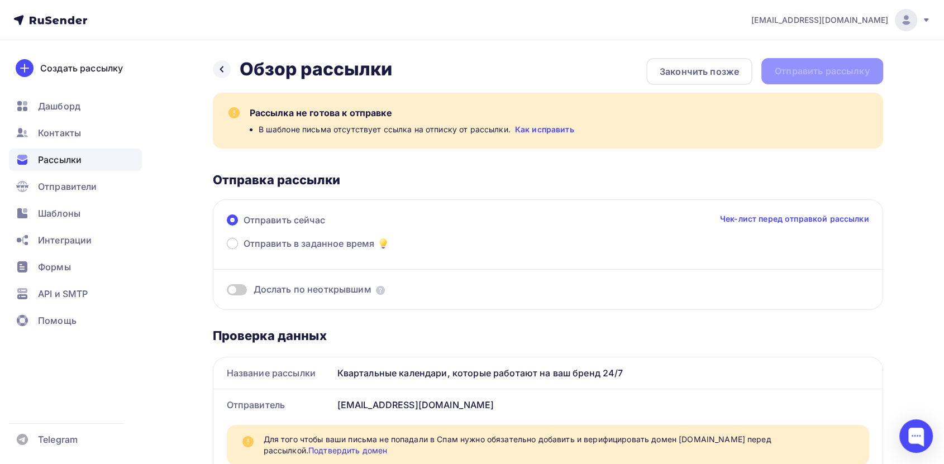
click at [543, 129] on link "Как исправить" at bounding box center [544, 129] width 59 height 11
click at [65, 213] on span "Шаблоны" at bounding box center [59, 213] width 42 height 13
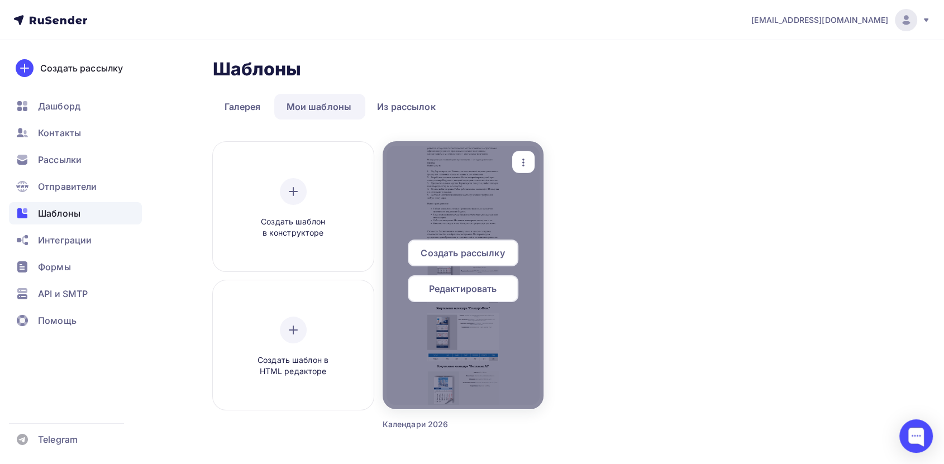
click at [442, 209] on div at bounding box center [462, 275] width 161 height 268
click at [457, 283] on span "Редактировать" at bounding box center [463, 288] width 68 height 13
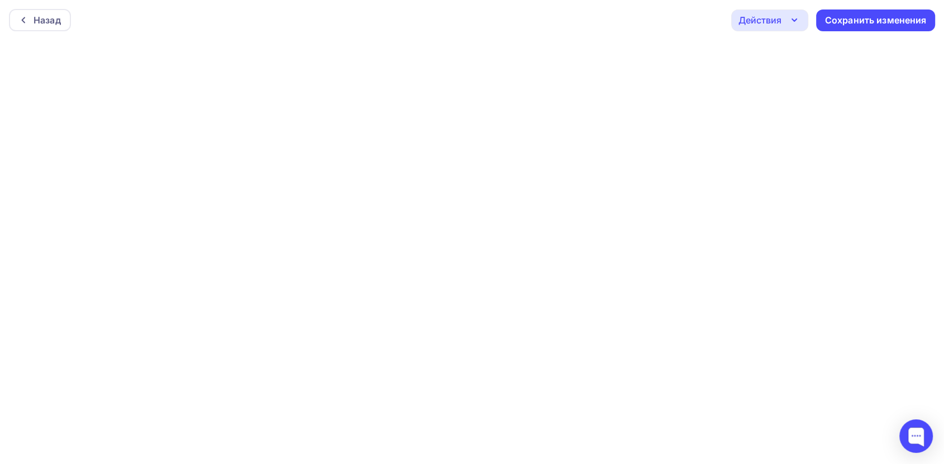
scroll to position [3, 0]
click at [856, 18] on div "Сохранить изменения" at bounding box center [876, 17] width 102 height 13
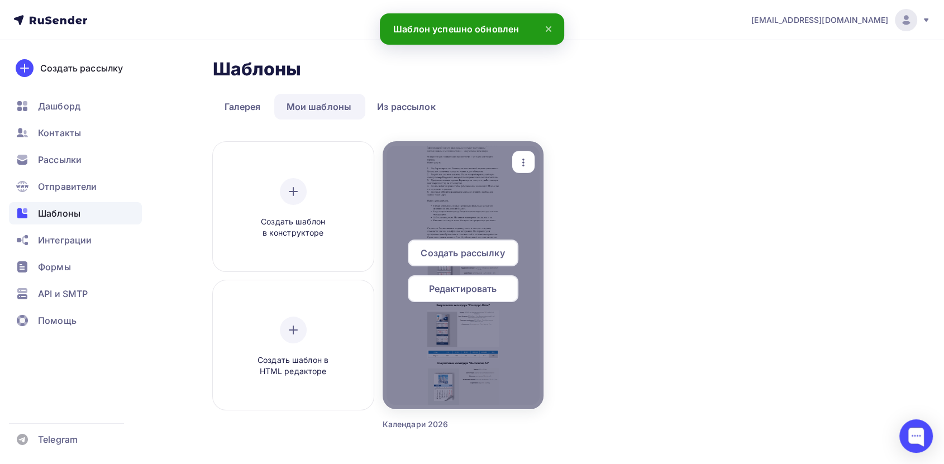
click at [458, 252] on span "Создать рассылку" at bounding box center [462, 252] width 84 height 13
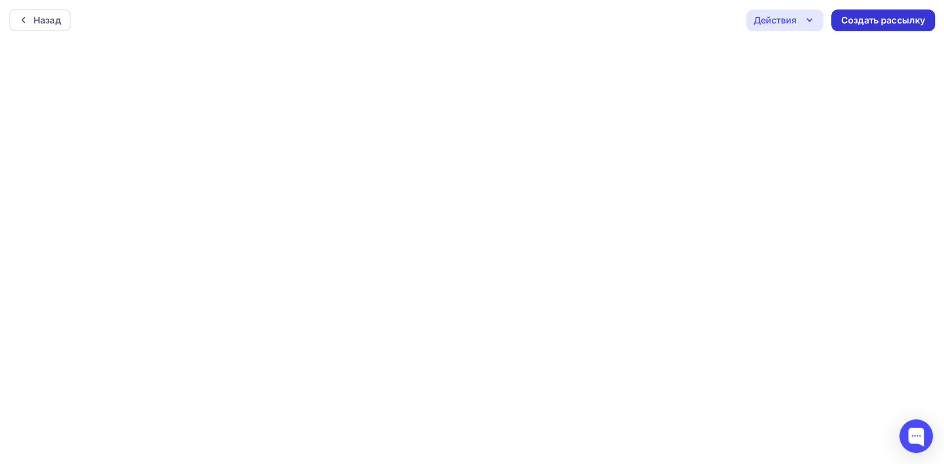
click at [867, 18] on div "Создать рассылку" at bounding box center [883, 20] width 84 height 13
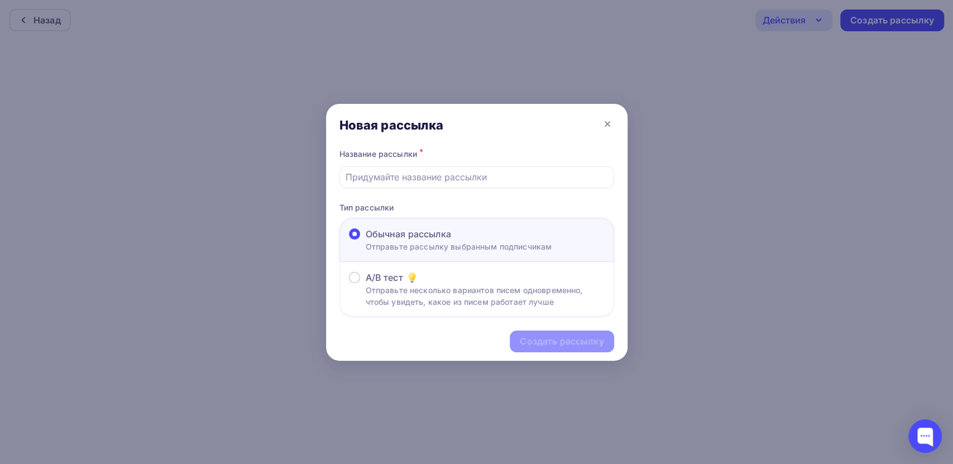
click at [435, 165] on div "Название рассылки *" at bounding box center [476, 167] width 275 height 42
click at [431, 172] on input "text" at bounding box center [477, 176] width 262 height 13
type input "Квартальные календари, которые работают на ваш бренд 24/7"
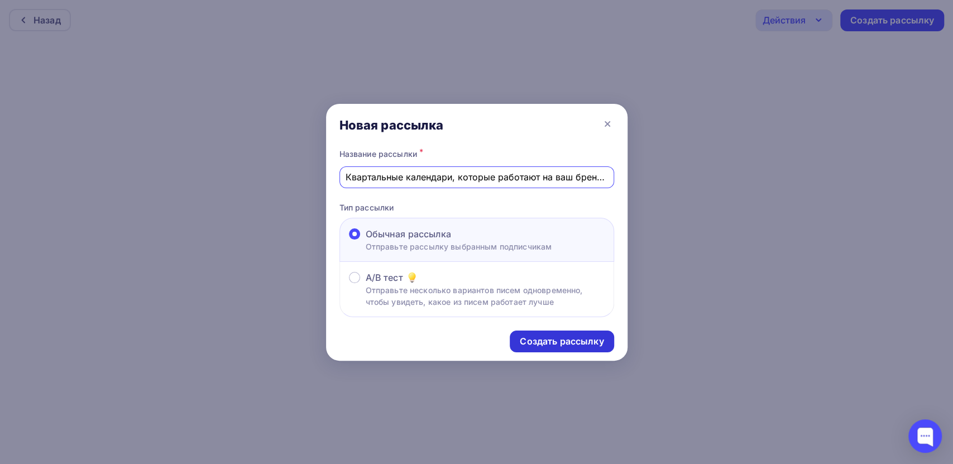
click at [552, 338] on div "Создать рассылку" at bounding box center [562, 341] width 84 height 13
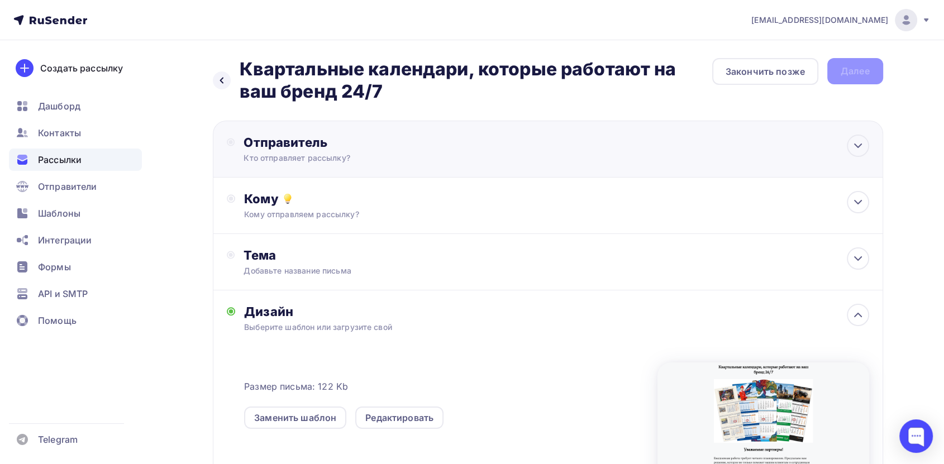
click at [298, 151] on div "Отправитель Кто отправляет рассылку? Email * print1@cmykplus.ru print1@cmykplus…" at bounding box center [364, 149] width 242 height 29
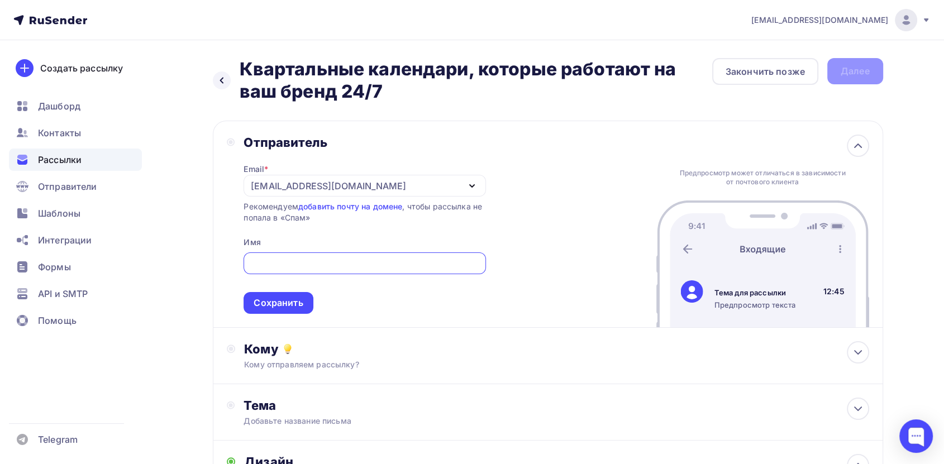
type input "Print@cmykplus.ru"
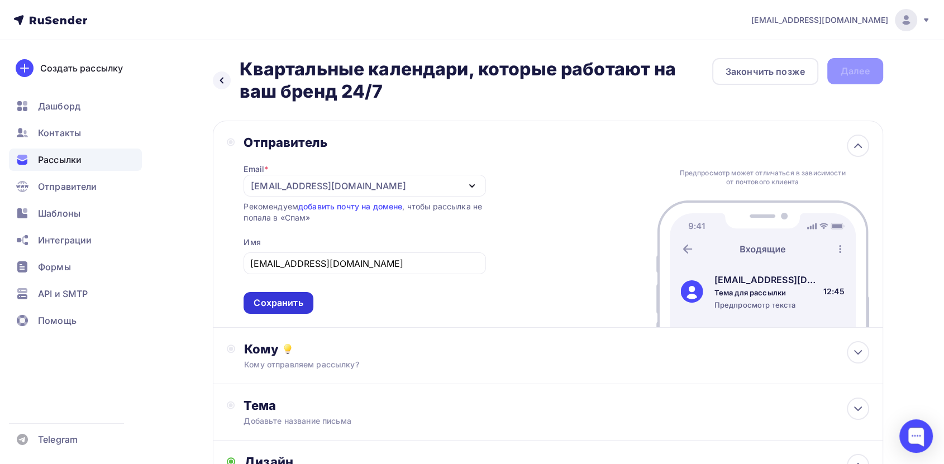
click at [286, 303] on div "Сохранить" at bounding box center [277, 302] width 49 height 13
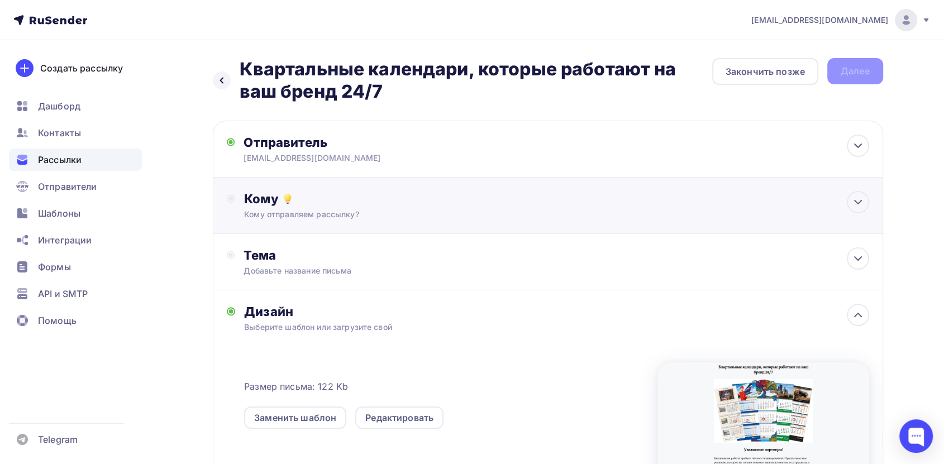
click at [350, 215] on div "Кому отправляем рассылку?" at bounding box center [525, 214] width 562 height 11
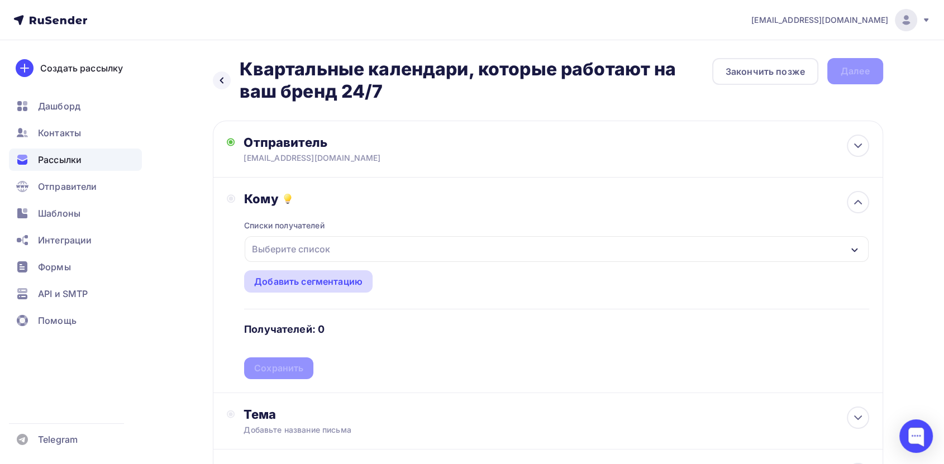
click at [329, 277] on div "Добавить сегментацию" at bounding box center [308, 281] width 108 height 13
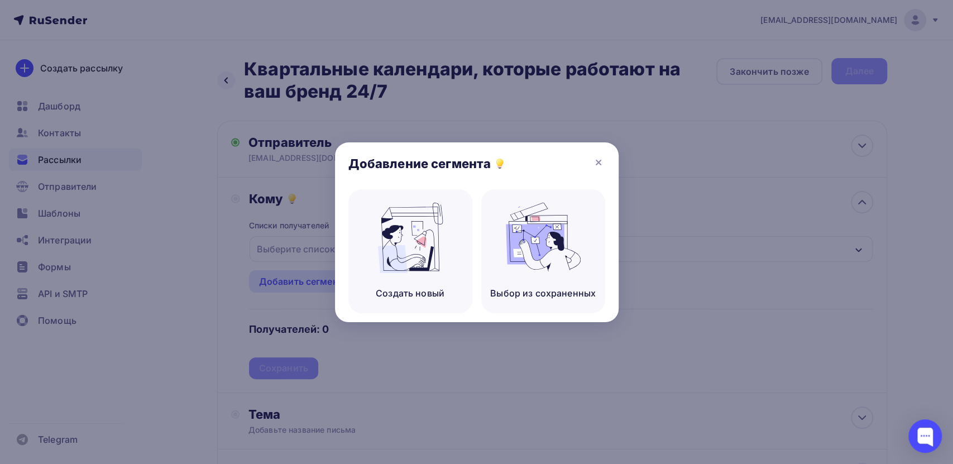
click at [595, 170] on div "Добавление сегмента" at bounding box center [477, 165] width 284 height 47
click at [597, 161] on icon at bounding box center [598, 162] width 4 height 4
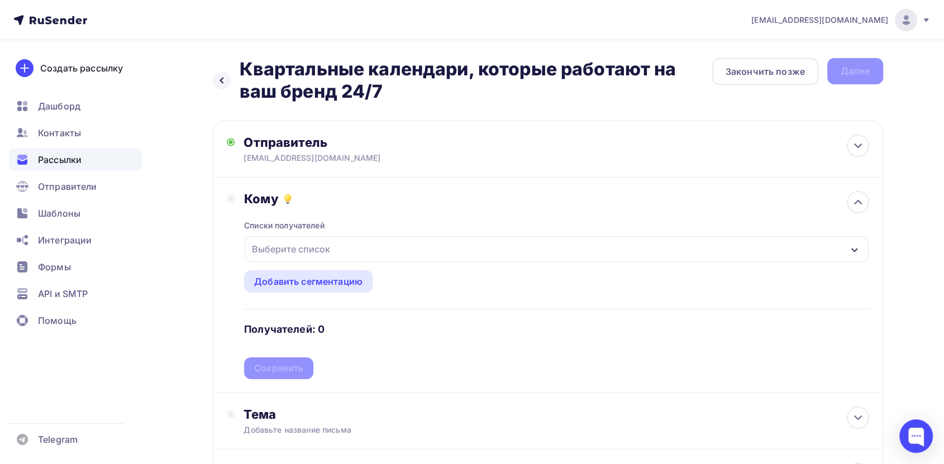
click at [311, 245] on div "Выберите список" at bounding box center [290, 249] width 87 height 20
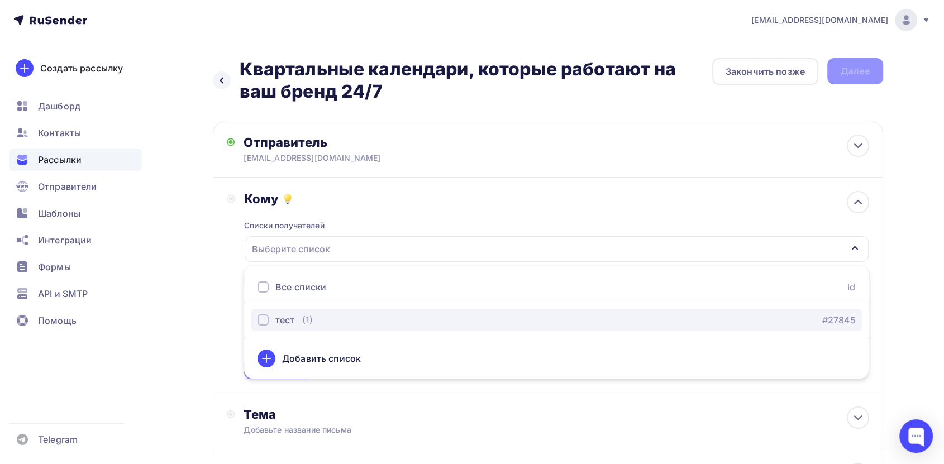
click at [295, 317] on div "тест (1)" at bounding box center [284, 319] width 55 height 13
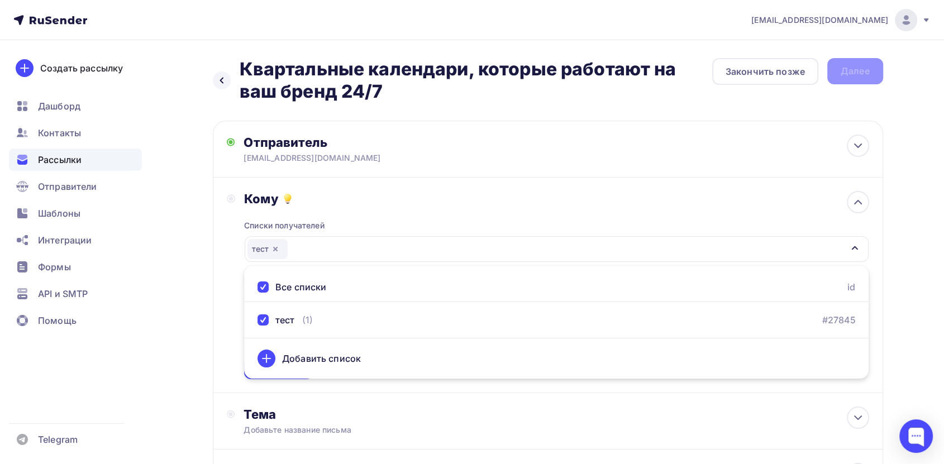
click at [923, 294] on div "Назад Квартальные календари, которые работают на ваш бренд 24/7 Квартальные кал…" at bounding box center [472, 432] width 915 height 784
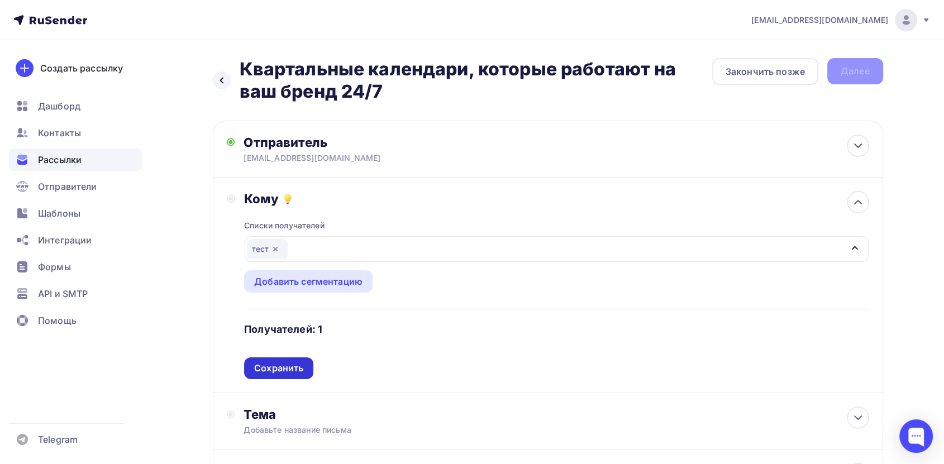
click at [309, 367] on div "Сохранить" at bounding box center [278, 368] width 69 height 22
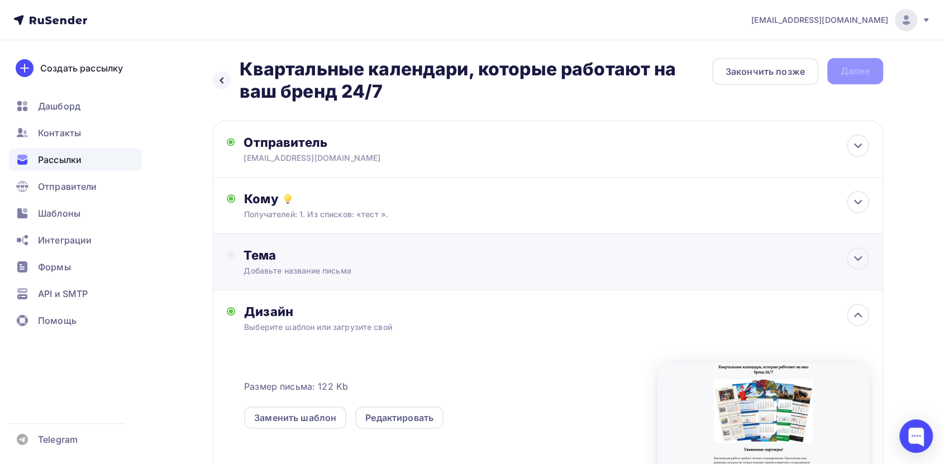
click at [361, 260] on div "Тема" at bounding box center [353, 255] width 221 height 16
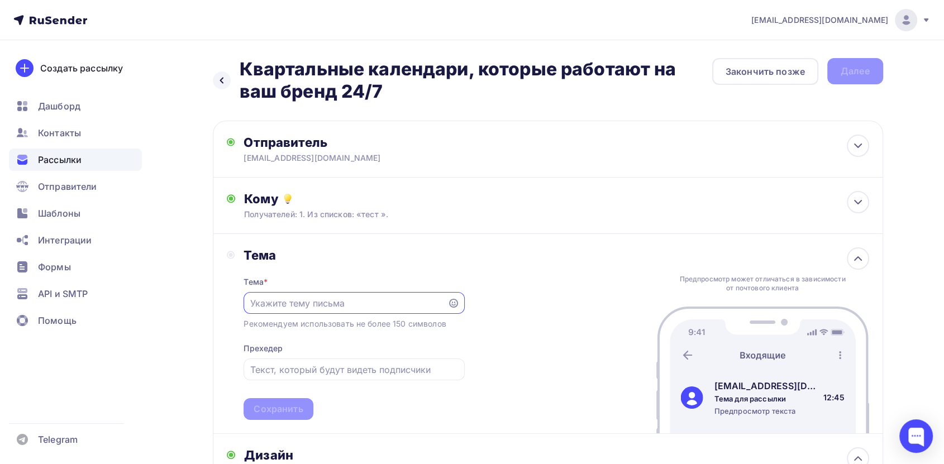
click at [361, 296] on input "text" at bounding box center [345, 302] width 191 height 13
click at [361, 299] on input "text" at bounding box center [345, 302] width 191 height 13
drag, startPoint x: 396, startPoint y: 92, endPoint x: 243, endPoint y: 65, distance: 155.2
click at [243, 65] on h2 "Квартальные календари, которые работают на ваш бренд 24/7" at bounding box center [476, 80] width 472 height 45
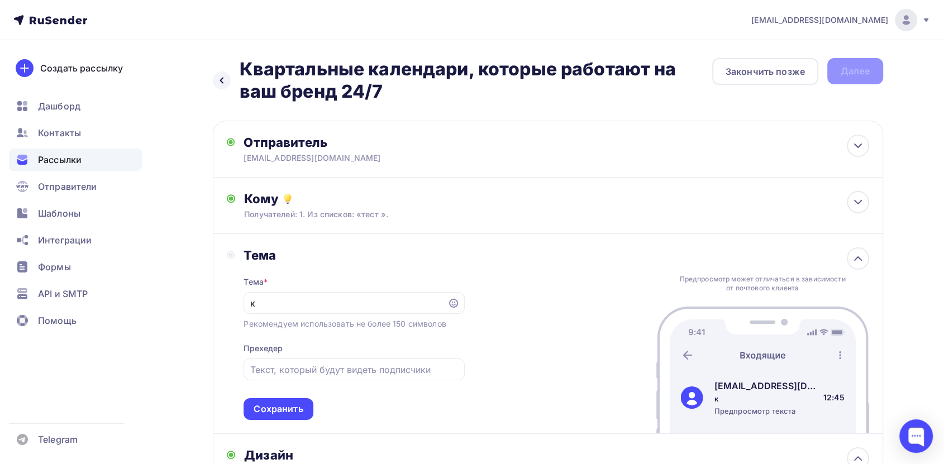
copy h2 "Квартальные календари, которые работают на ваш бренд 24/7"
drag, startPoint x: 284, startPoint y: 300, endPoint x: 238, endPoint y: 300, distance: 46.3
click at [238, 300] on div "Тема Тема * к Рекомендуем использовать не более 150 символов Прехедер Сохранить" at bounding box center [346, 333] width 238 height 173
paste input "вартальные календари, которые работают на ваш бренд 24/7"
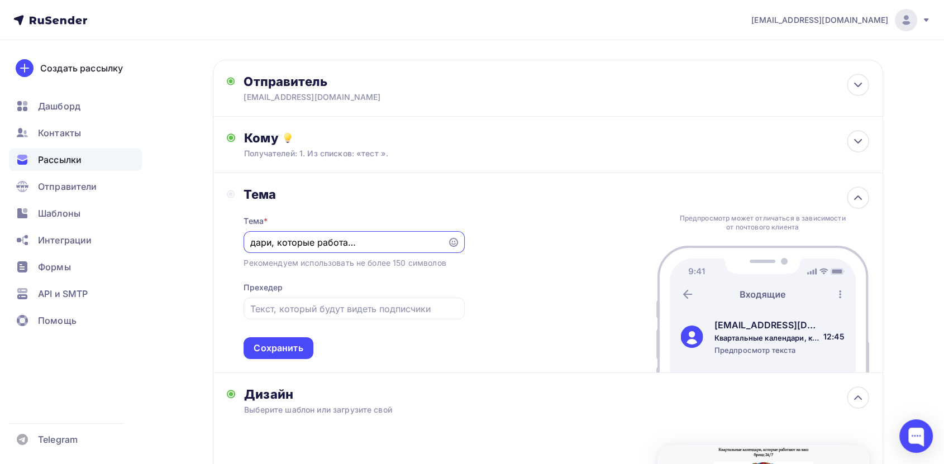
scroll to position [62, 0]
type input "Квартальные календари, которые работают на ваш бренд 24/7"
click at [343, 309] on input "text" at bounding box center [354, 307] width 208 height 13
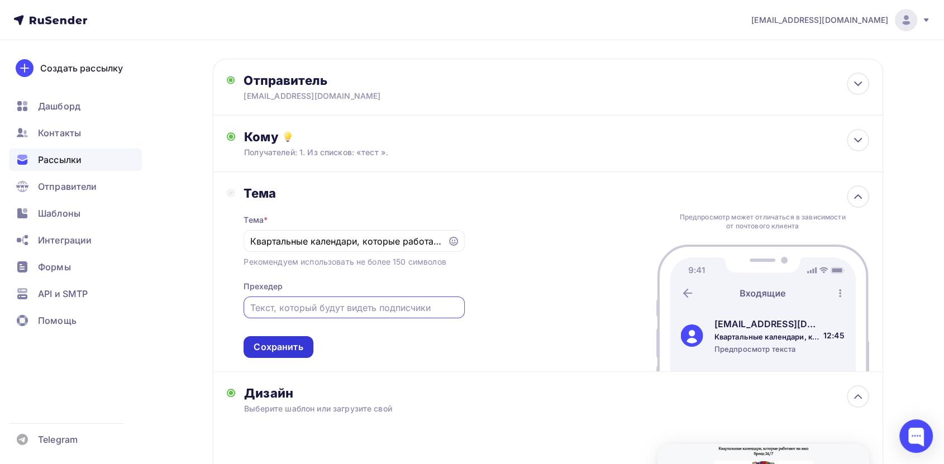
click at [290, 347] on div "Сохранить" at bounding box center [277, 347] width 49 height 13
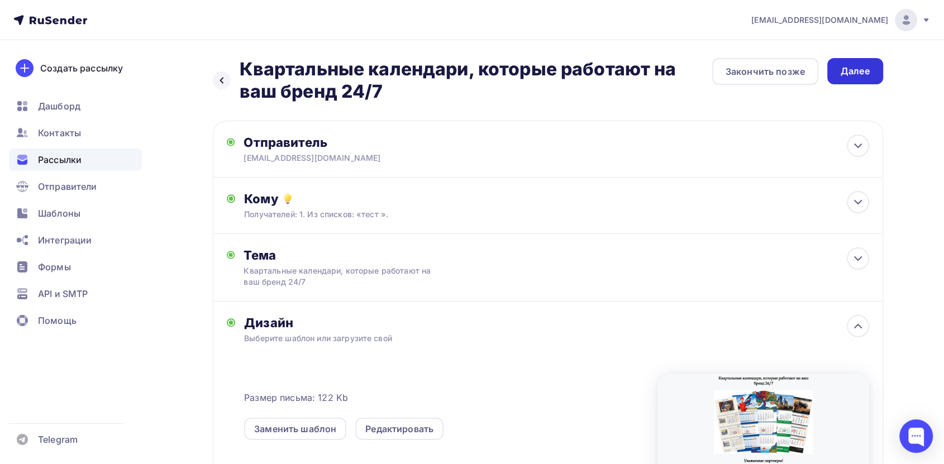
click at [855, 69] on div "Далее" at bounding box center [854, 71] width 29 height 13
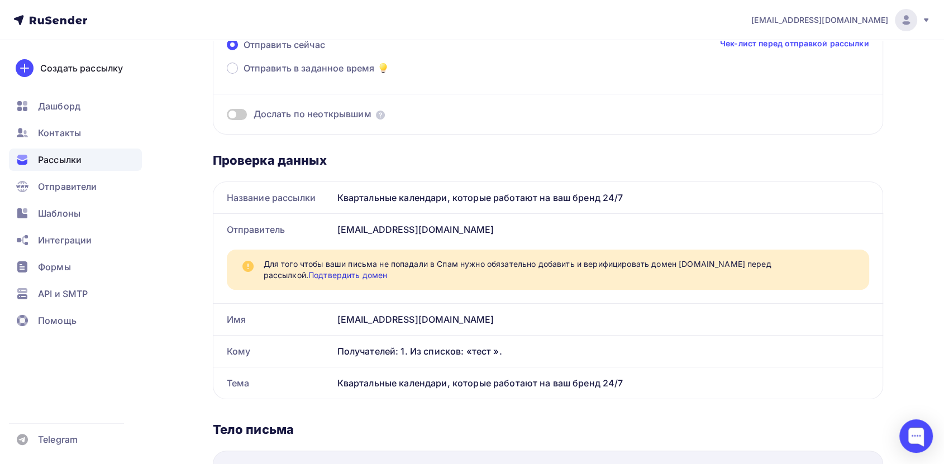
scroll to position [92, 0]
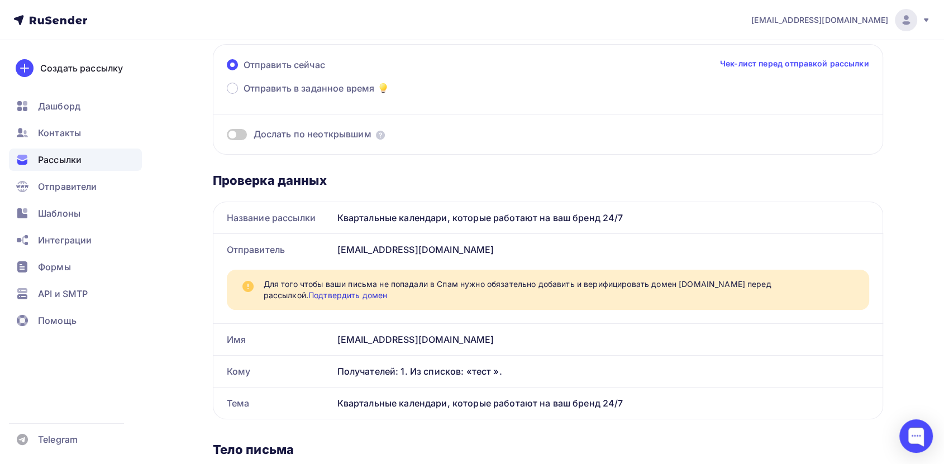
click at [387, 290] on link "Подтвердить домен" at bounding box center [347, 294] width 79 height 9
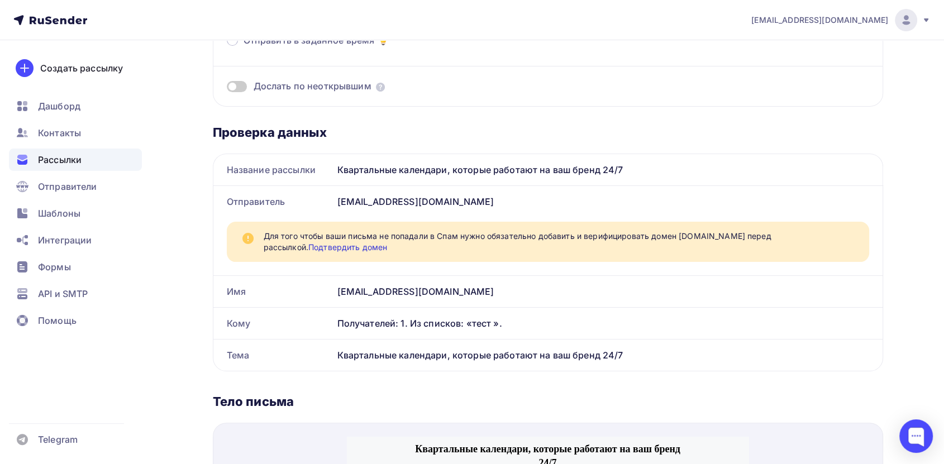
scroll to position [0, 0]
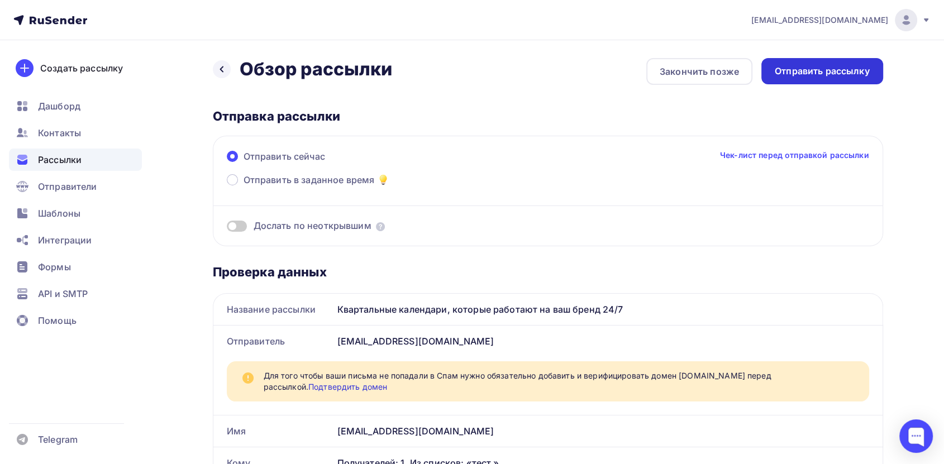
click at [835, 74] on div "Отправить рассылку" at bounding box center [821, 71] width 95 height 13
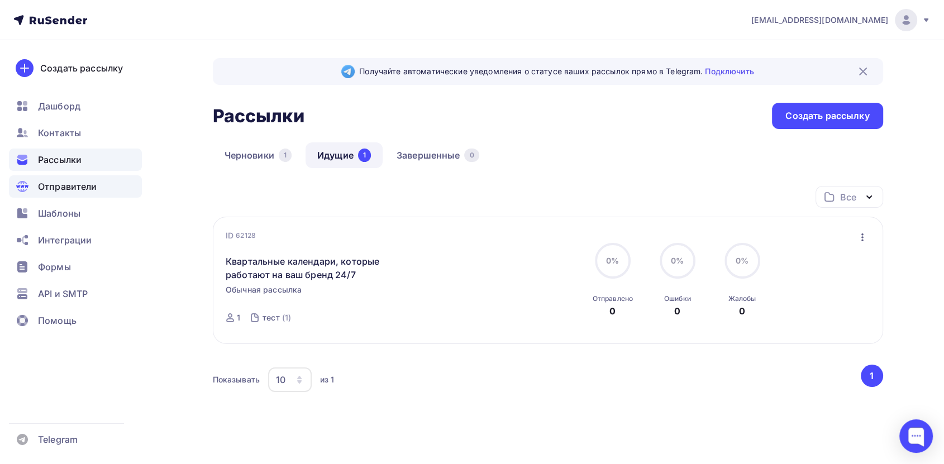
click at [70, 179] on div "Отправители" at bounding box center [75, 186] width 133 height 22
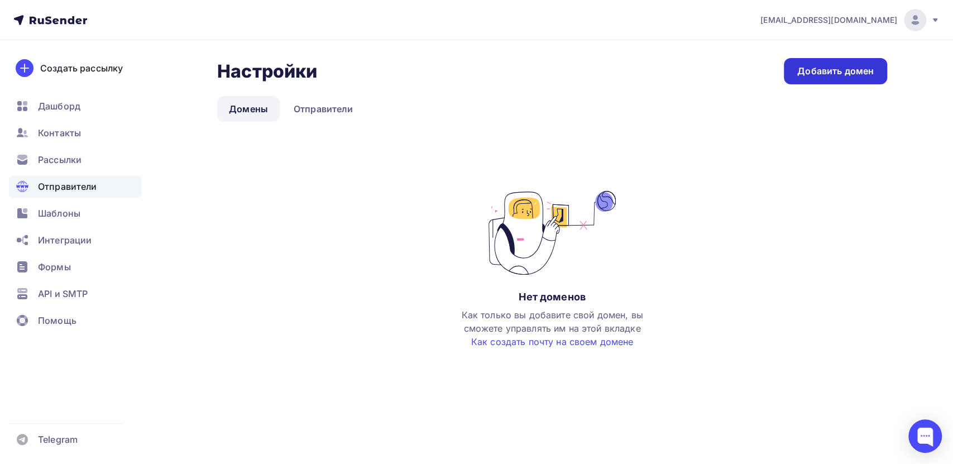
click at [860, 71] on div "Добавить домен" at bounding box center [835, 71] width 76 height 13
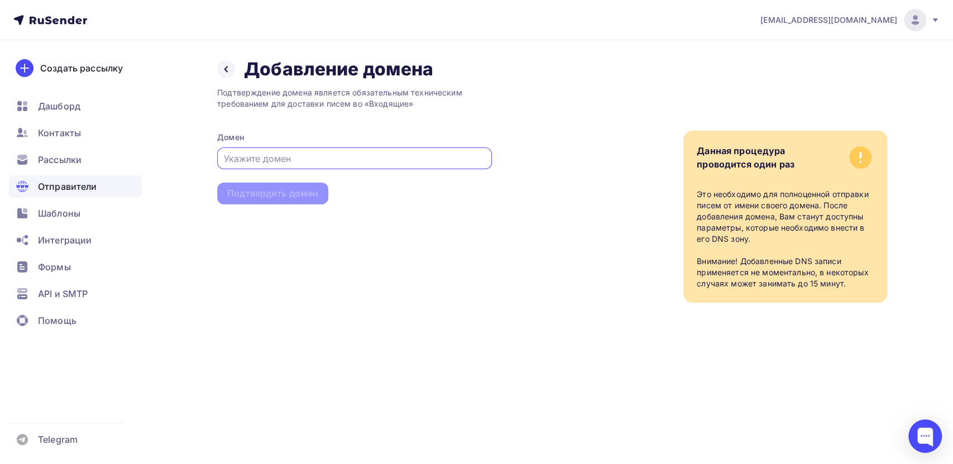
click at [306, 156] on input "text" at bounding box center [355, 158] width 262 height 13
click at [232, 157] on input "text" at bounding box center [355, 158] width 262 height 13
drag, startPoint x: 809, startPoint y: 22, endPoint x: 906, endPoint y: 18, distance: 97.2
click at [906, 18] on div "print1@cmykplus.ru Аккаунт Тарифы Выйти" at bounding box center [844, 20] width 191 height 22
copy div "[EMAIL_ADDRESS][DOMAIN_NAME]"
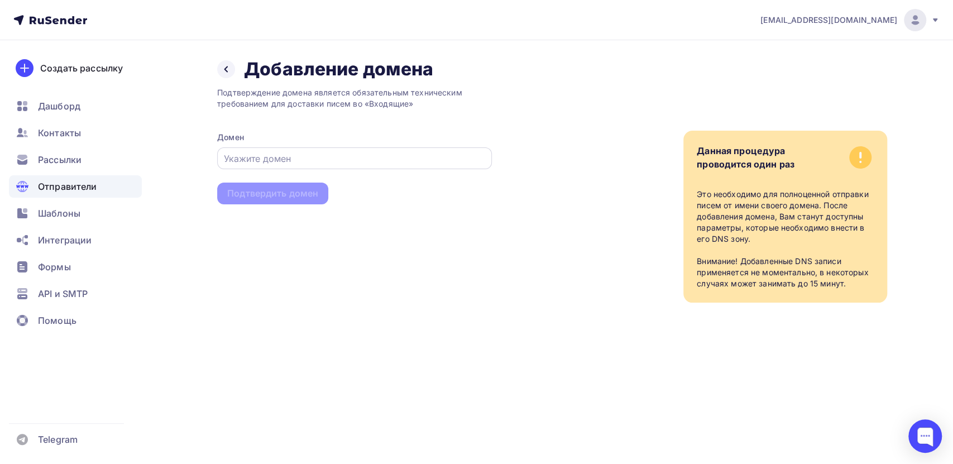
click at [369, 158] on input "text" at bounding box center [355, 158] width 262 height 13
paste input "[EMAIL_ADDRESS][DOMAIN_NAME]"
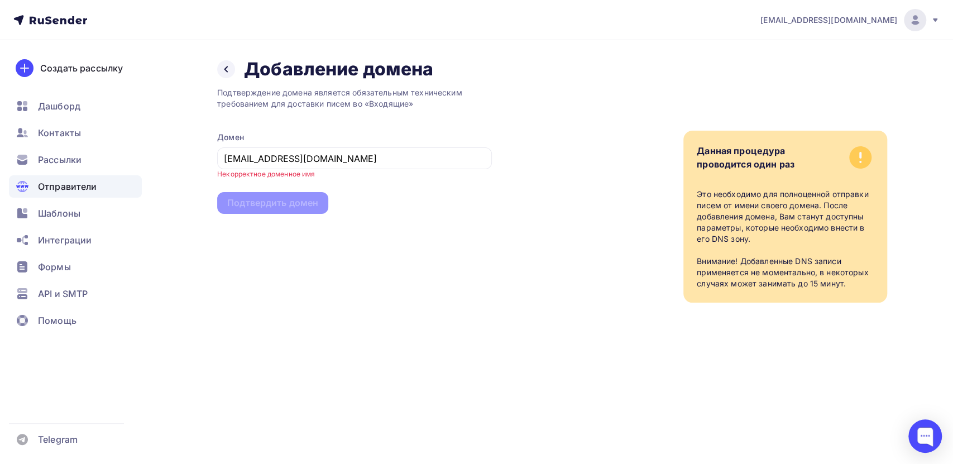
click at [296, 275] on div "Подтверждение домена является обязательным техническим требованием для доставки…" at bounding box center [354, 191] width 275 height 222
drag, startPoint x: 253, startPoint y: 159, endPoint x: -3, endPoint y: 151, distance: 256.9
click at [0, 151] on html "print1@cmykplus.ru Аккаунт Тарифы Выйти Создать рассылку Дашборд Контакты Рассы…" at bounding box center [476, 232] width 953 height 464
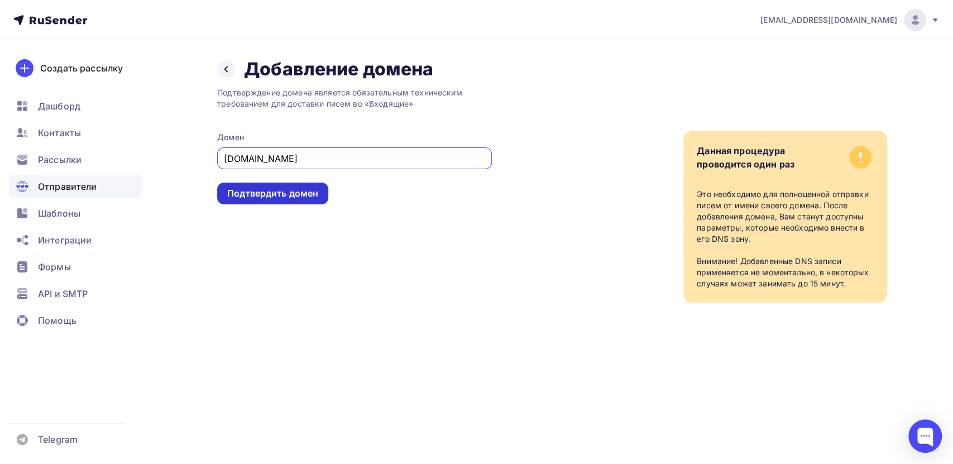
type input "cmykplus.ru"
click at [257, 192] on div "Подтвердить домен" at bounding box center [272, 193] width 91 height 13
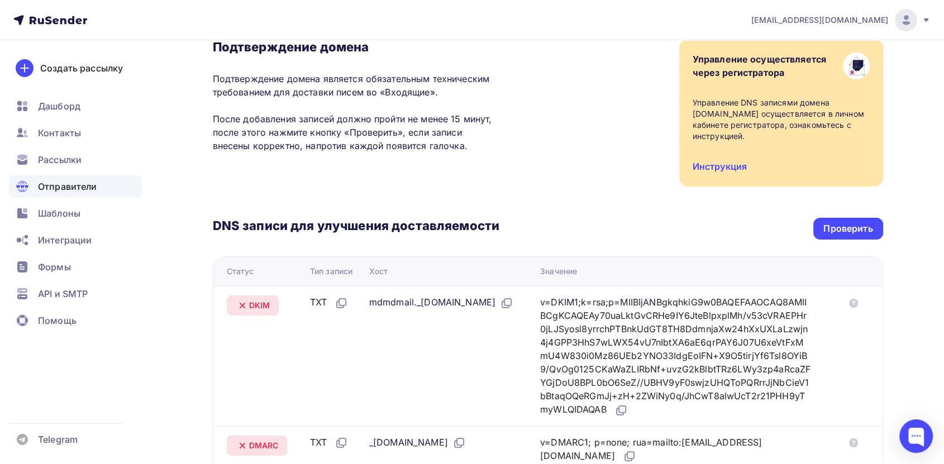
scroll to position [83, 0]
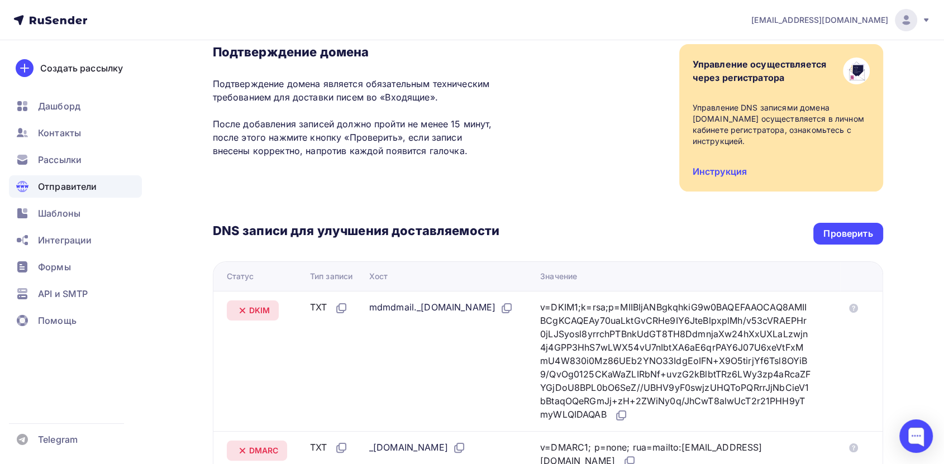
click at [313, 311] on div "TXT" at bounding box center [329, 307] width 38 height 15
drag, startPoint x: 465, startPoint y: 310, endPoint x: 313, endPoint y: 309, distance: 151.3
click at [313, 309] on tr "DKIM TXT mdmdmail._domainkey.cmykplus.ru v=DKIM1;k=rsa;p=MIIBIjANBgkqhkiG9w0BAQ…" at bounding box center [547, 361] width 669 height 140
click at [449, 312] on div "mdmdmail._domainkey.cmykplus.ru" at bounding box center [441, 307] width 144 height 15
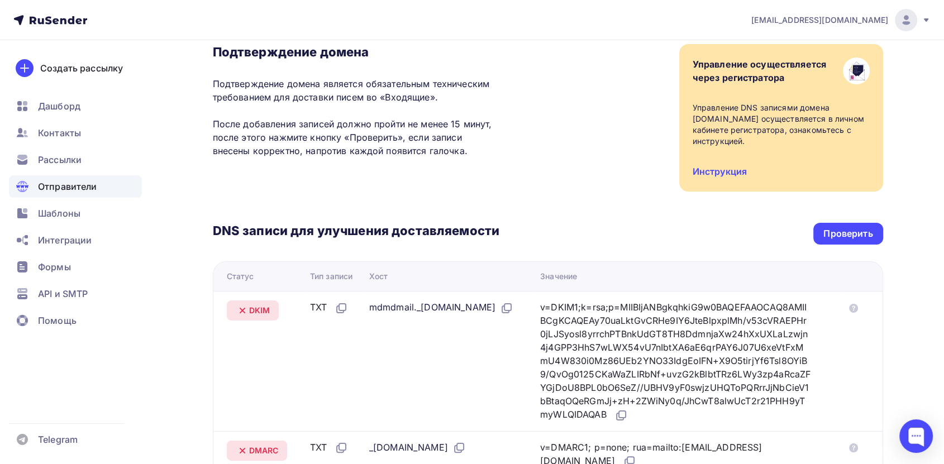
drag, startPoint x: 461, startPoint y: 310, endPoint x: 362, endPoint y: 310, distance: 98.8
click at [365, 310] on td "mdmdmail._domainkey.cmykplus.ru" at bounding box center [450, 361] width 171 height 140
copy div "mdmdmail._domainkey"
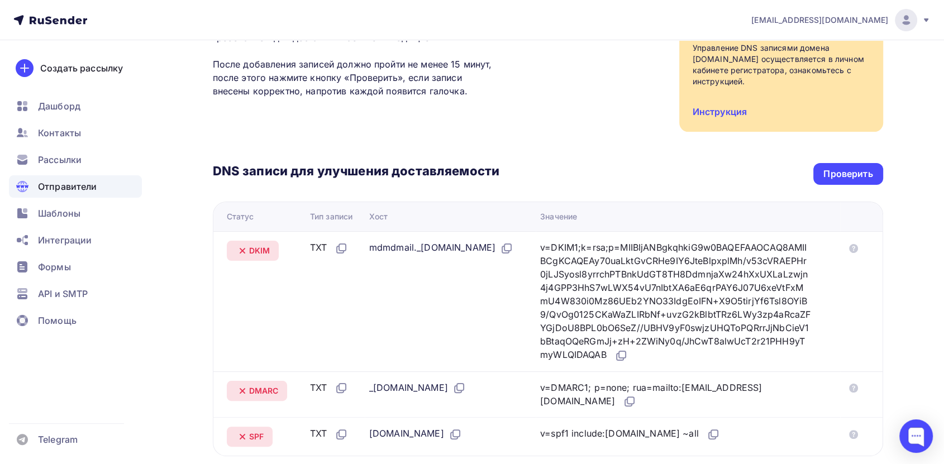
scroll to position [145, 0]
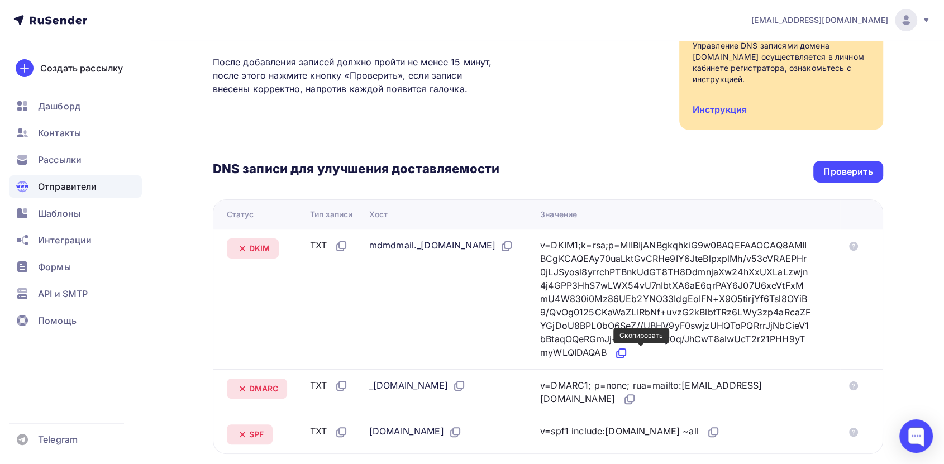
click at [628, 349] on icon at bounding box center [620, 353] width 13 height 13
click at [846, 174] on div "Проверить" at bounding box center [847, 171] width 49 height 13
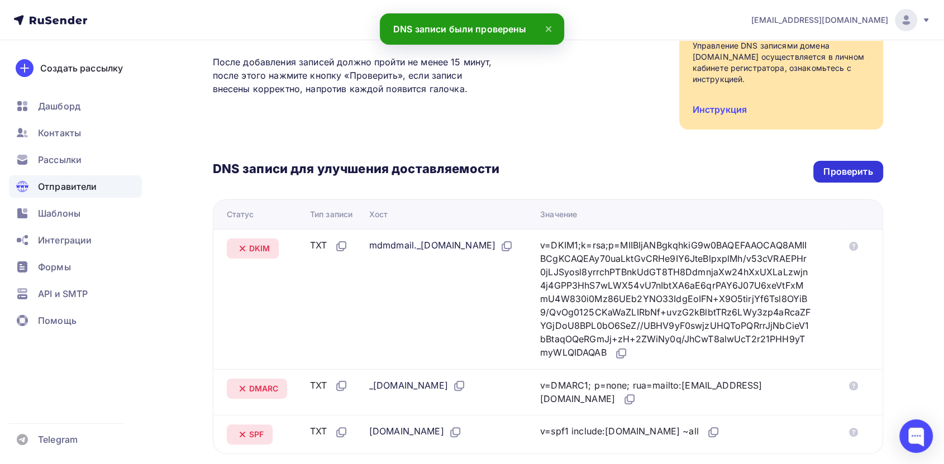
click at [846, 174] on div "Проверить" at bounding box center [847, 171] width 49 height 13
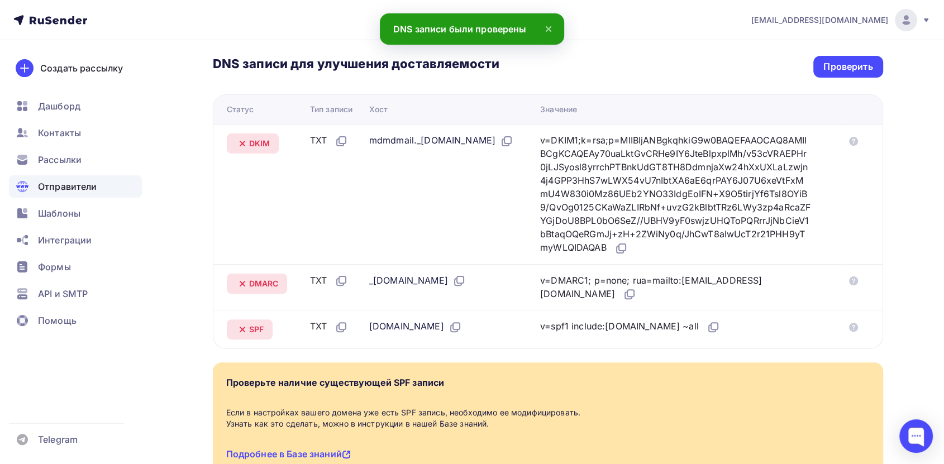
scroll to position [269, 0]
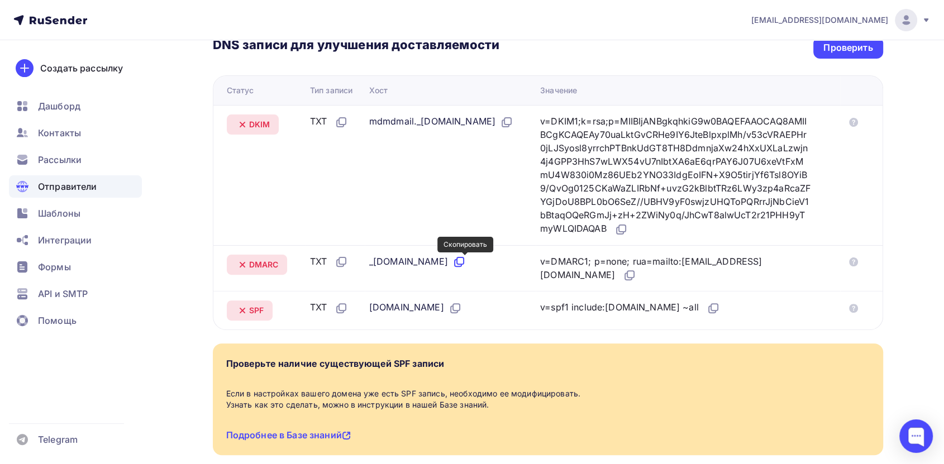
click at [463, 263] on icon at bounding box center [460, 260] width 7 height 7
click at [623, 276] on icon at bounding box center [629, 275] width 13 height 13
click at [448, 304] on icon at bounding box center [454, 307] width 13 height 13
click at [706, 307] on icon at bounding box center [712, 307] width 13 height 13
click at [831, 46] on div "Проверить" at bounding box center [847, 47] width 49 height 13
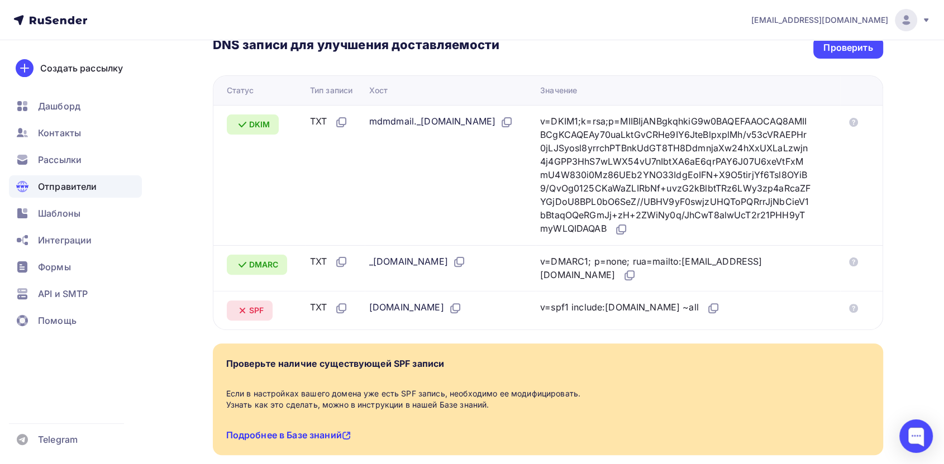
click at [312, 435] on link "Подробнее в Базе знаний" at bounding box center [288, 434] width 125 height 11
click at [711, 308] on icon at bounding box center [714, 307] width 7 height 7
click at [842, 50] on div "Проверить" at bounding box center [847, 47] width 49 height 13
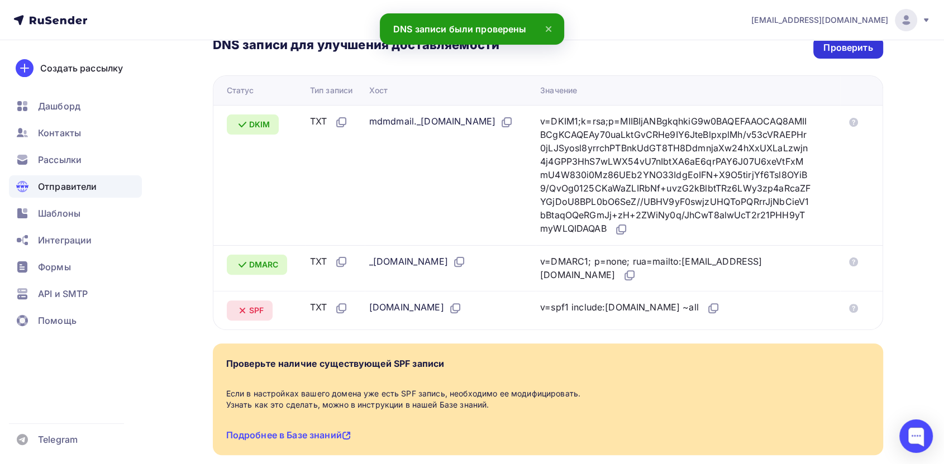
click at [842, 50] on div "Проверить" at bounding box center [847, 47] width 49 height 13
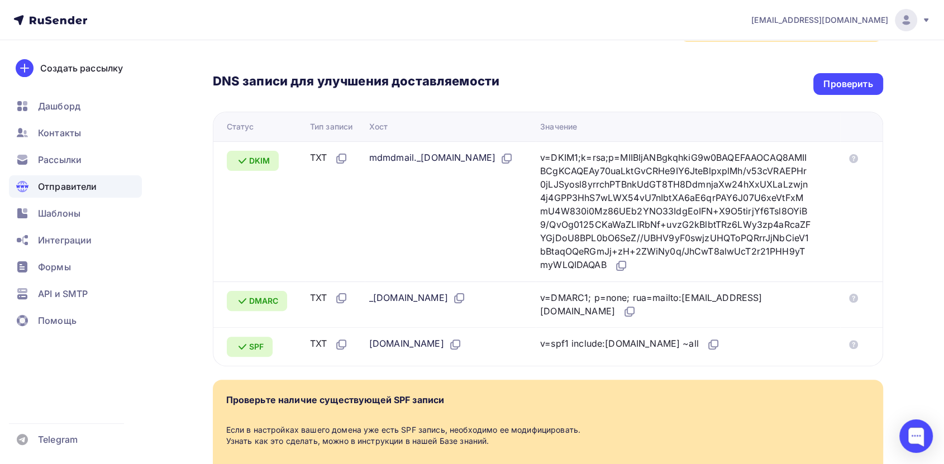
scroll to position [145, 0]
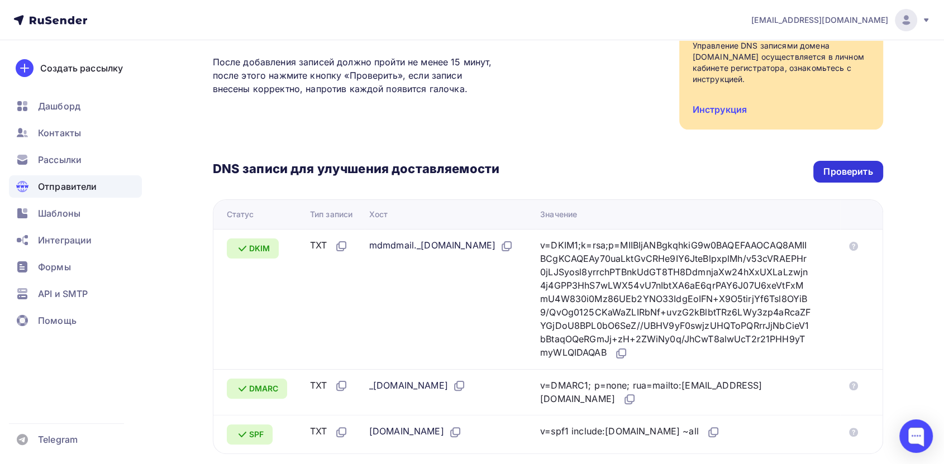
click at [831, 178] on div "Проверить" at bounding box center [847, 171] width 49 height 13
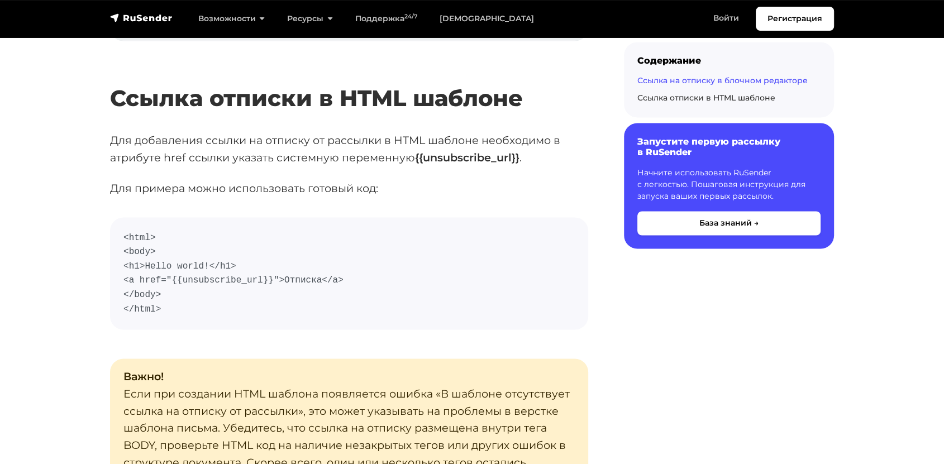
scroll to position [1915, 0]
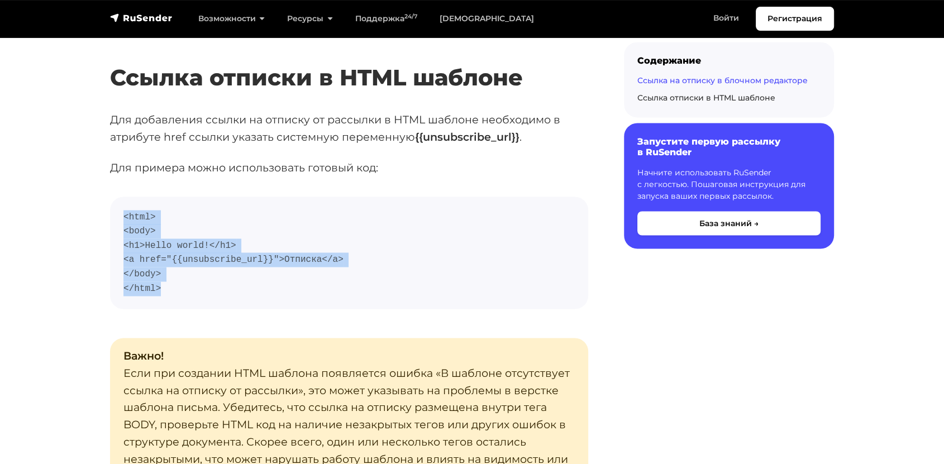
drag, startPoint x: 171, startPoint y: 295, endPoint x: 120, endPoint y: 207, distance: 102.1
click at [120, 207] on pre "<html> <body> <h1>Hello world!</h1> <a href="{{unsubscribe_url}}">Отписка</a> <…" at bounding box center [349, 253] width 478 height 113
copy code "<html> <body> <h1>Hello world!</h1> <a href="{{unsubscribe_url}}">Отписка</a> <…"
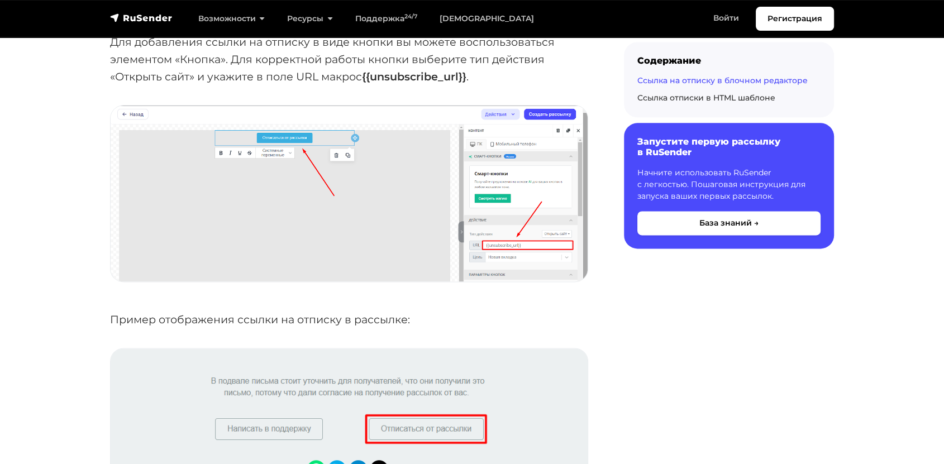
scroll to position [1427, 0]
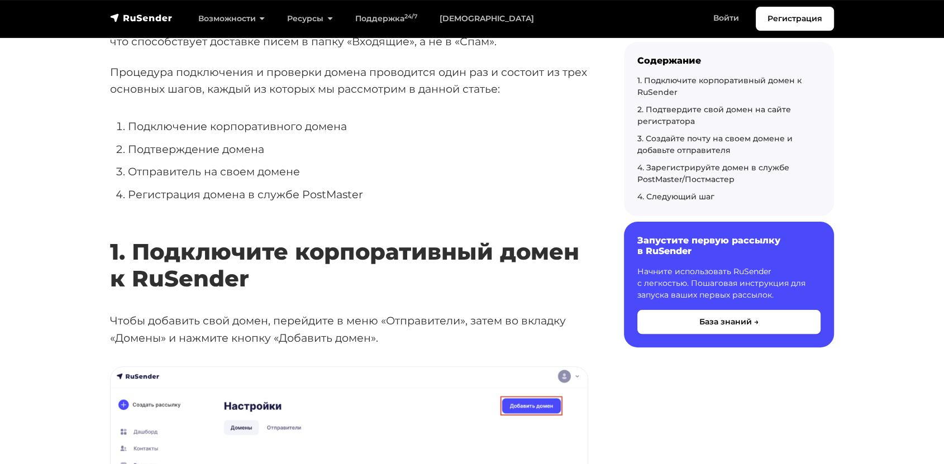
scroll to position [310, 0]
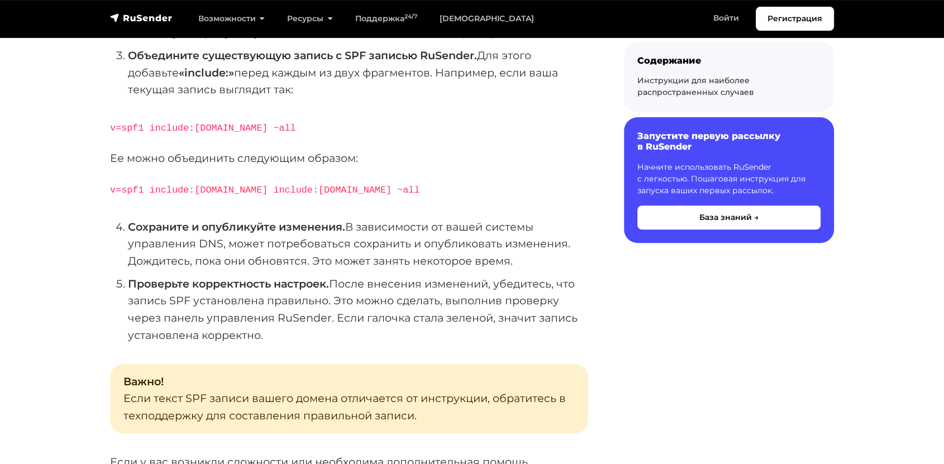
scroll to position [372, 0]
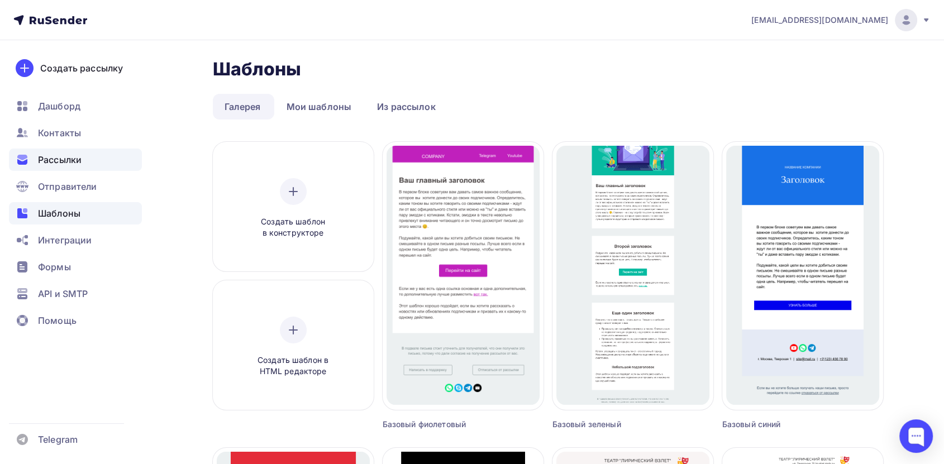
click at [48, 159] on span "Рассылки" at bounding box center [60, 159] width 44 height 13
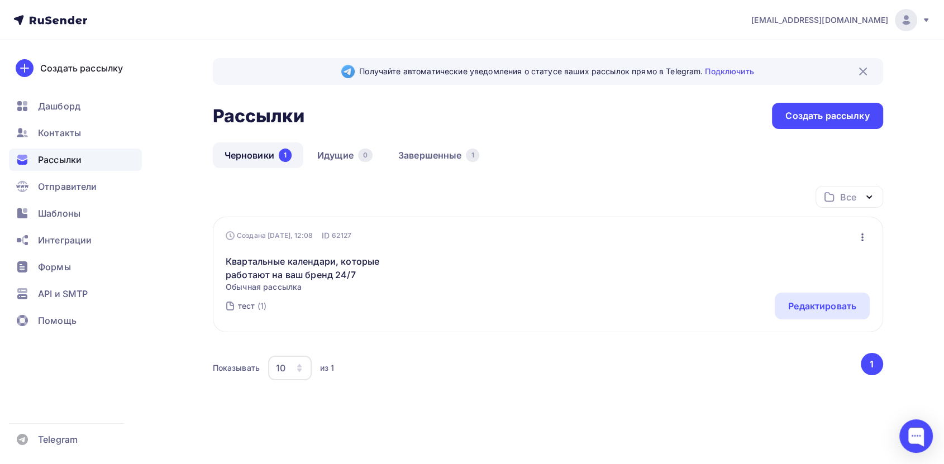
click at [863, 233] on icon "button" at bounding box center [861, 237] width 13 height 13
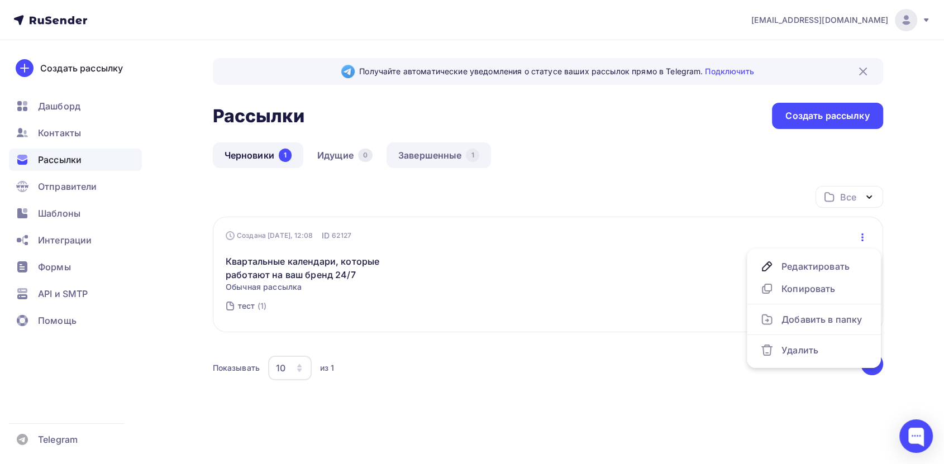
click at [433, 150] on link "Завершенные 1" at bounding box center [438, 155] width 104 height 26
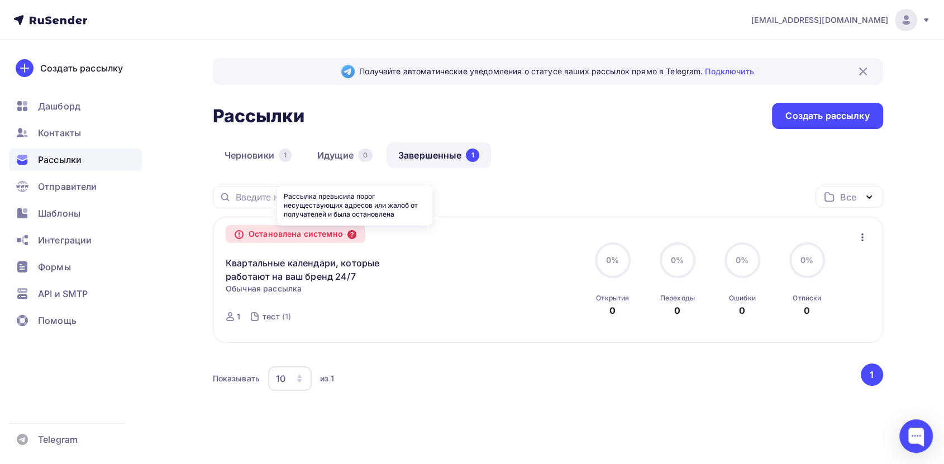
click at [352, 237] on icon at bounding box center [351, 234] width 9 height 9
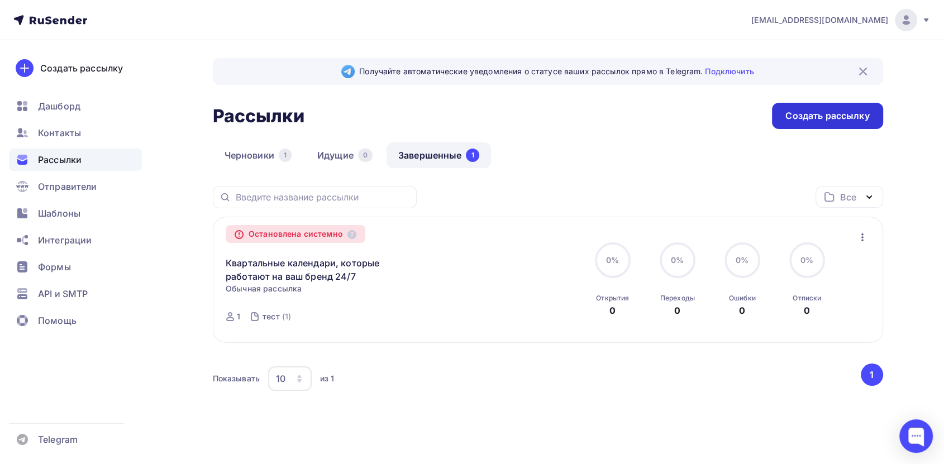
click at [825, 115] on div "Создать рассылку" at bounding box center [827, 115] width 84 height 13
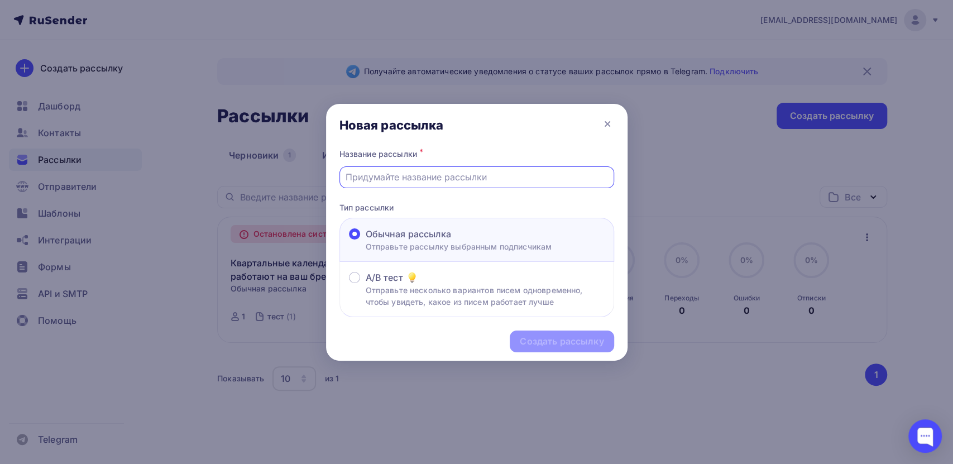
click at [452, 179] on input "text" at bounding box center [477, 176] width 262 height 13
type input "Квартальные календари, которые работают на ваш бренд 24/7"
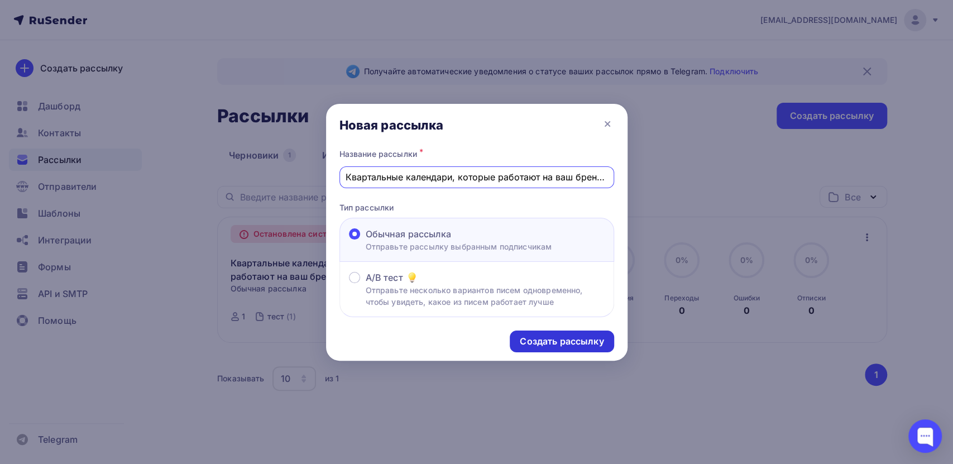
click at [544, 338] on div "Создать рассылку" at bounding box center [562, 341] width 84 height 13
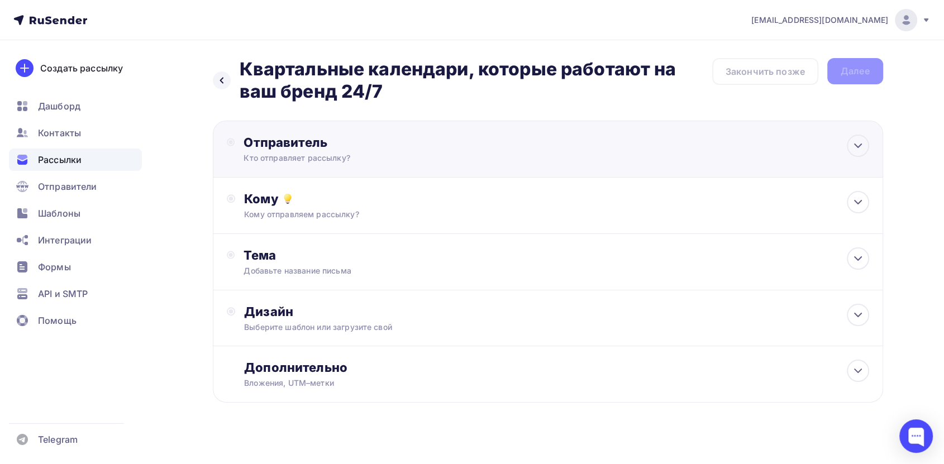
click at [312, 156] on div "Кто отправляет рассылку?" at bounding box center [352, 157] width 218 height 11
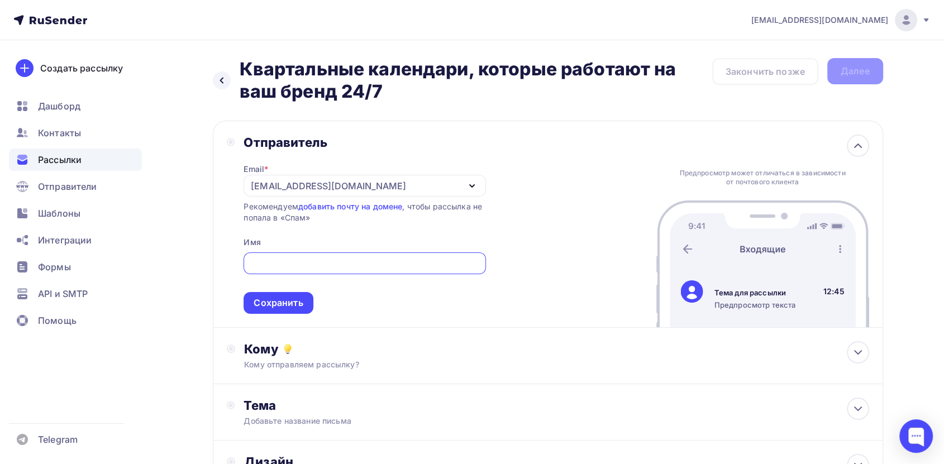
click at [276, 260] on input "text" at bounding box center [364, 263] width 229 height 13
type input "Типография ЦМИК ПЛЮС"
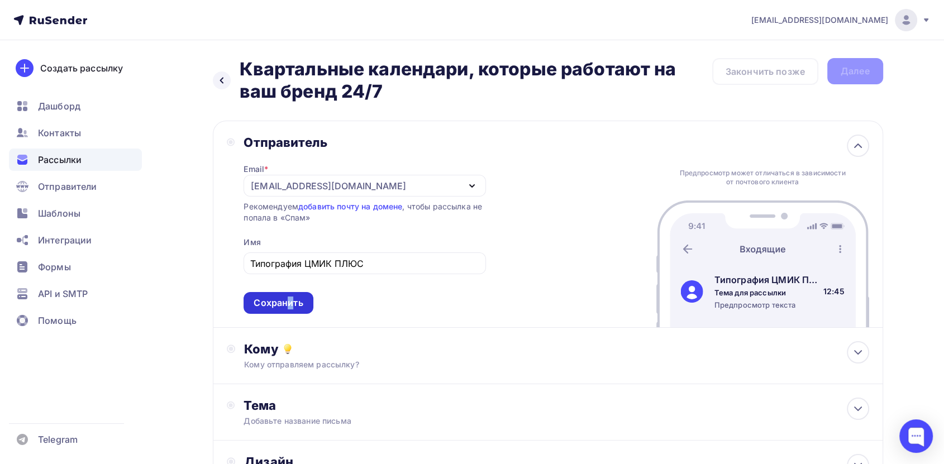
click at [290, 301] on div "Сохранить" at bounding box center [277, 302] width 49 height 13
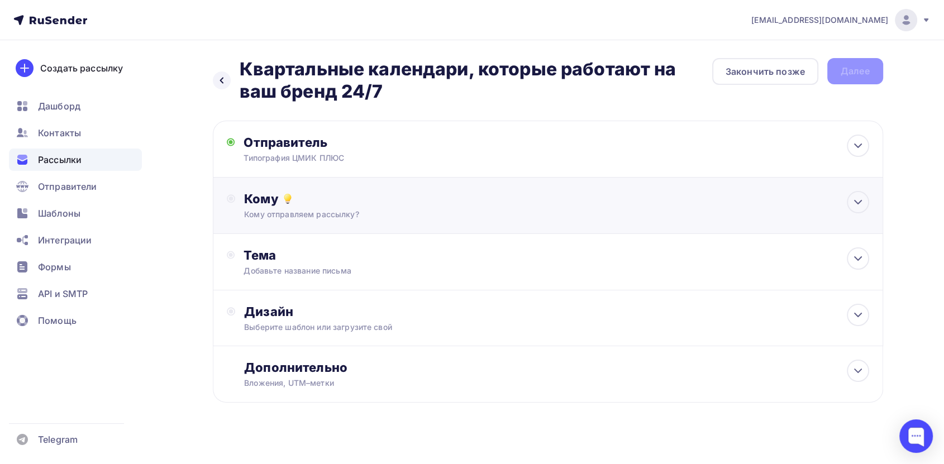
click at [346, 205] on div "Кому" at bounding box center [556, 199] width 624 height 16
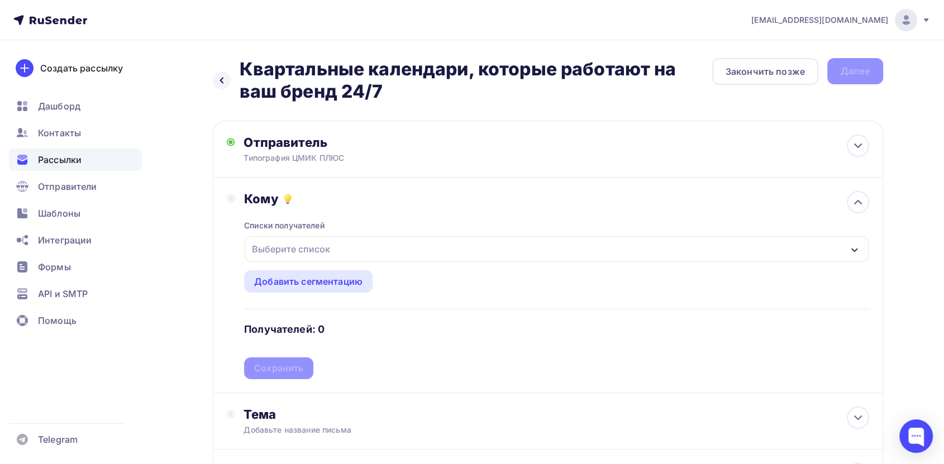
click at [333, 245] on div "Выберите список" at bounding box center [556, 249] width 623 height 26
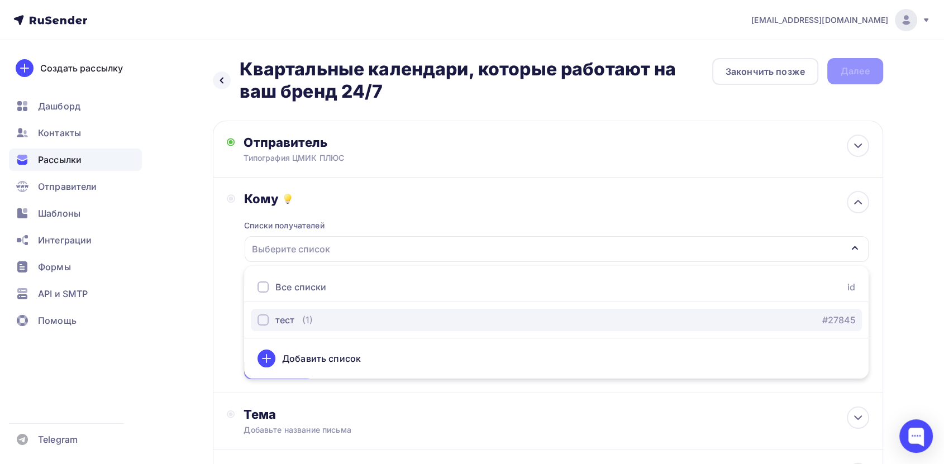
click at [293, 320] on div "тест" at bounding box center [284, 319] width 19 height 13
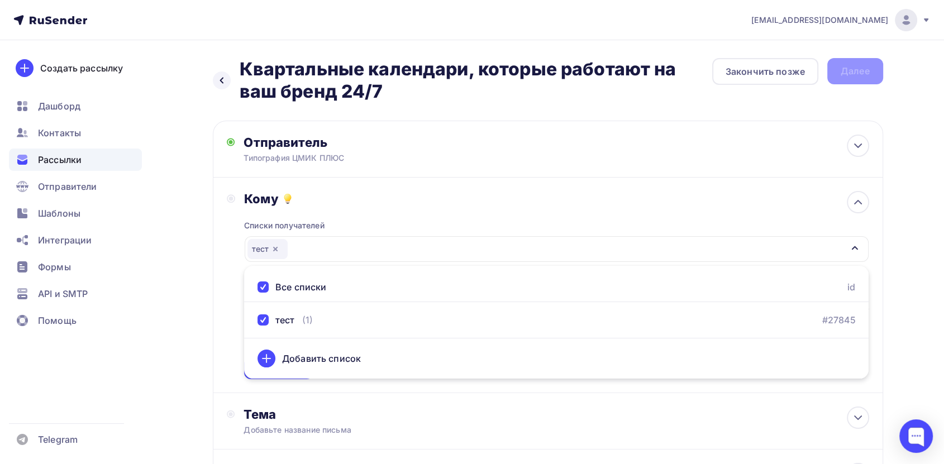
click at [907, 302] on div "Назад Квартальные календари, которые работают на ваш бренд 24/7 Квартальные кал…" at bounding box center [472, 337] width 915 height 594
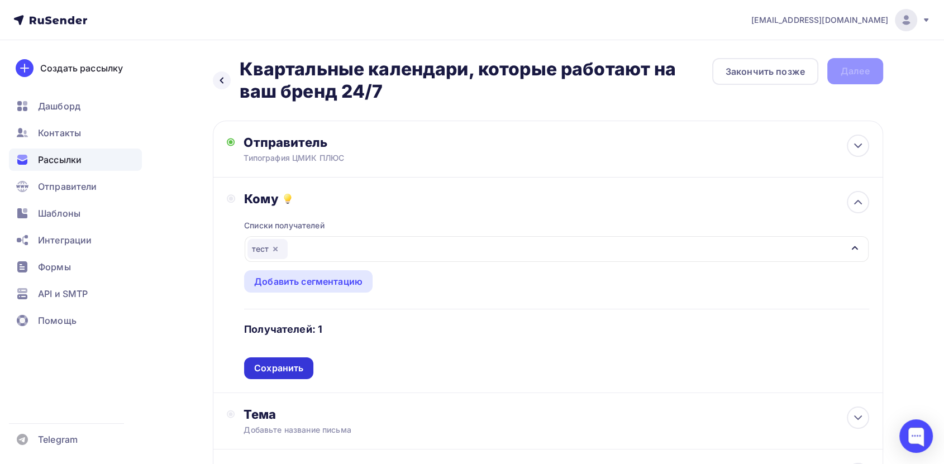
click at [276, 371] on div "Сохранить" at bounding box center [278, 368] width 49 height 13
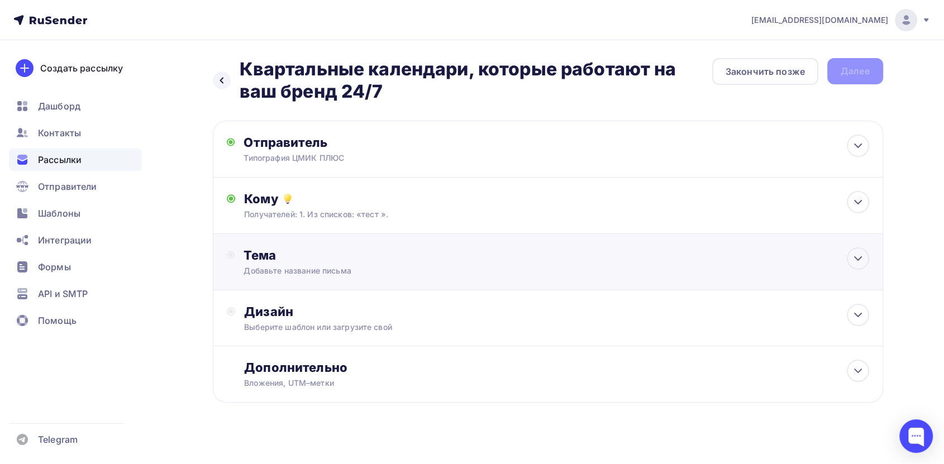
click at [313, 266] on div "Добавьте название письма" at bounding box center [342, 270] width 199 height 11
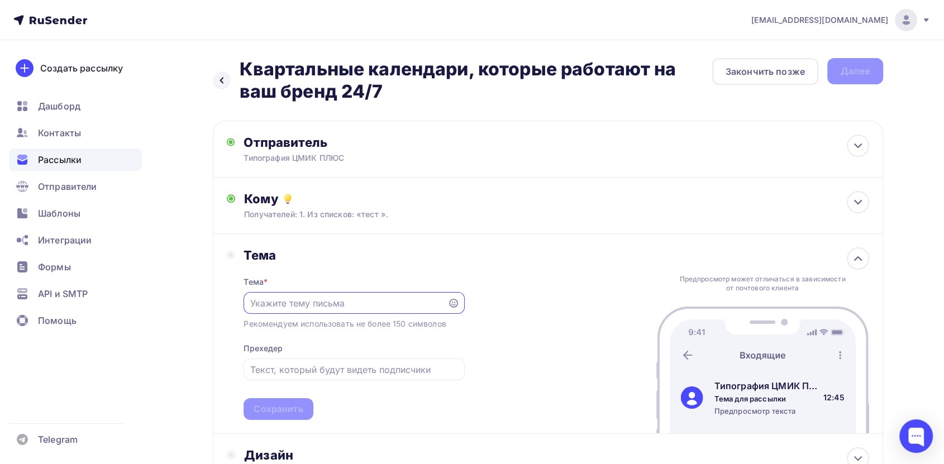
click at [322, 302] on input "text" at bounding box center [345, 302] width 191 height 13
drag, startPoint x: 399, startPoint y: 95, endPoint x: 232, endPoint y: 55, distance: 171.6
click at [232, 55] on div "Назад Квартальные календари, которые работают на ваш бренд 24/7 Квартальные кал…" at bounding box center [472, 329] width 915 height 578
copy h2 "Квартальные календари, которые работают на ваш бренд 24/7"
click at [316, 301] on div at bounding box center [353, 303] width 221 height 22
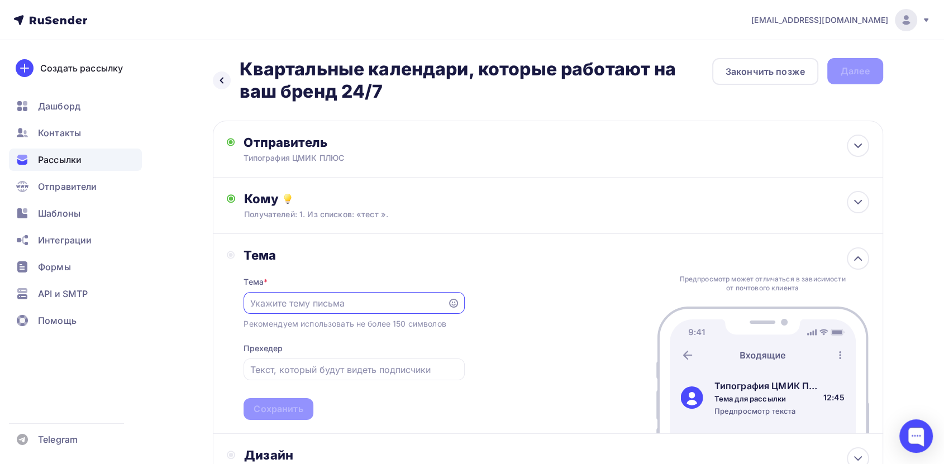
click at [281, 302] on input "text" at bounding box center [345, 302] width 191 height 13
paste input "Квартальные календари, которые работают на ваш бренд 24/7"
type input "Квартальные календари, которые работают на ваш бренд 24/7"
drag, startPoint x: 271, startPoint y: 396, endPoint x: 273, endPoint y: 403, distance: 7.1
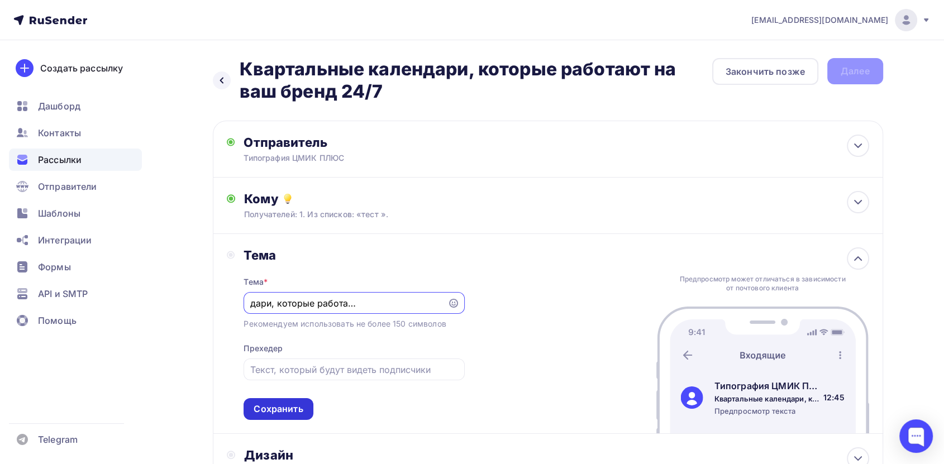
click at [271, 399] on div "Тема * Квартальные календари, которые работают на ваш бренд 24/7 Рекомендуем ис…" at bounding box center [353, 341] width 221 height 157
click at [278, 406] on div "Сохранить" at bounding box center [277, 409] width 49 height 13
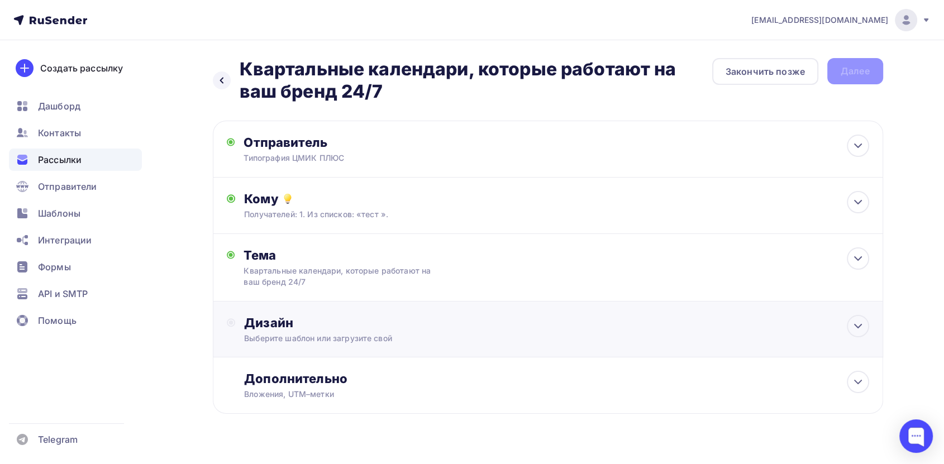
click at [345, 333] on div "Выберите шаблон или загрузите свой" at bounding box center [525, 338] width 562 height 11
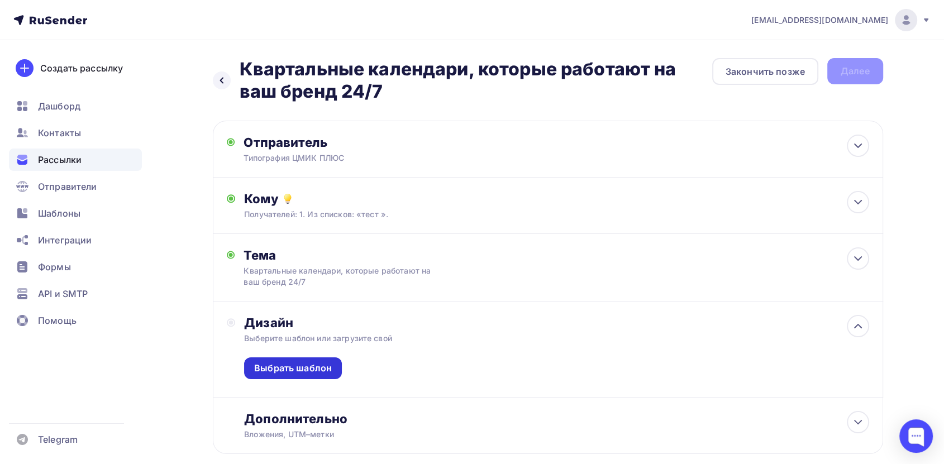
click at [299, 365] on div "Выбрать шаблон" at bounding box center [293, 368] width 78 height 13
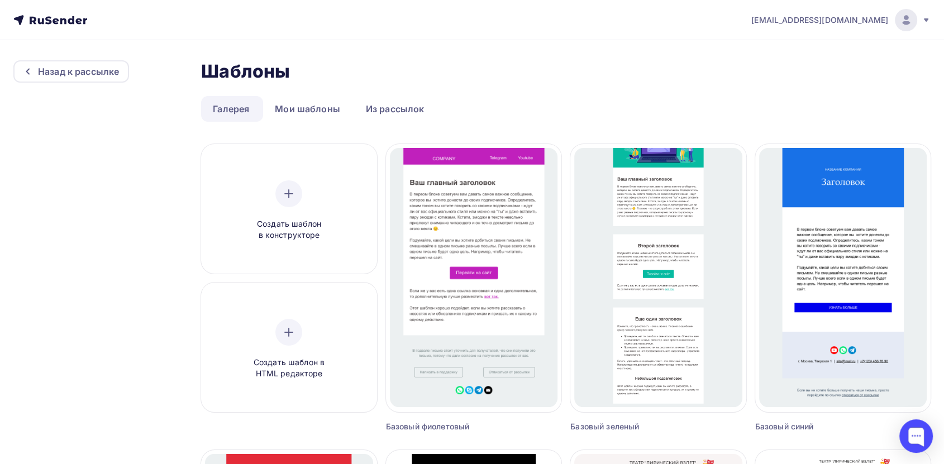
click at [308, 102] on link "Мои шаблоны" at bounding box center [307, 109] width 89 height 26
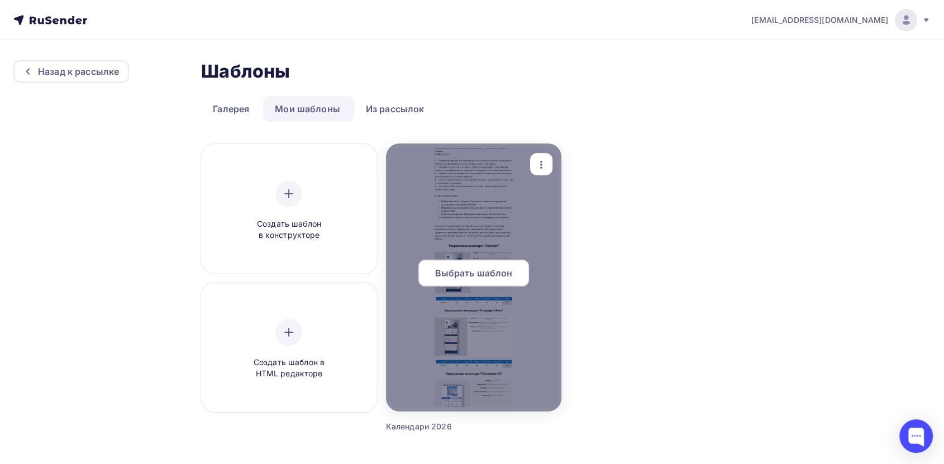
click at [440, 226] on div at bounding box center [473, 277] width 175 height 268
click at [469, 277] on span "Выбрать шаблон" at bounding box center [473, 272] width 78 height 13
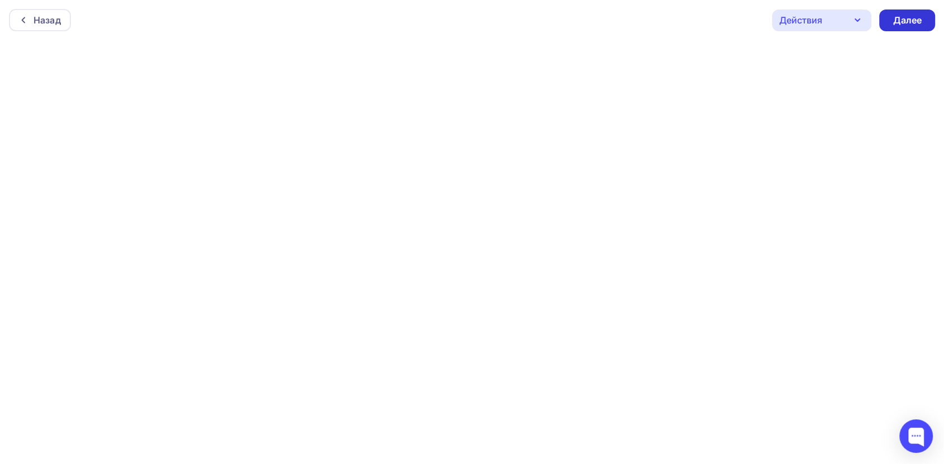
click at [903, 25] on div "Далее" at bounding box center [906, 20] width 29 height 13
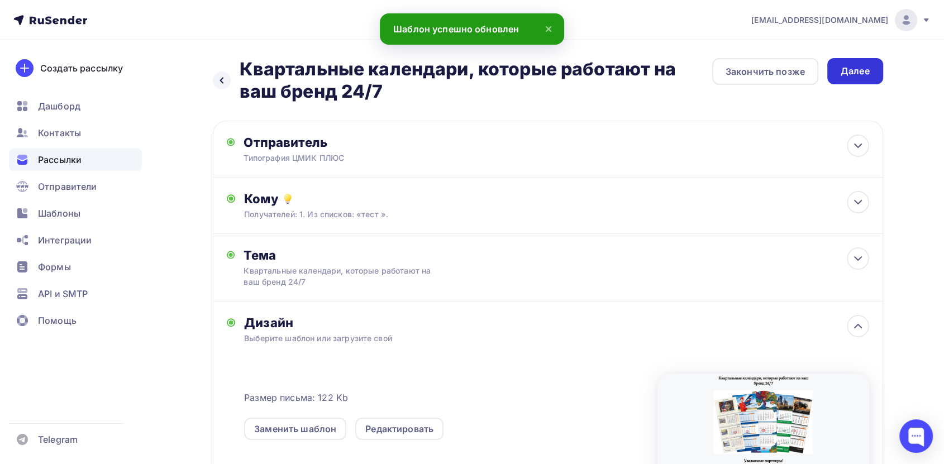
click at [861, 76] on div "Далее" at bounding box center [854, 71] width 29 height 13
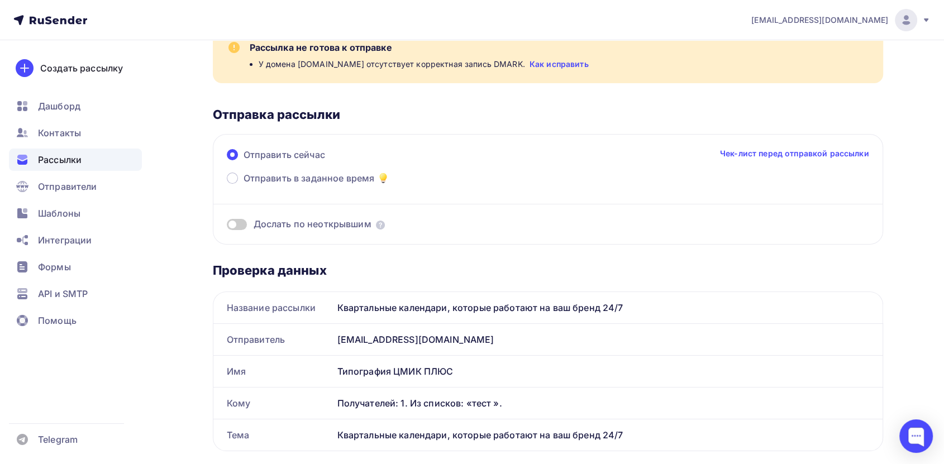
scroll to position [62, 0]
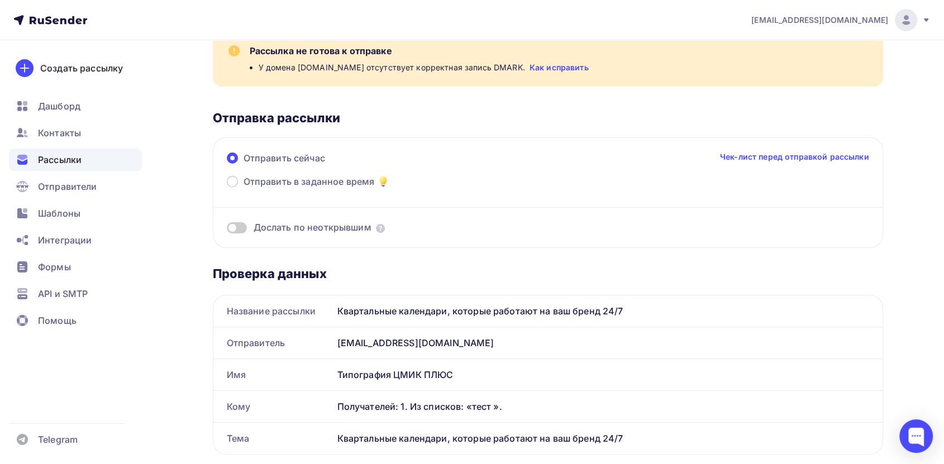
click at [545, 67] on link "Как исправить" at bounding box center [558, 67] width 59 height 11
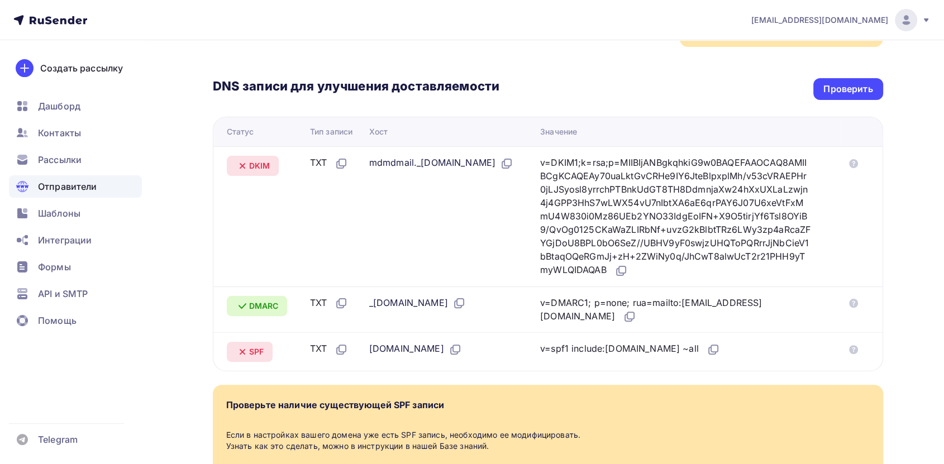
scroll to position [331, 0]
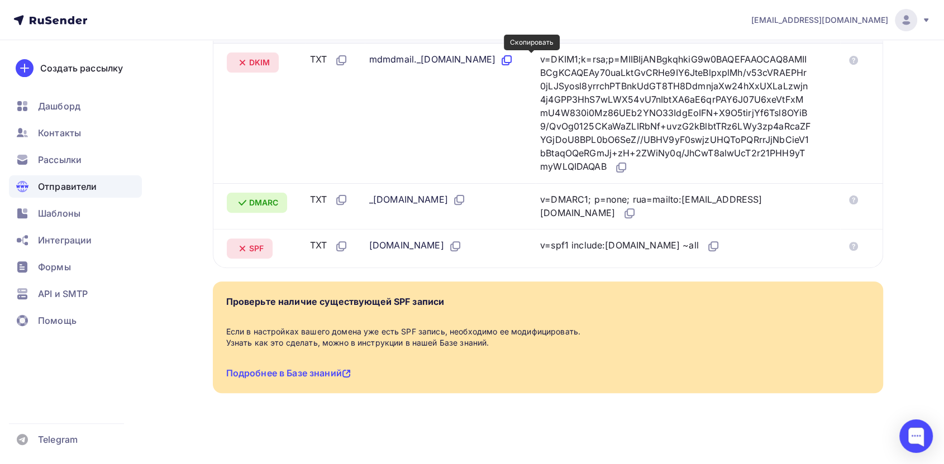
click at [513, 63] on icon at bounding box center [506, 60] width 13 height 13
click at [628, 166] on icon at bounding box center [620, 167] width 13 height 13
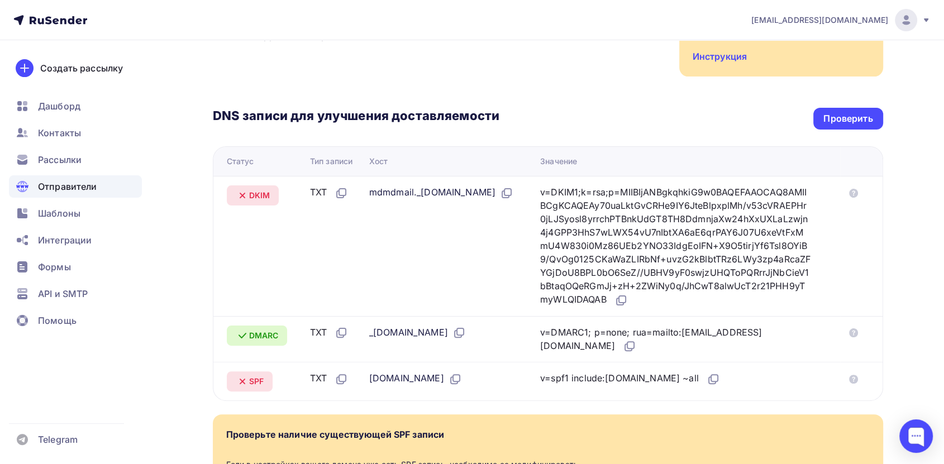
scroll to position [186, 0]
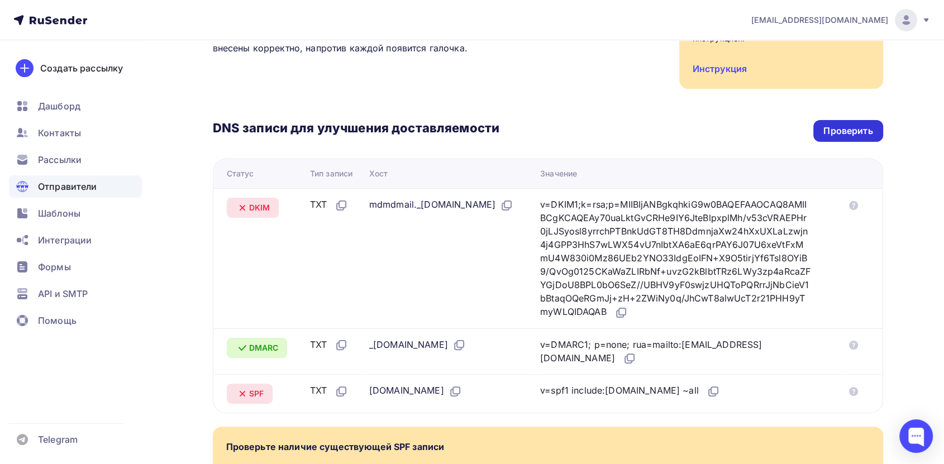
click at [839, 125] on div "Проверить" at bounding box center [847, 131] width 49 height 13
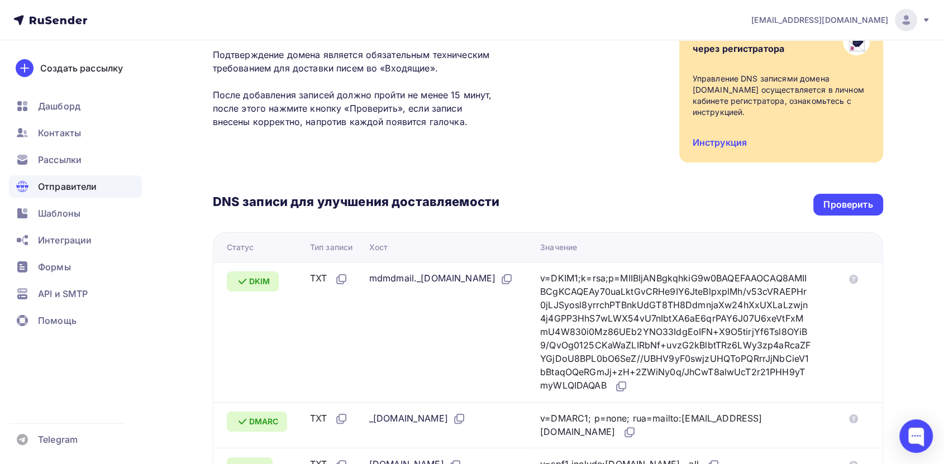
scroll to position [0, 0]
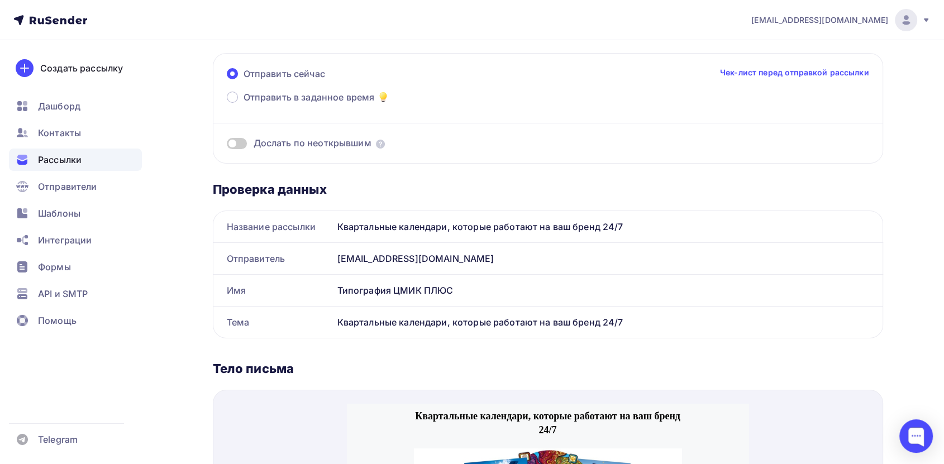
scroll to position [2, 0]
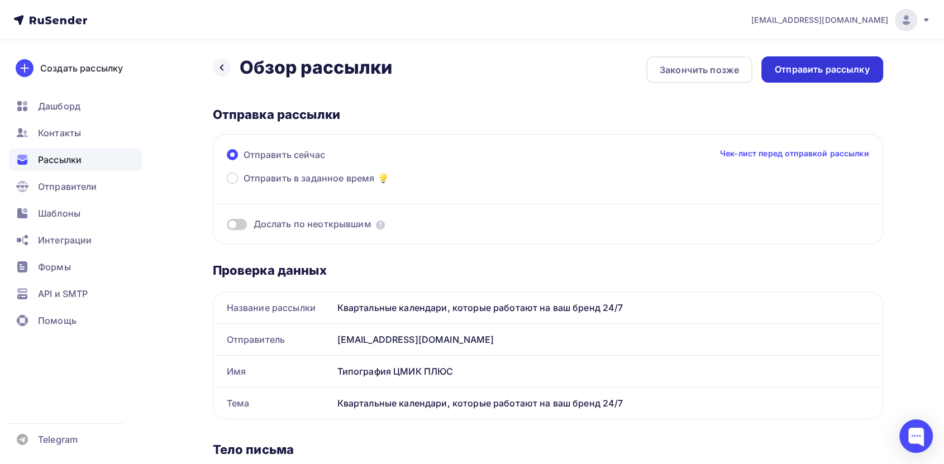
click at [814, 66] on div "Отправить рассылку" at bounding box center [821, 69] width 95 height 13
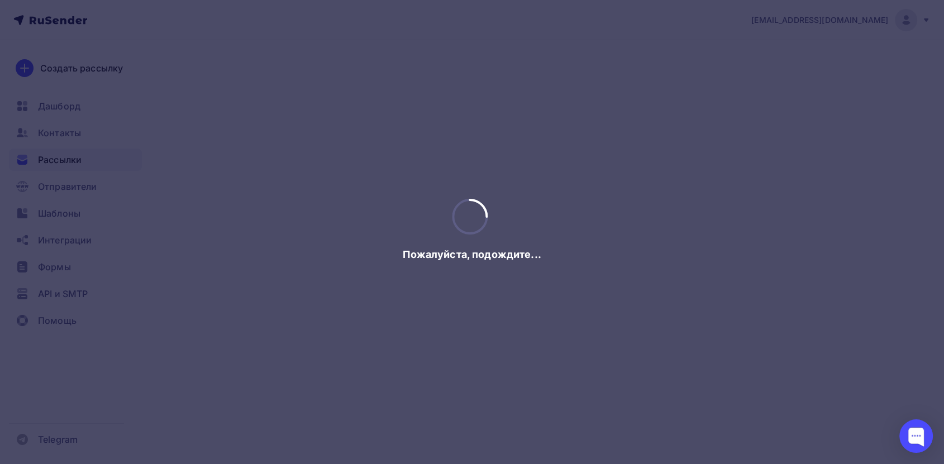
scroll to position [0, 0]
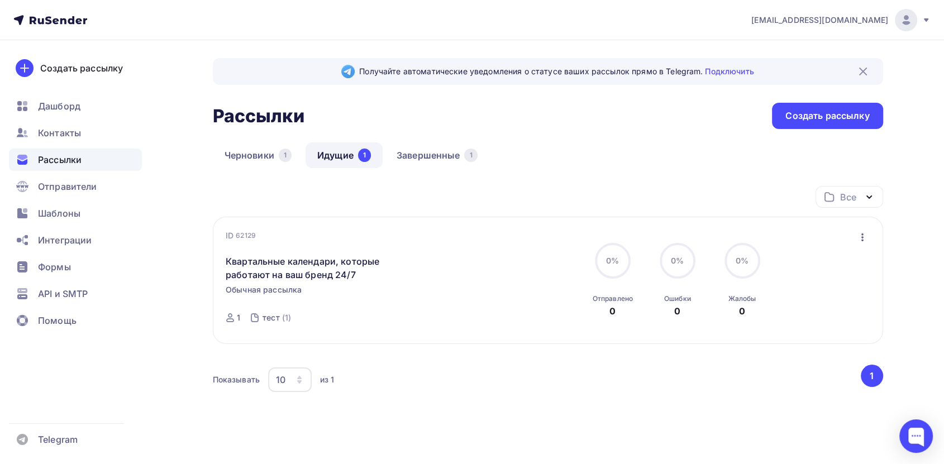
click at [347, 156] on link "Идущие 1" at bounding box center [343, 155] width 77 height 26
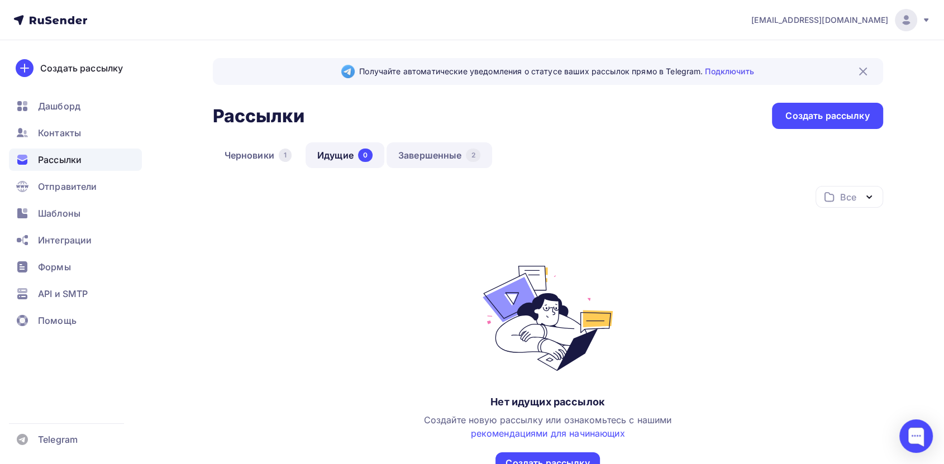
click at [409, 154] on link "Завершенные 2" at bounding box center [439, 155] width 106 height 26
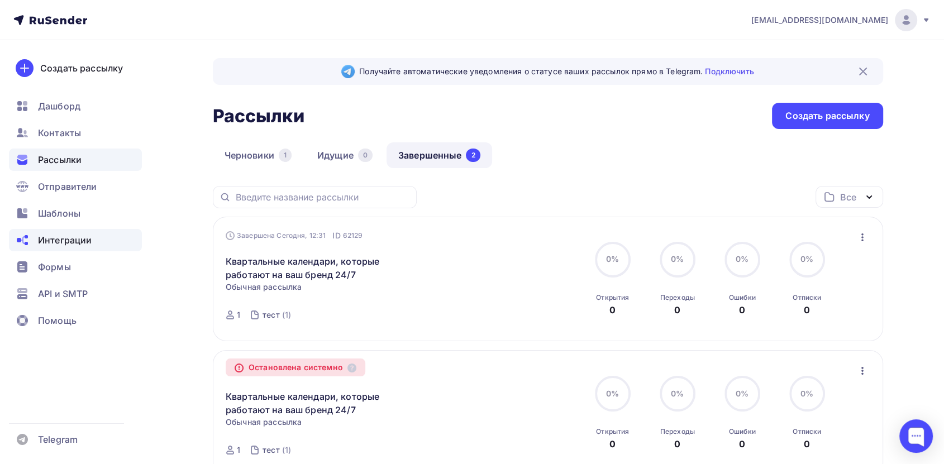
click at [89, 248] on div "Интеграции" at bounding box center [75, 240] width 133 height 22
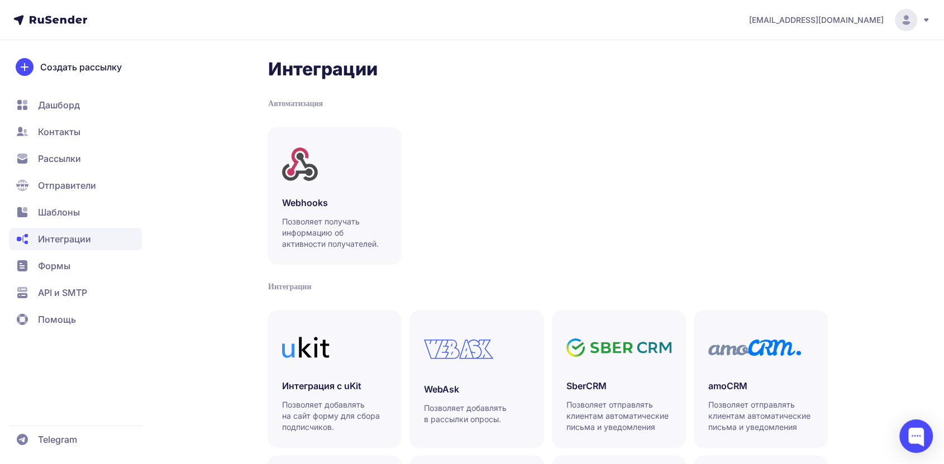
click at [68, 271] on span "Формы" at bounding box center [54, 265] width 32 height 13
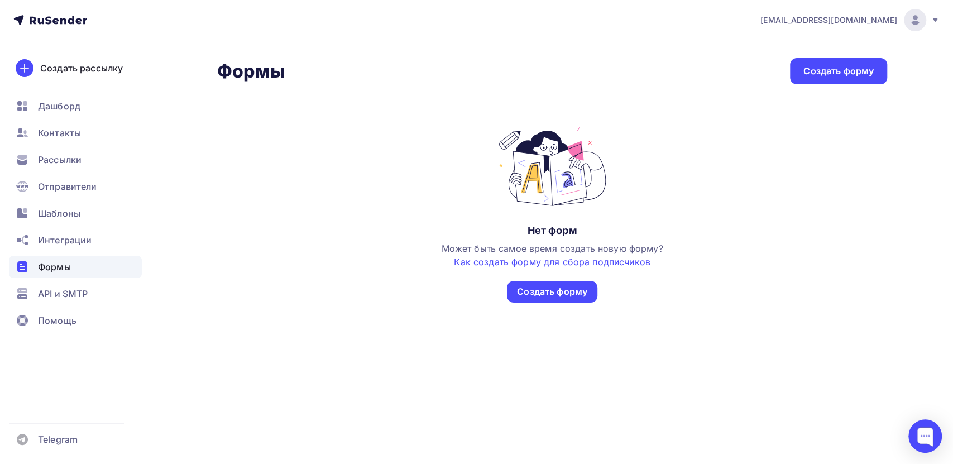
click at [867, 20] on span "[EMAIL_ADDRESS][DOMAIN_NAME]" at bounding box center [828, 20] width 137 height 11
click at [68, 212] on span "Шаблоны" at bounding box center [59, 213] width 42 height 13
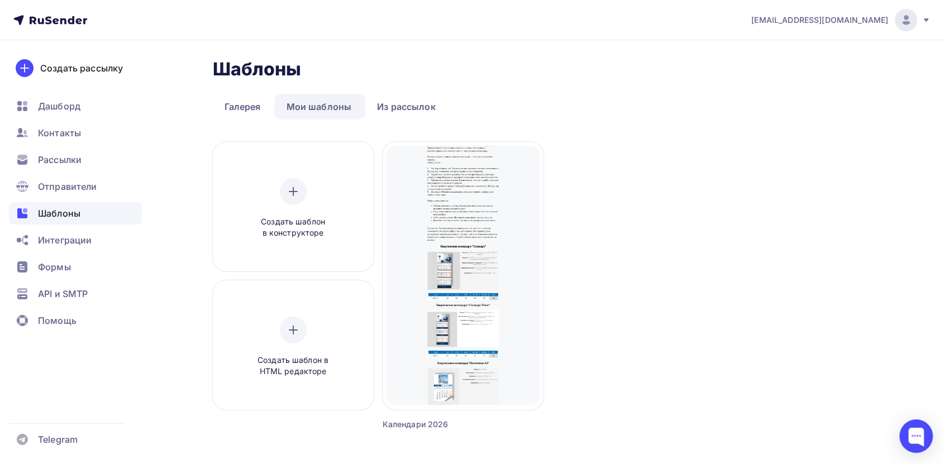
click at [317, 109] on link "Мои шаблоны" at bounding box center [318, 107] width 89 height 26
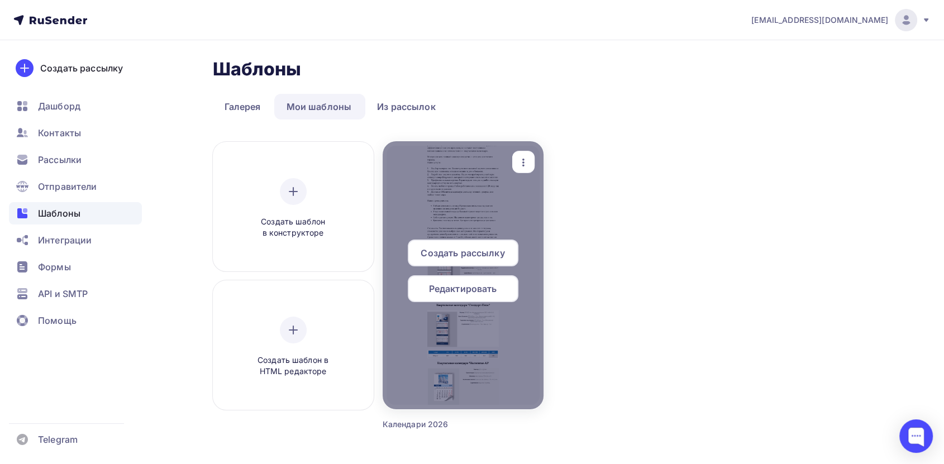
click at [484, 290] on span "Редактировать" at bounding box center [463, 288] width 68 height 13
